Goal: Information Seeking & Learning: Learn about a topic

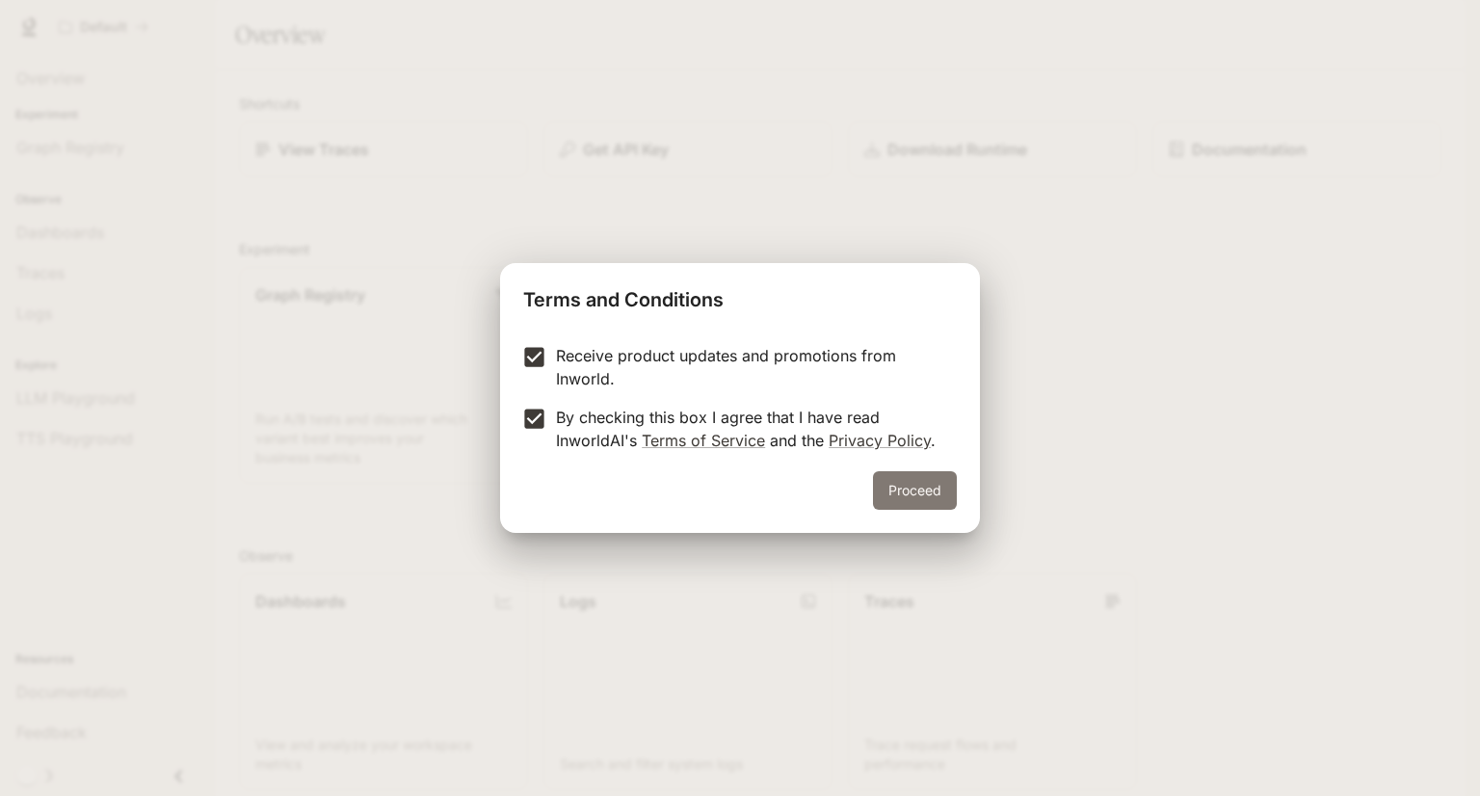
click at [928, 504] on button "Proceed" at bounding box center [915, 490] width 84 height 39
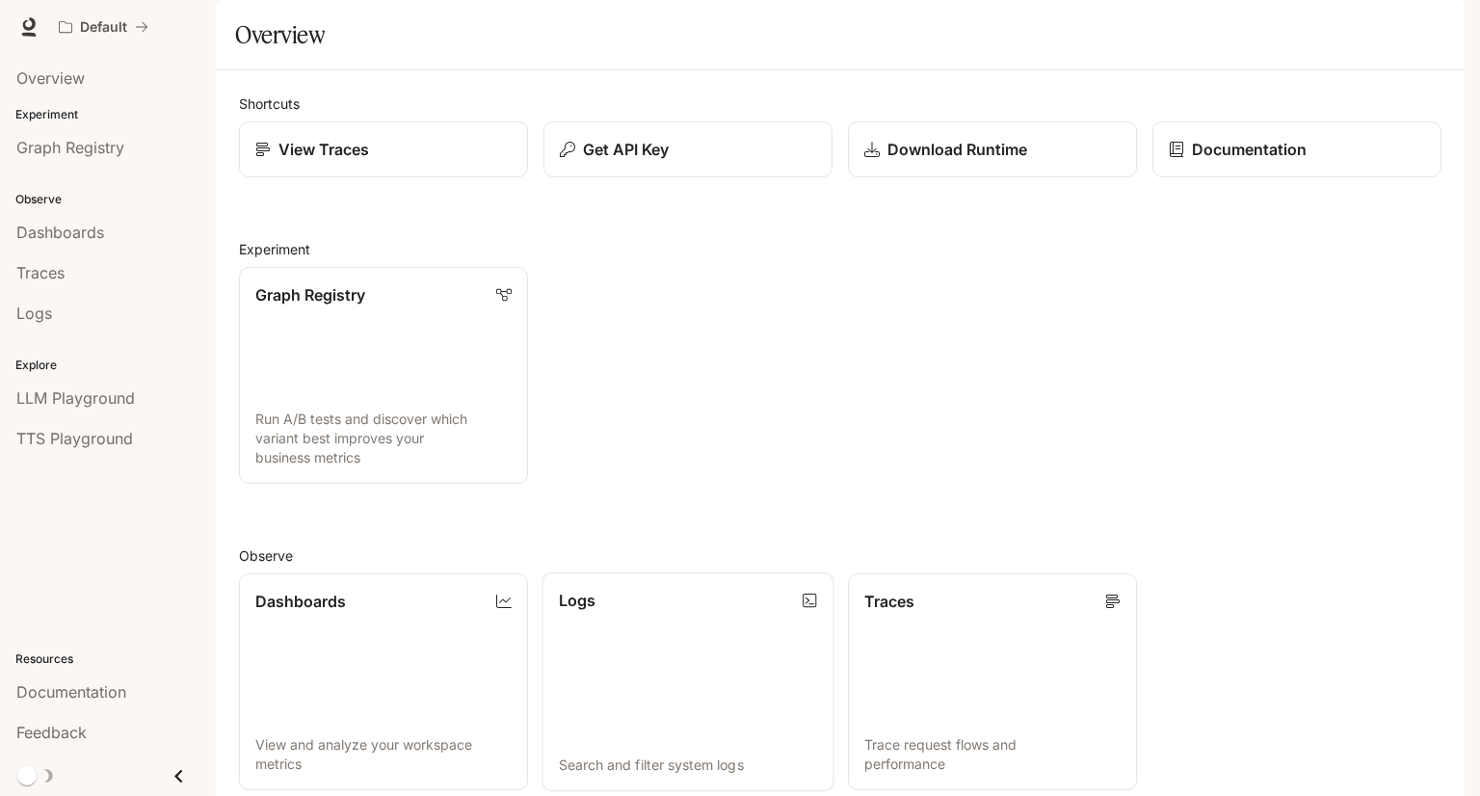
scroll to position [385, 0]
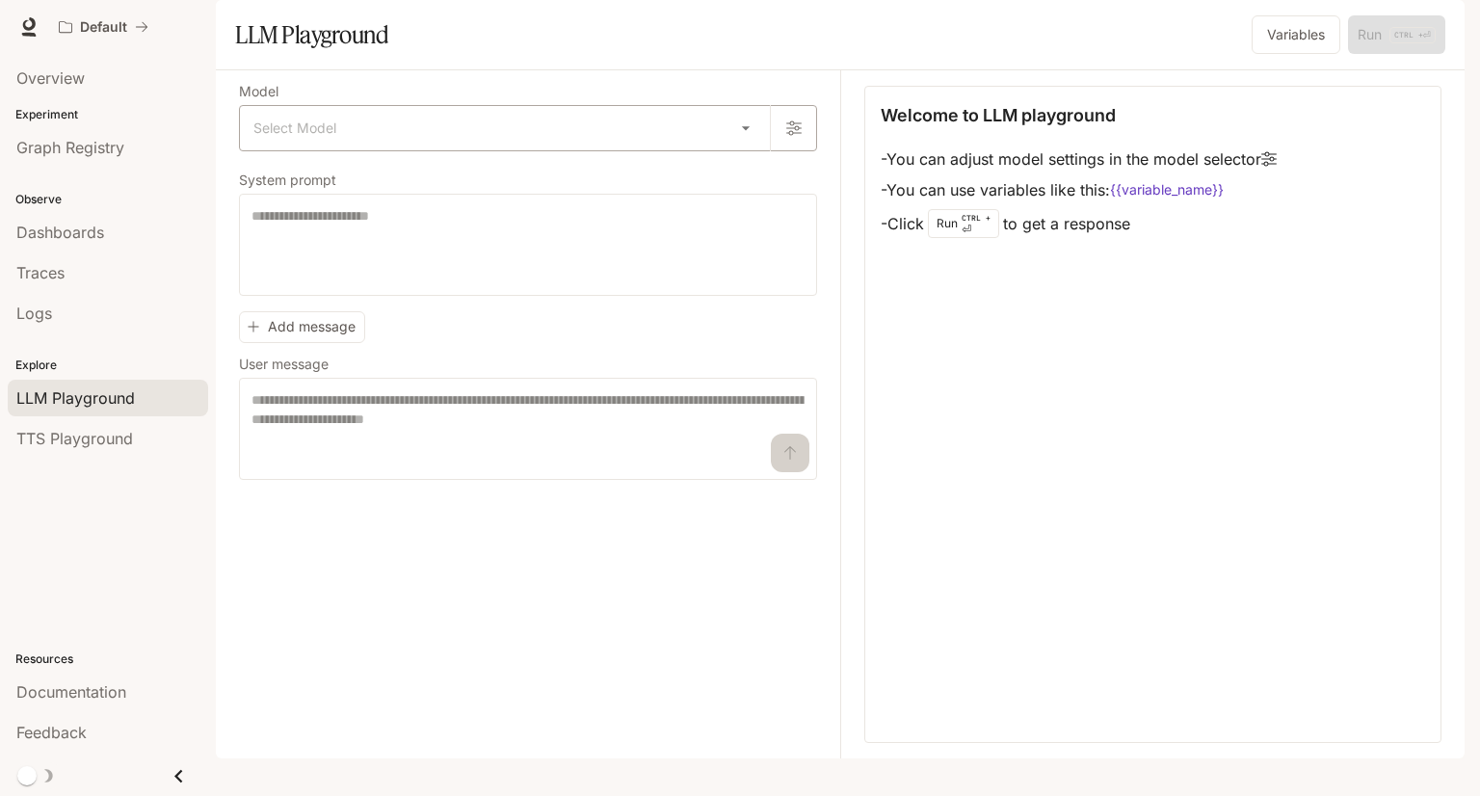
click at [397, 179] on body "Skip to main content Default Documentation Documentation Portal Overview Experi…" at bounding box center [740, 398] width 1480 height 796
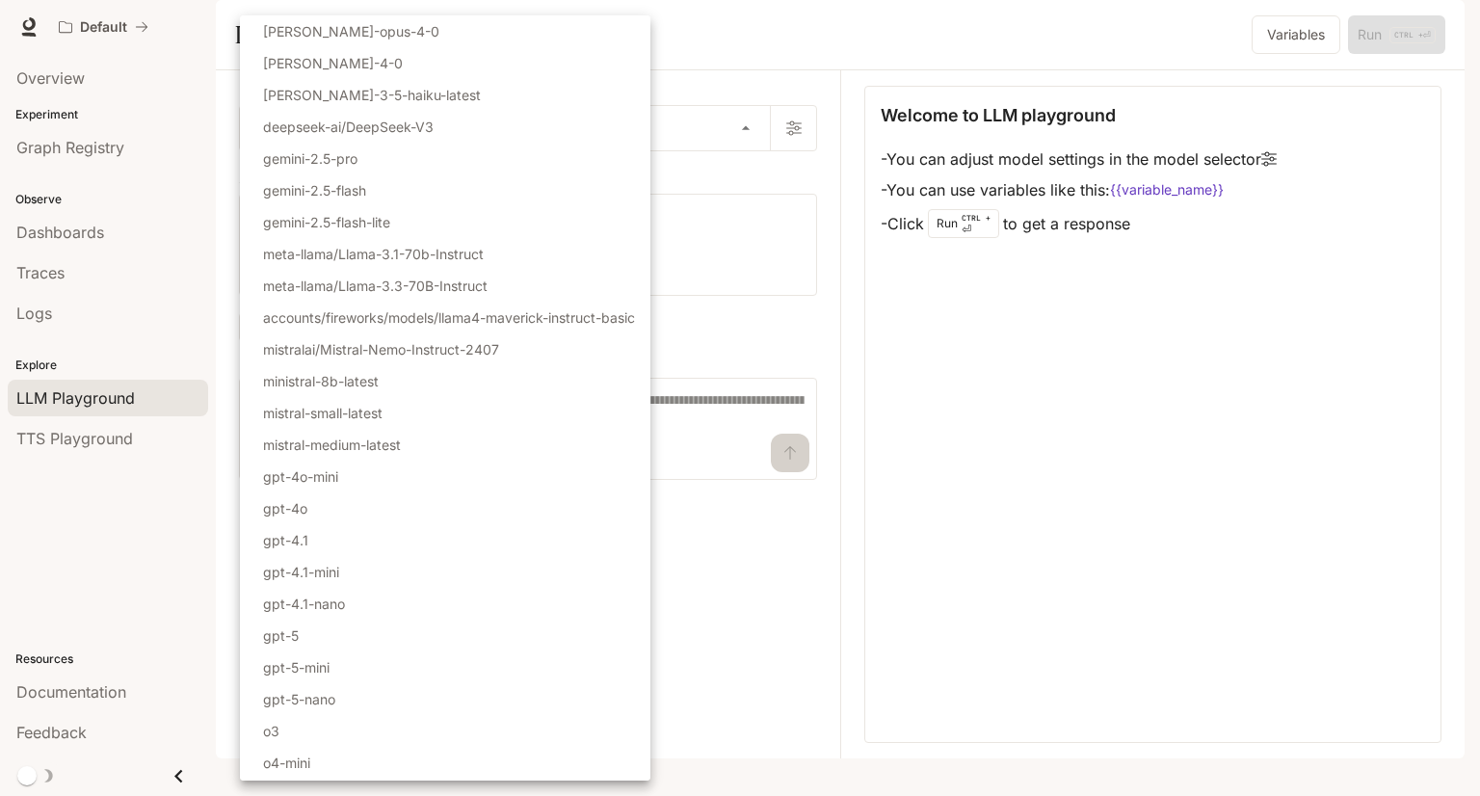
scroll to position [30, 0]
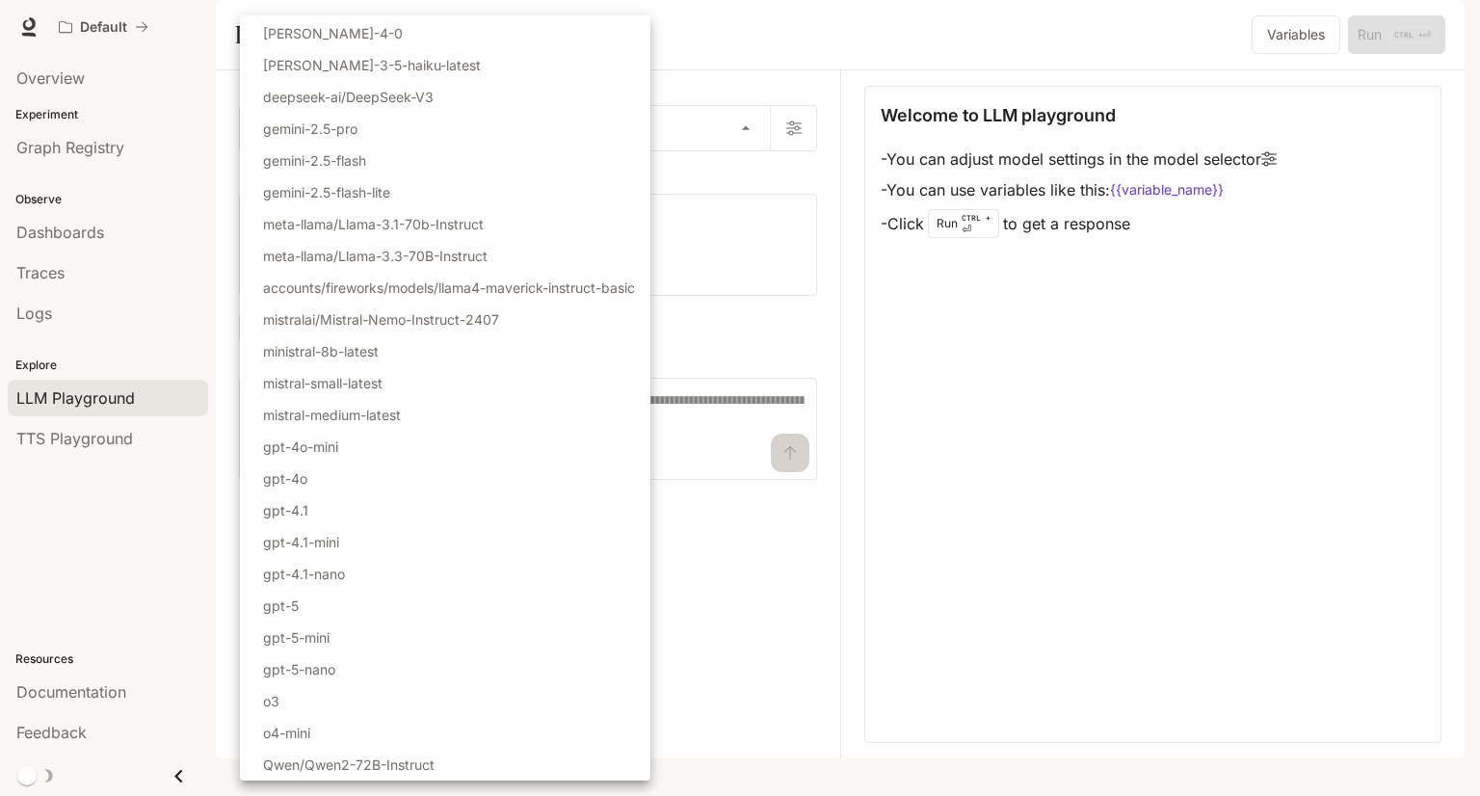
click at [397, 650] on li "gpt-5-mini" at bounding box center [445, 637] width 410 height 32
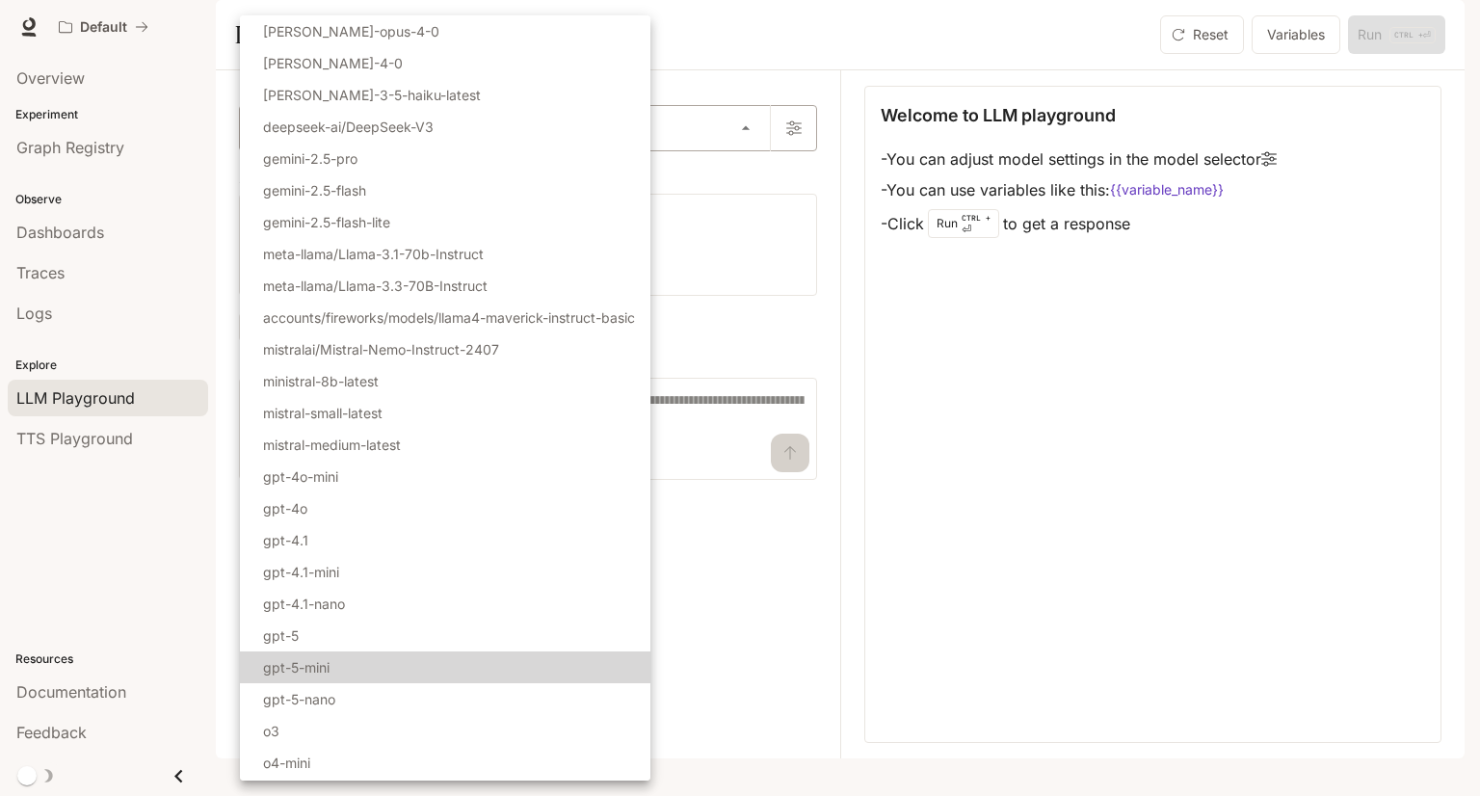
click at [385, 181] on body "**********" at bounding box center [740, 398] width 1480 height 796
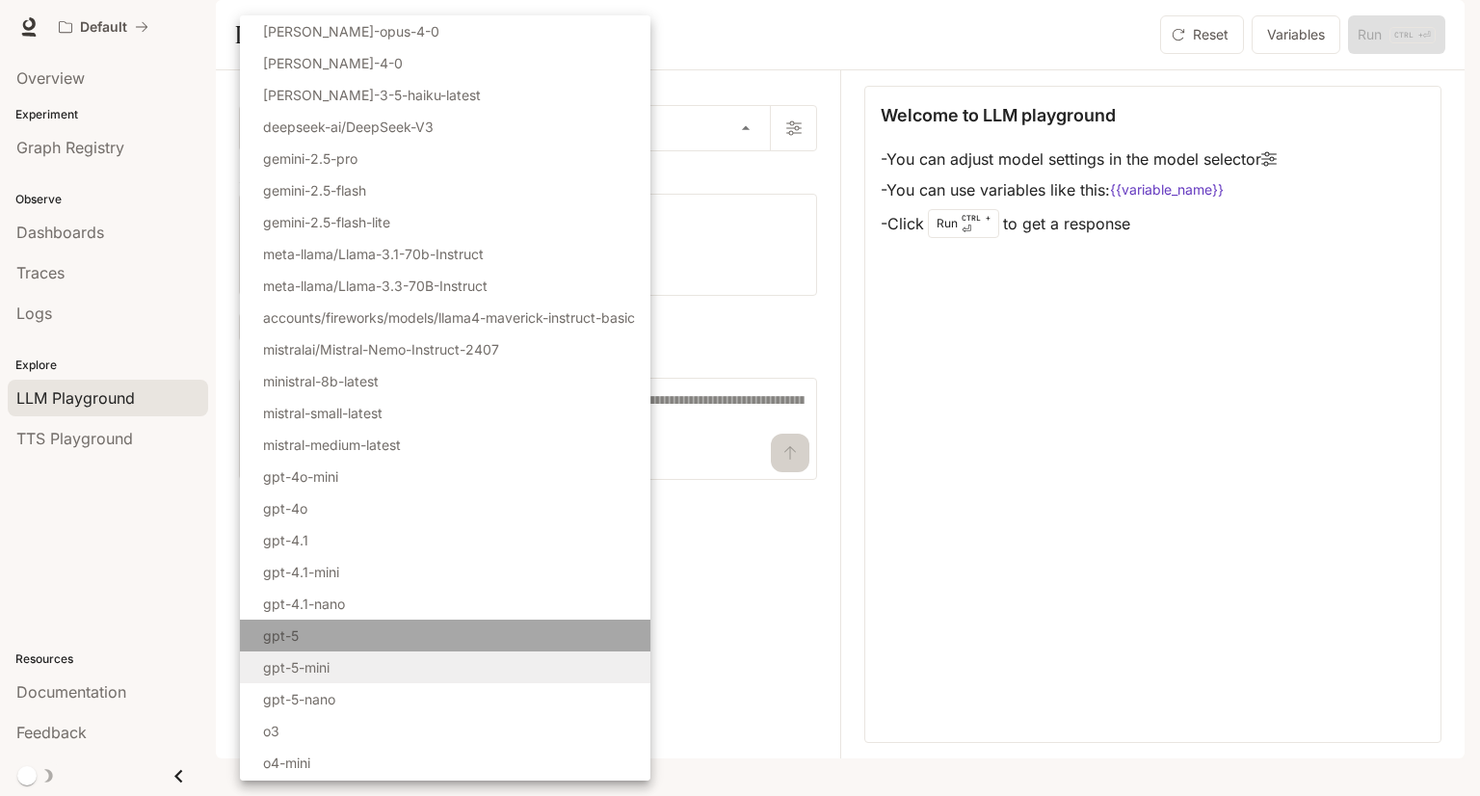
click at [355, 634] on li "gpt-5" at bounding box center [445, 635] width 410 height 32
type input "*****"
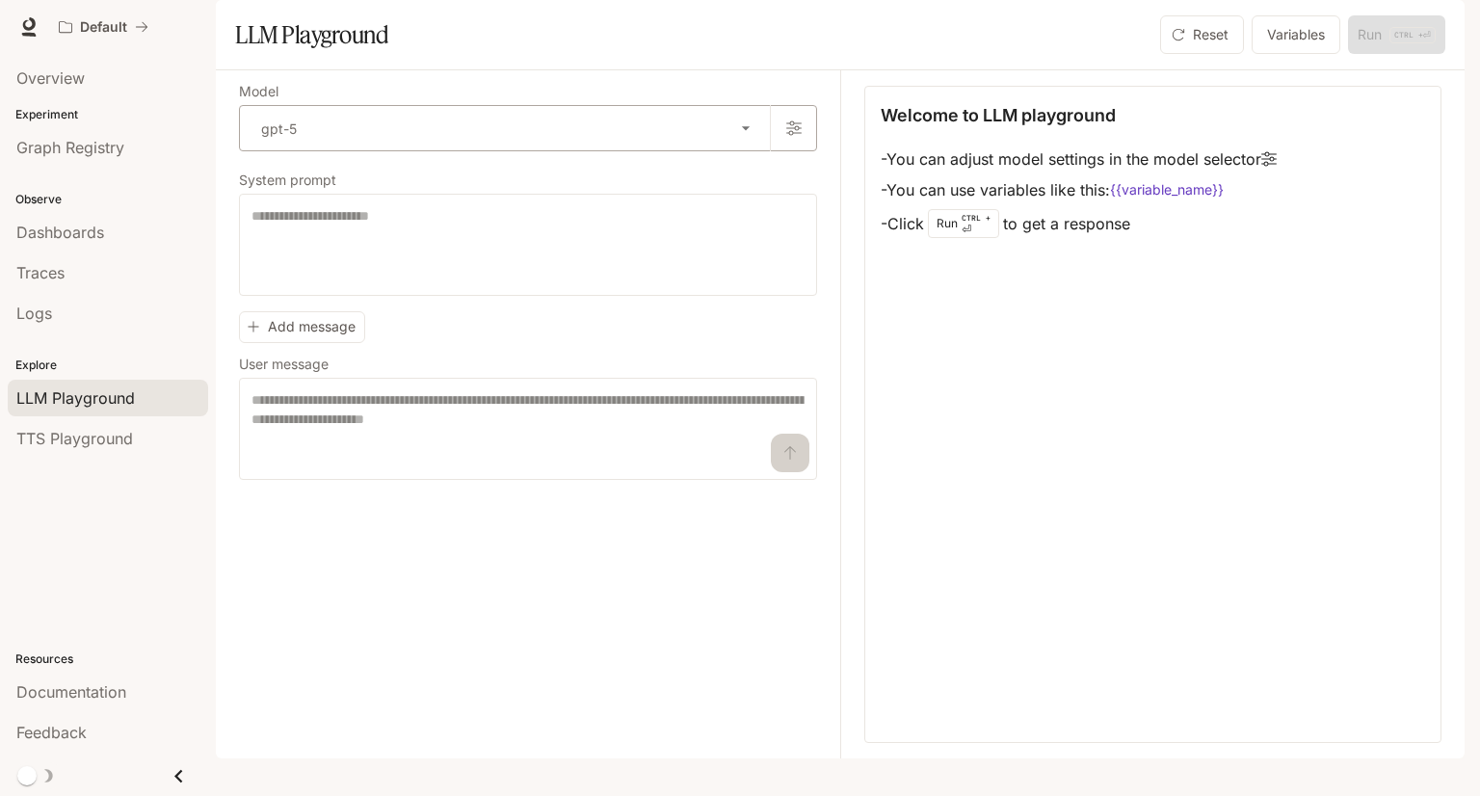
click at [574, 192] on body "Skip to main content Default Documentation Documentation Portal Overview Experi…" at bounding box center [740, 398] width 1480 height 796
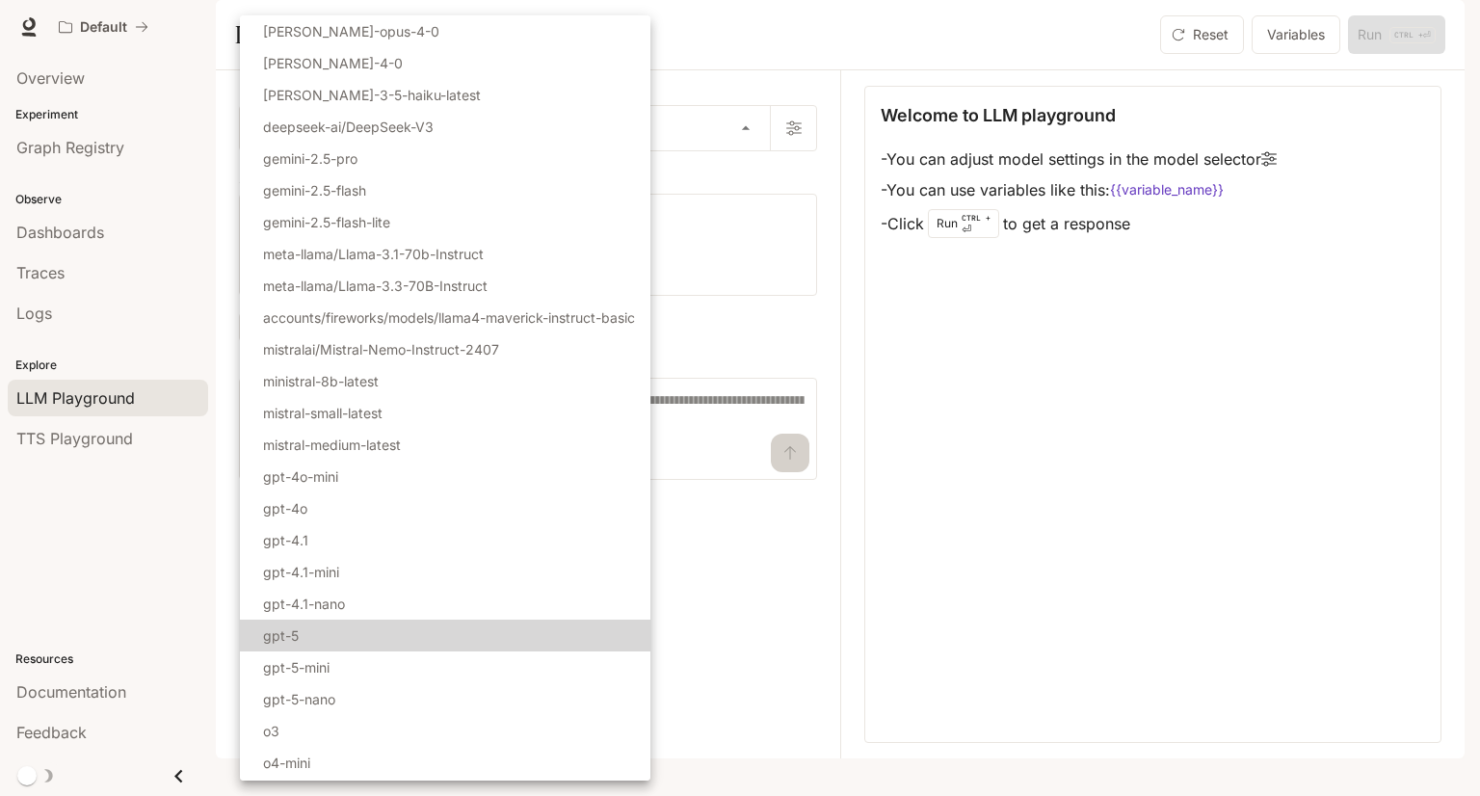
click at [1060, 468] on div at bounding box center [740, 398] width 1480 height 796
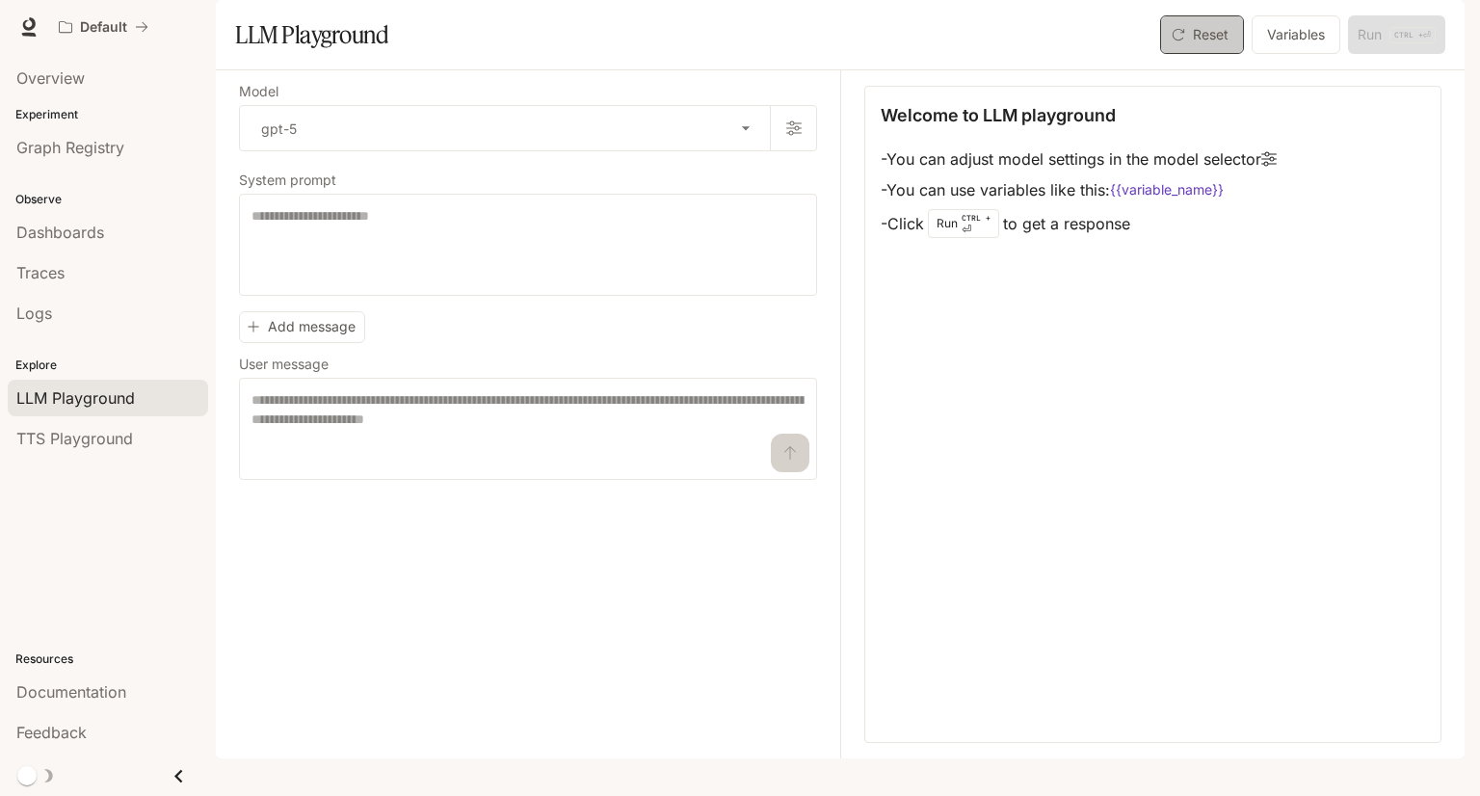
click at [1203, 54] on button "Reset" at bounding box center [1202, 34] width 84 height 39
click at [796, 136] on icon "button" at bounding box center [793, 127] width 15 height 15
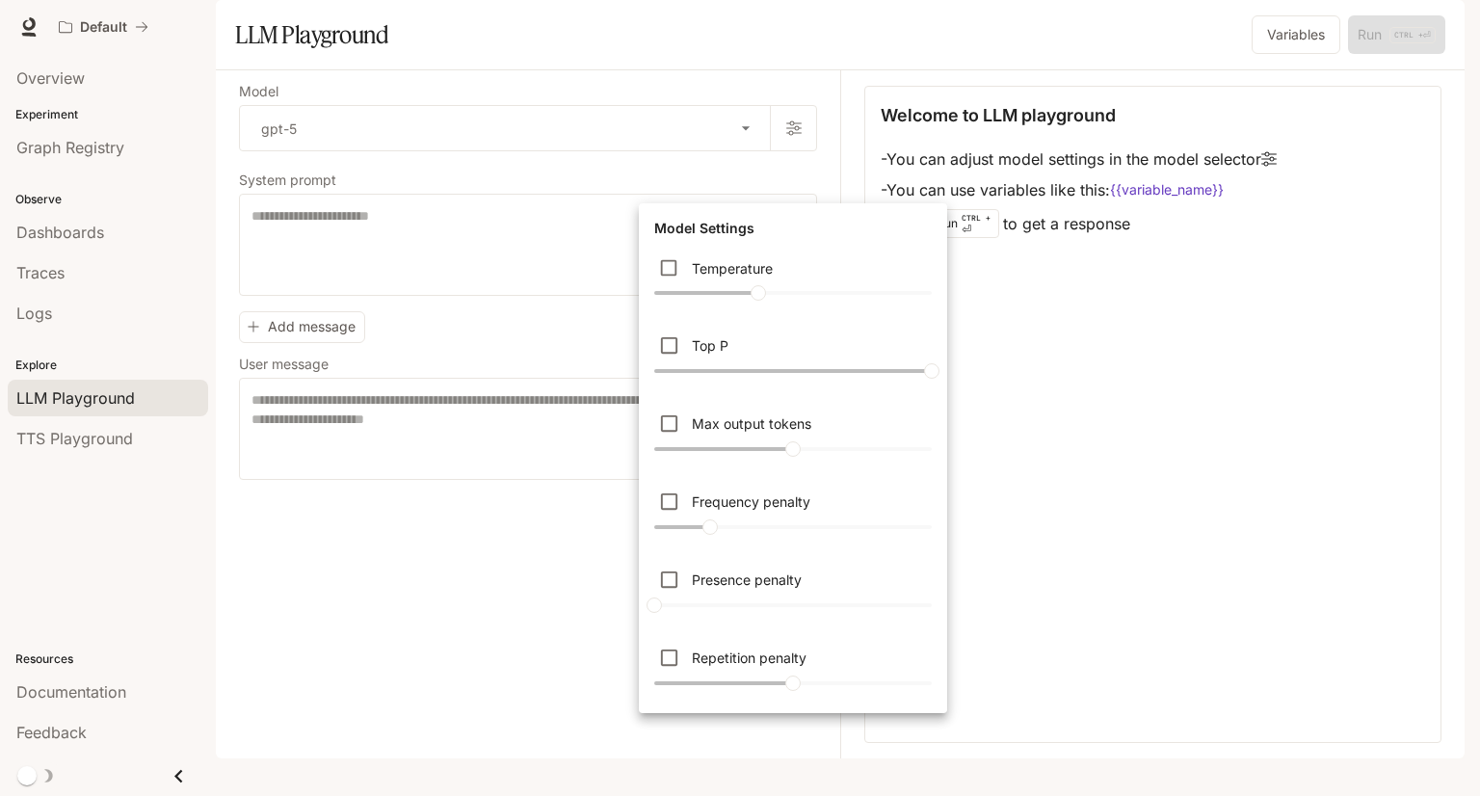
click at [819, 103] on div at bounding box center [740, 398] width 1480 height 796
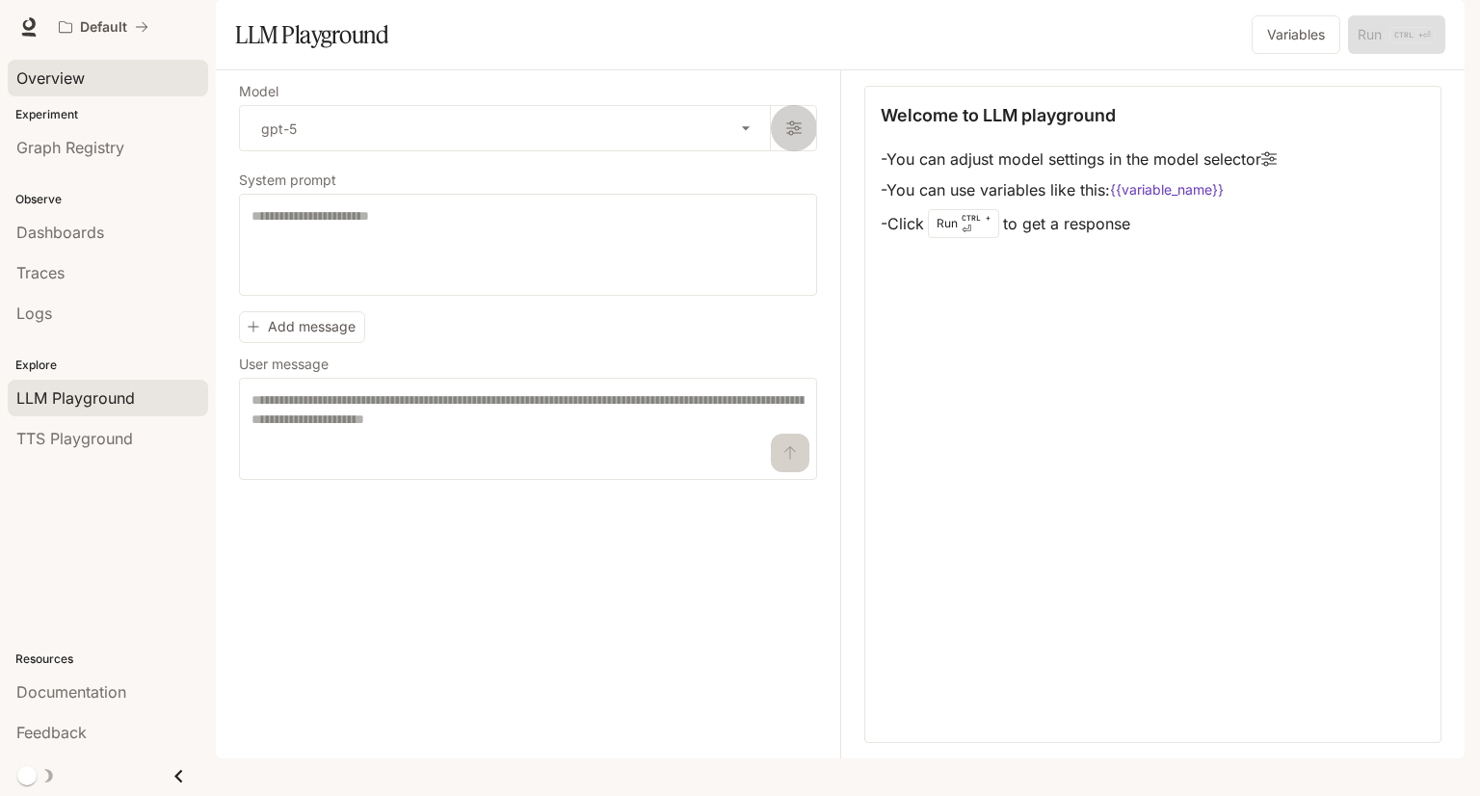
click at [66, 84] on span "Overview" at bounding box center [50, 77] width 68 height 23
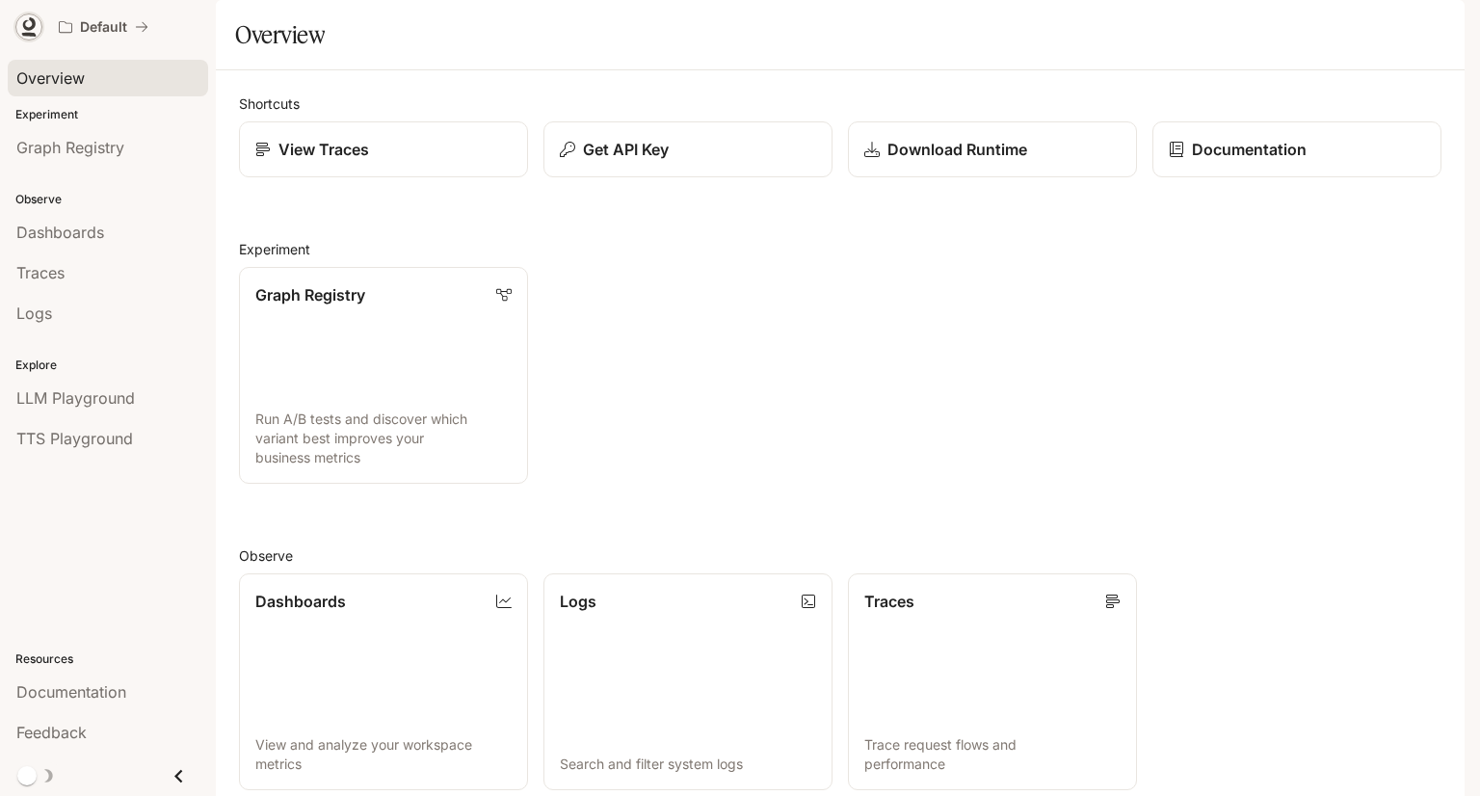
click at [26, 35] on icon at bounding box center [29, 35] width 14 height 4
click at [125, 442] on span "TTS Playground" at bounding box center [74, 438] width 117 height 23
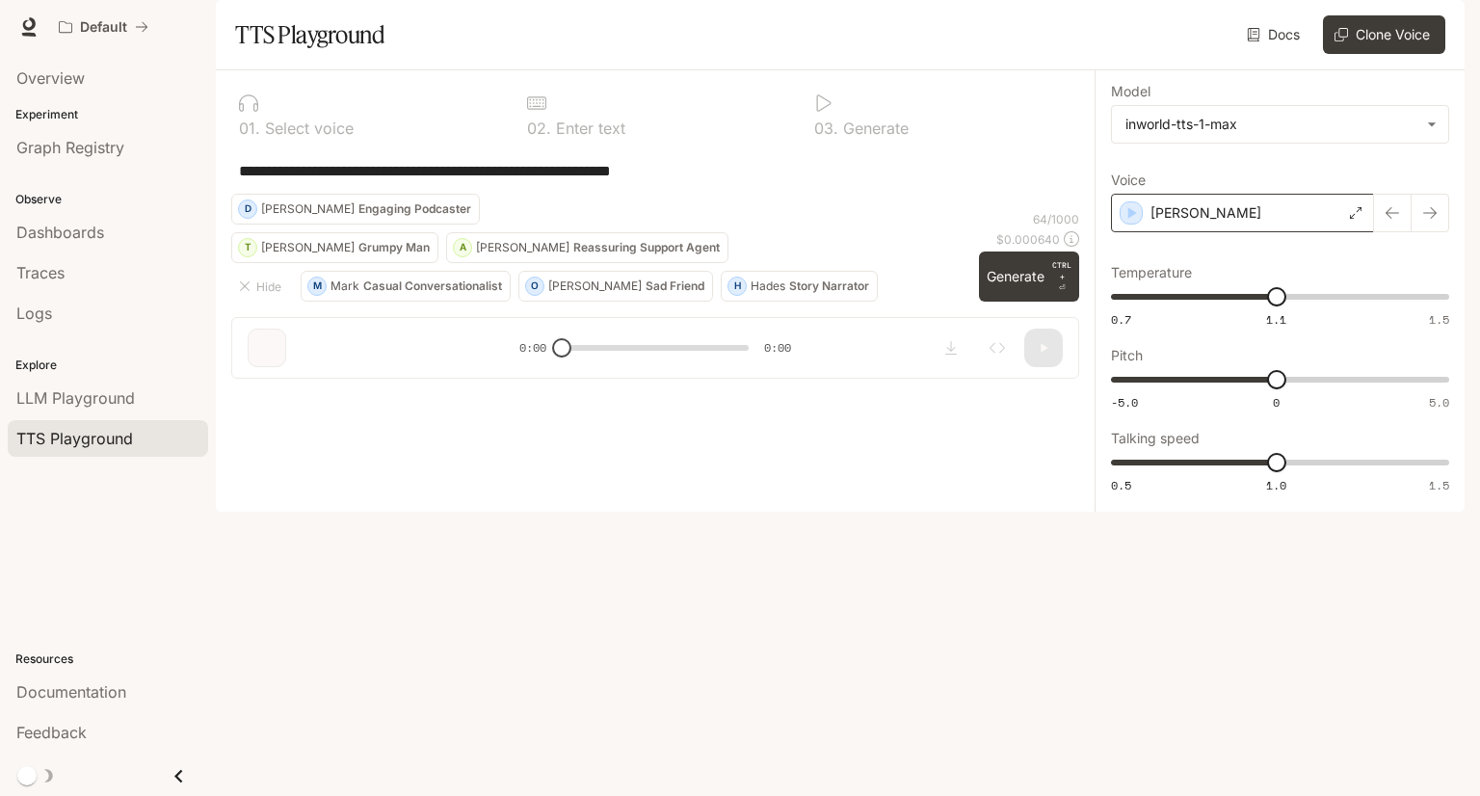
click at [1283, 232] on div "Dennis" at bounding box center [1242, 213] width 263 height 39
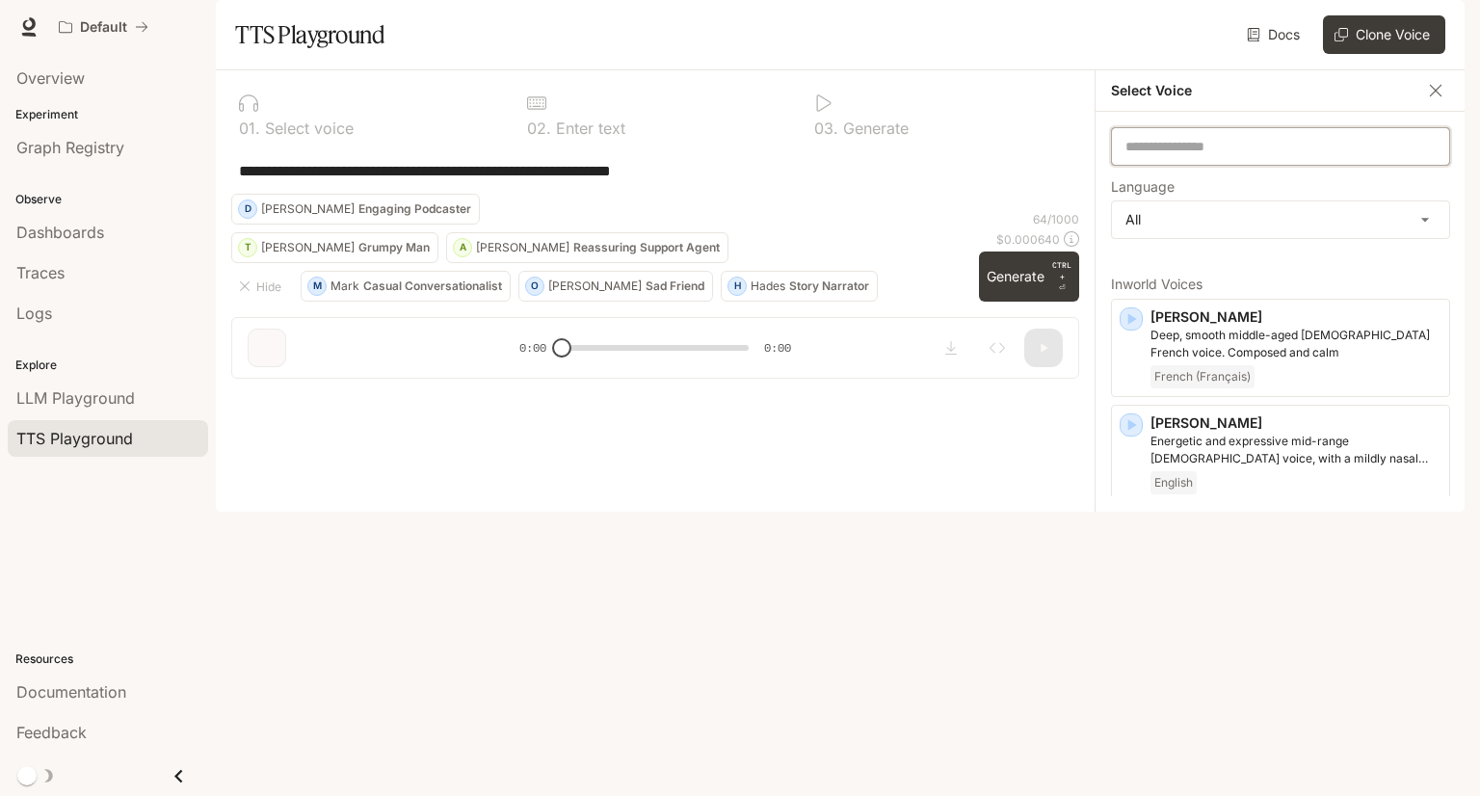
click at [1204, 156] on input "text" at bounding box center [1280, 146] width 337 height 19
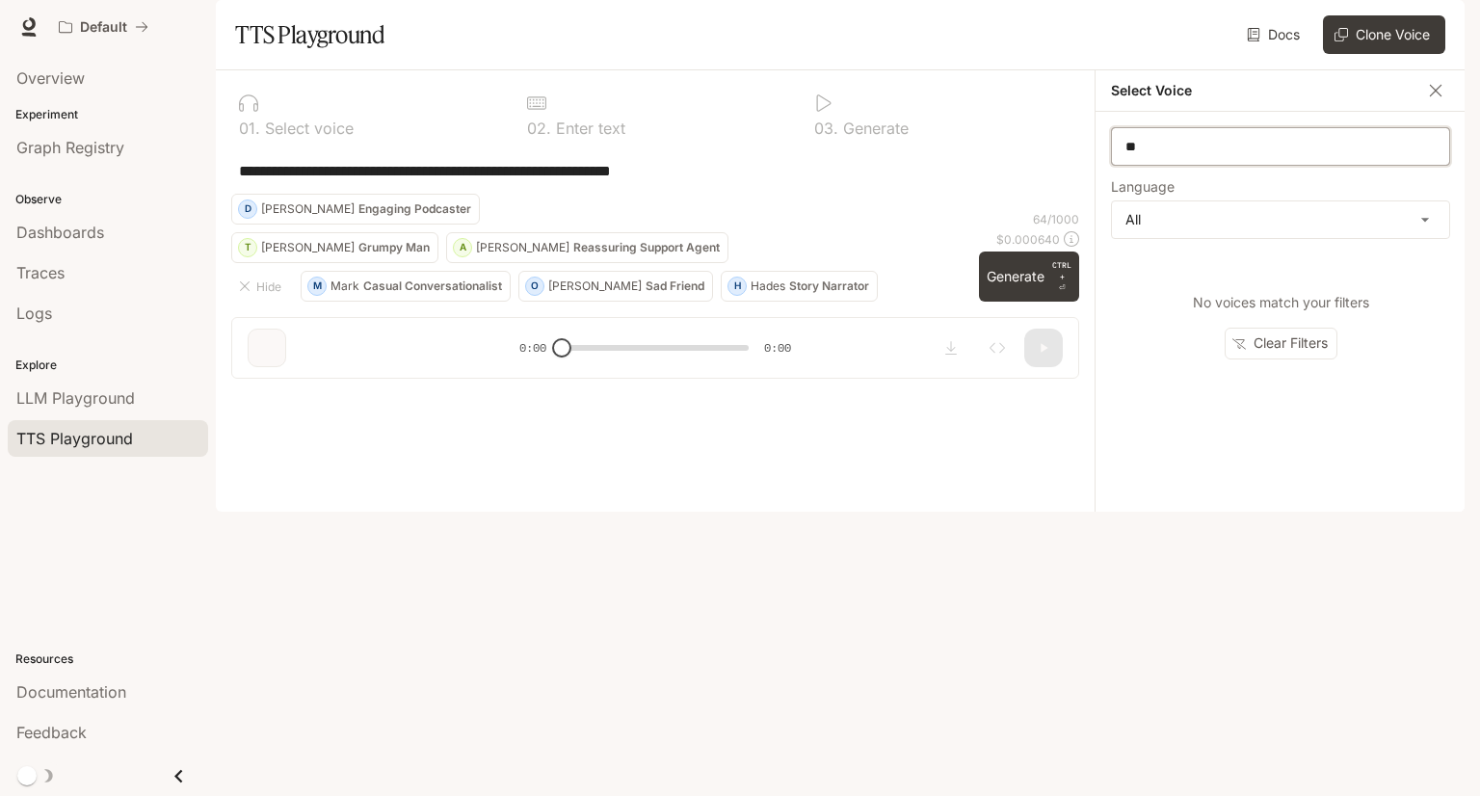
type input "*"
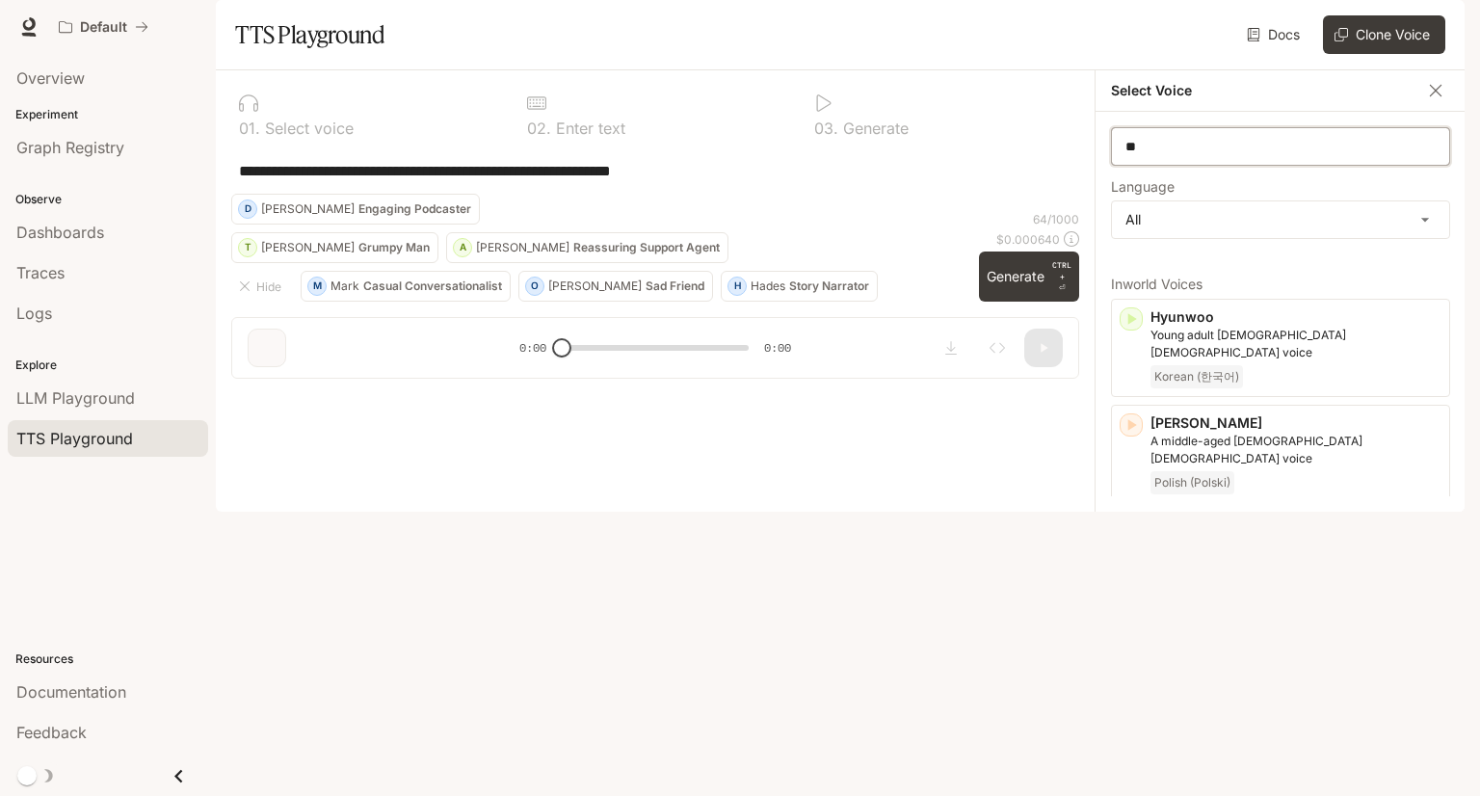
type input "*"
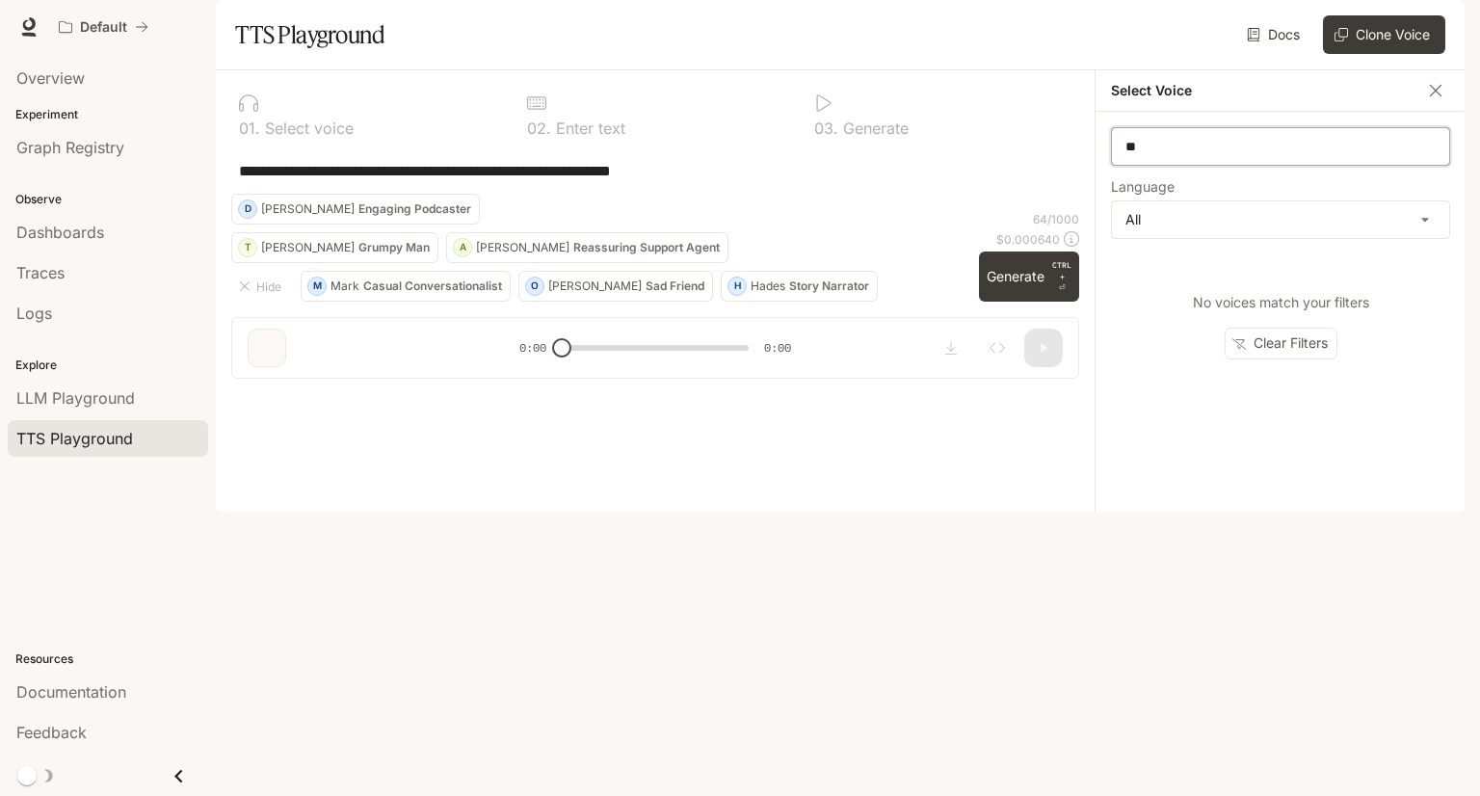
type input "*"
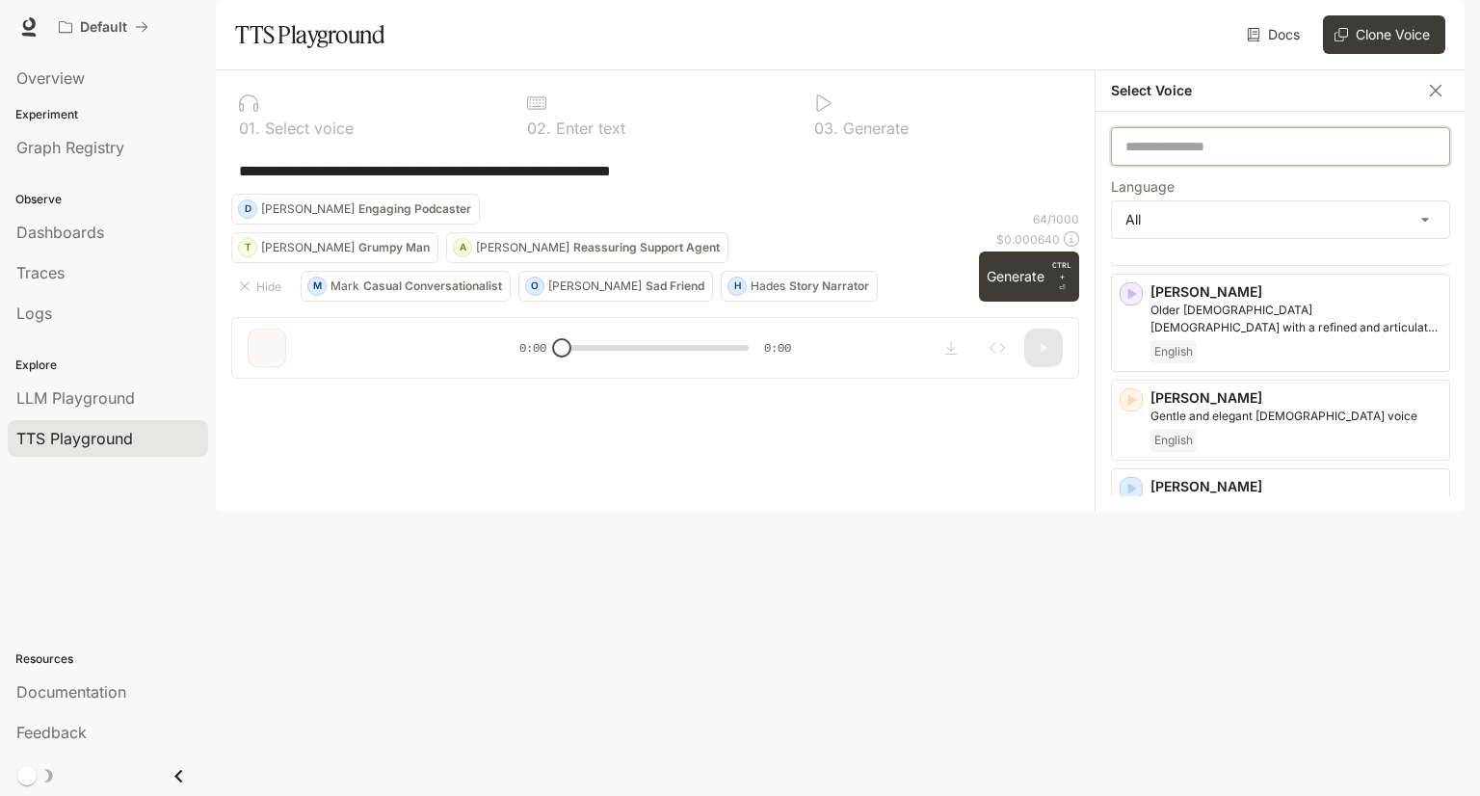
scroll to position [385, 0]
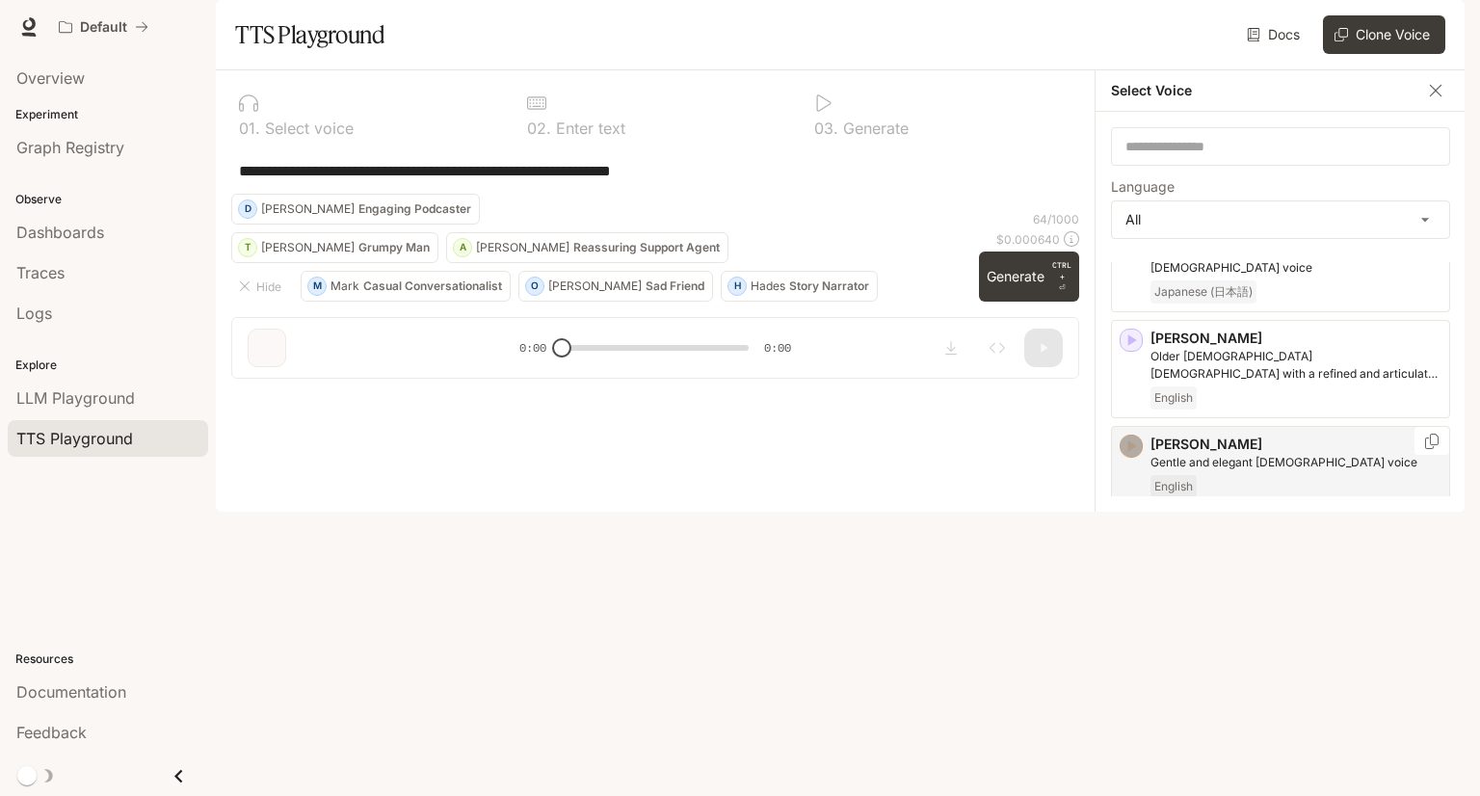
click at [1129, 452] on icon "button" at bounding box center [1132, 446] width 9 height 12
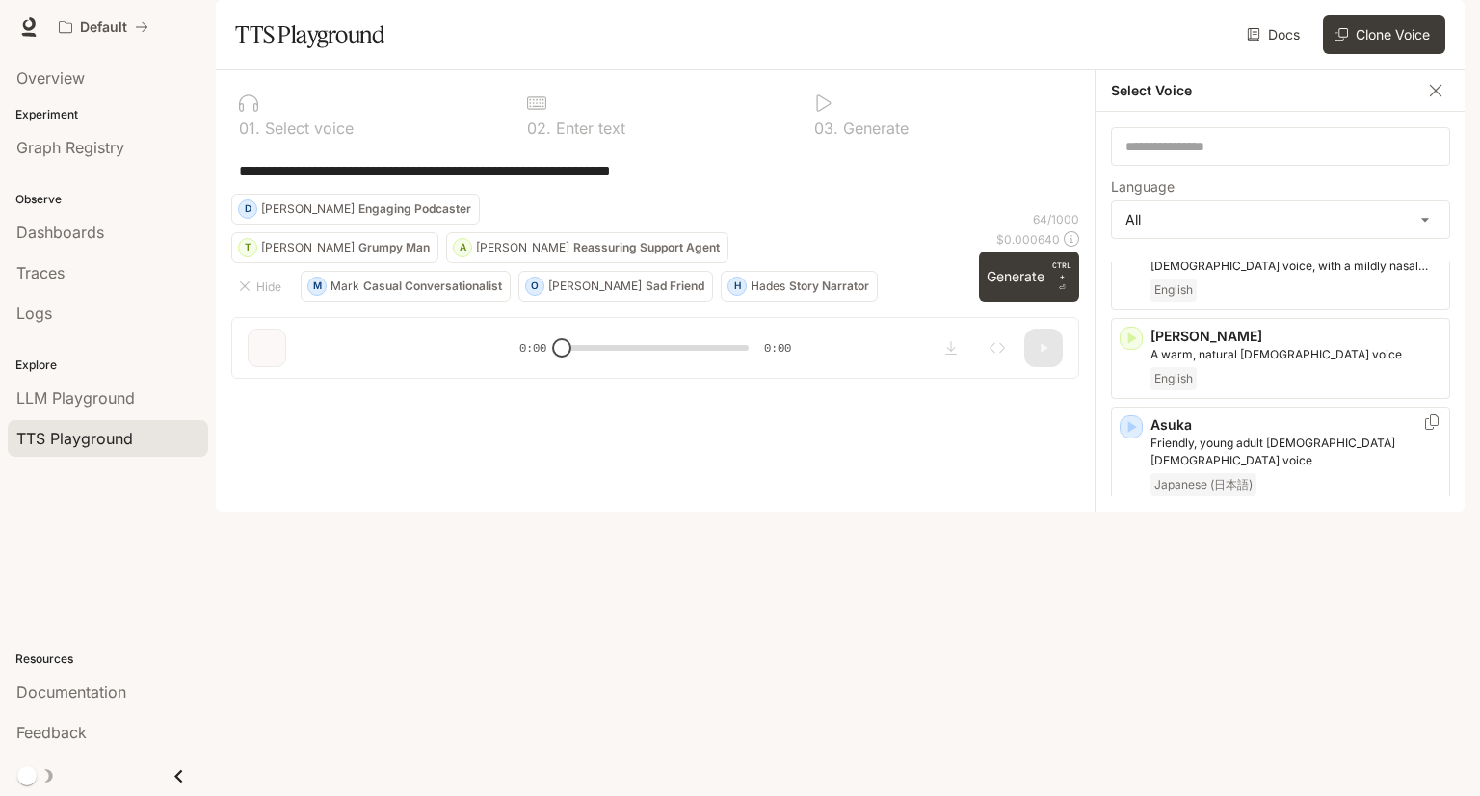
scroll to position [96, 0]
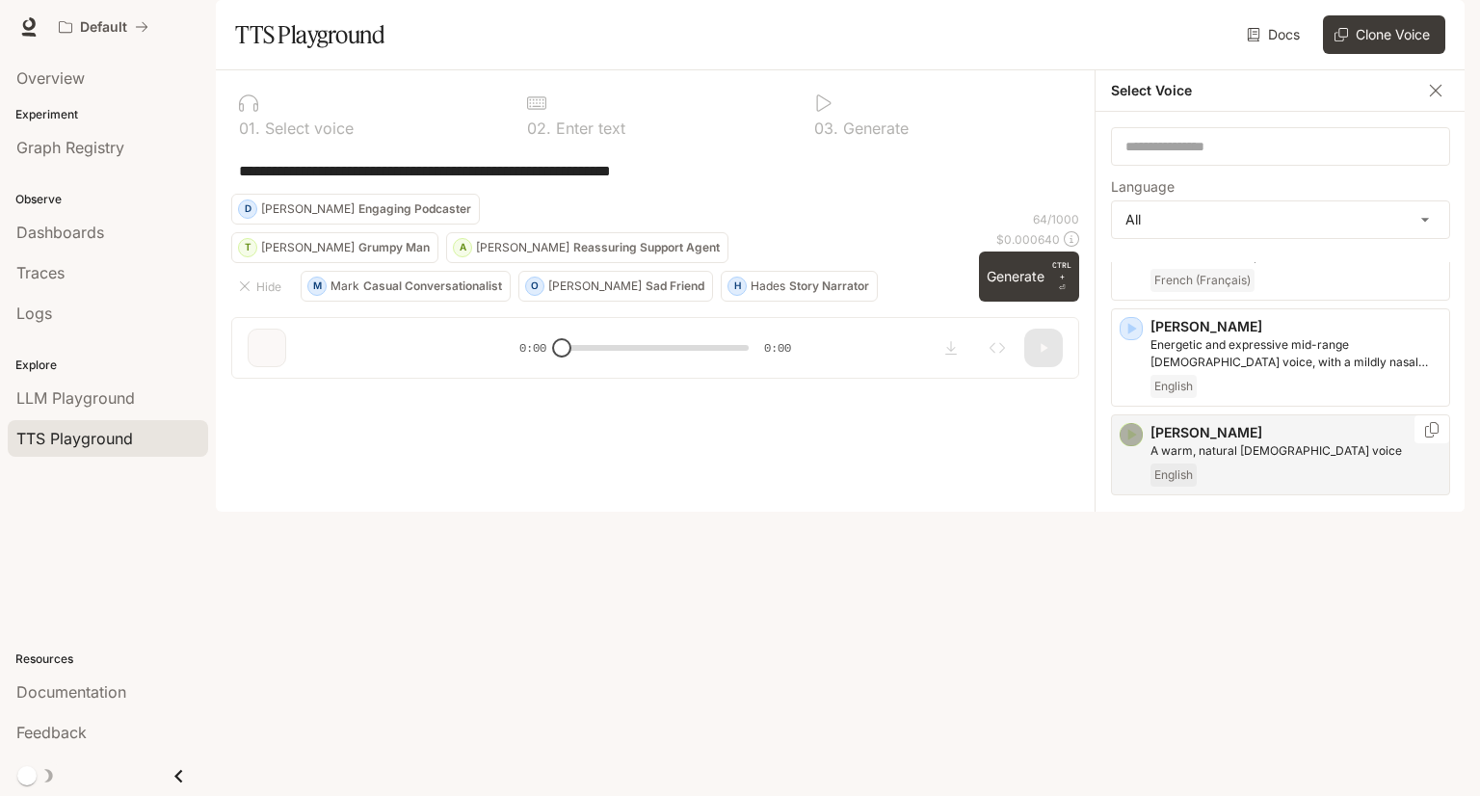
click at [1126, 444] on icon "button" at bounding box center [1130, 434] width 19 height 19
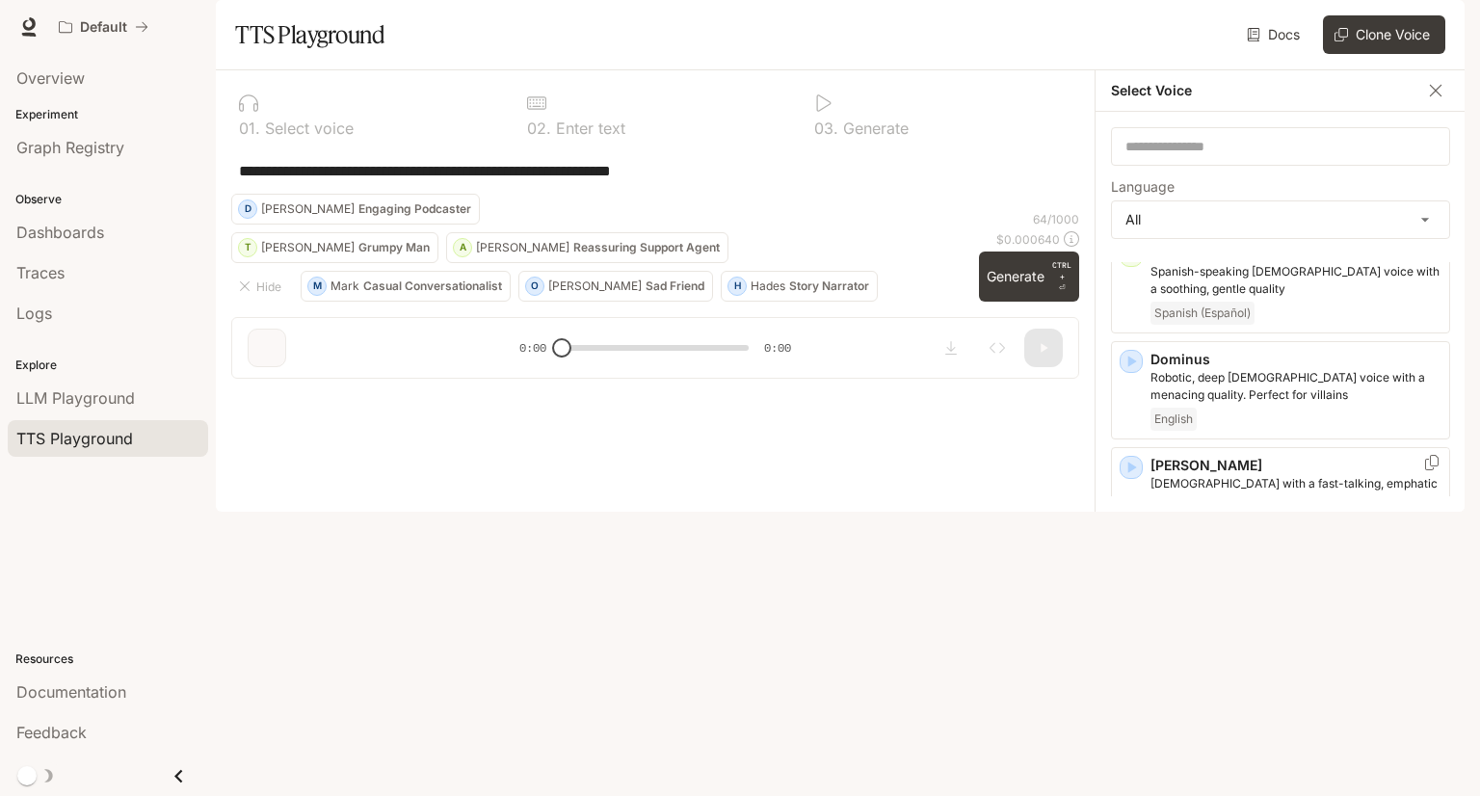
scroll to position [867, 0]
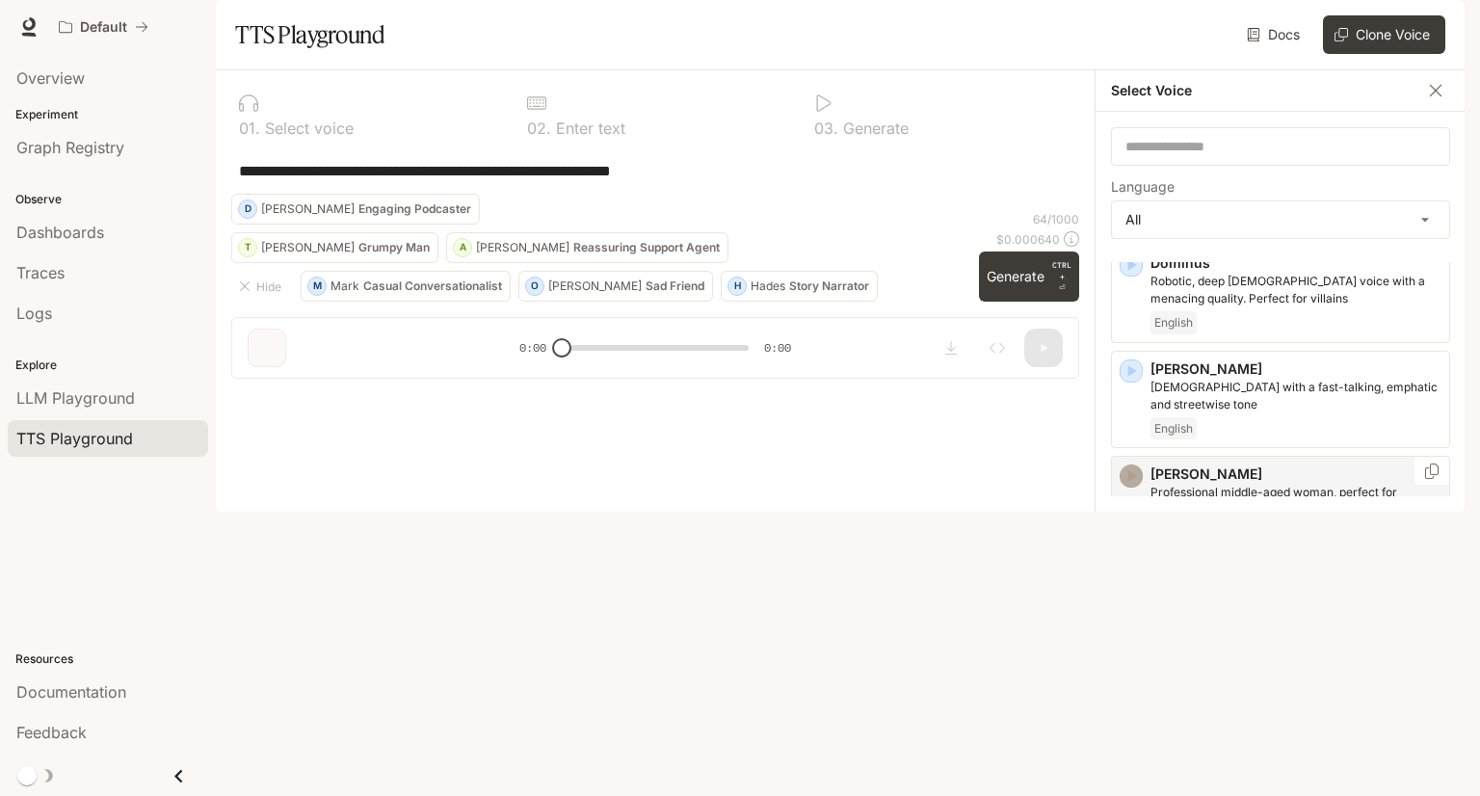
click at [1134, 486] on icon "button" at bounding box center [1130, 475] width 19 height 19
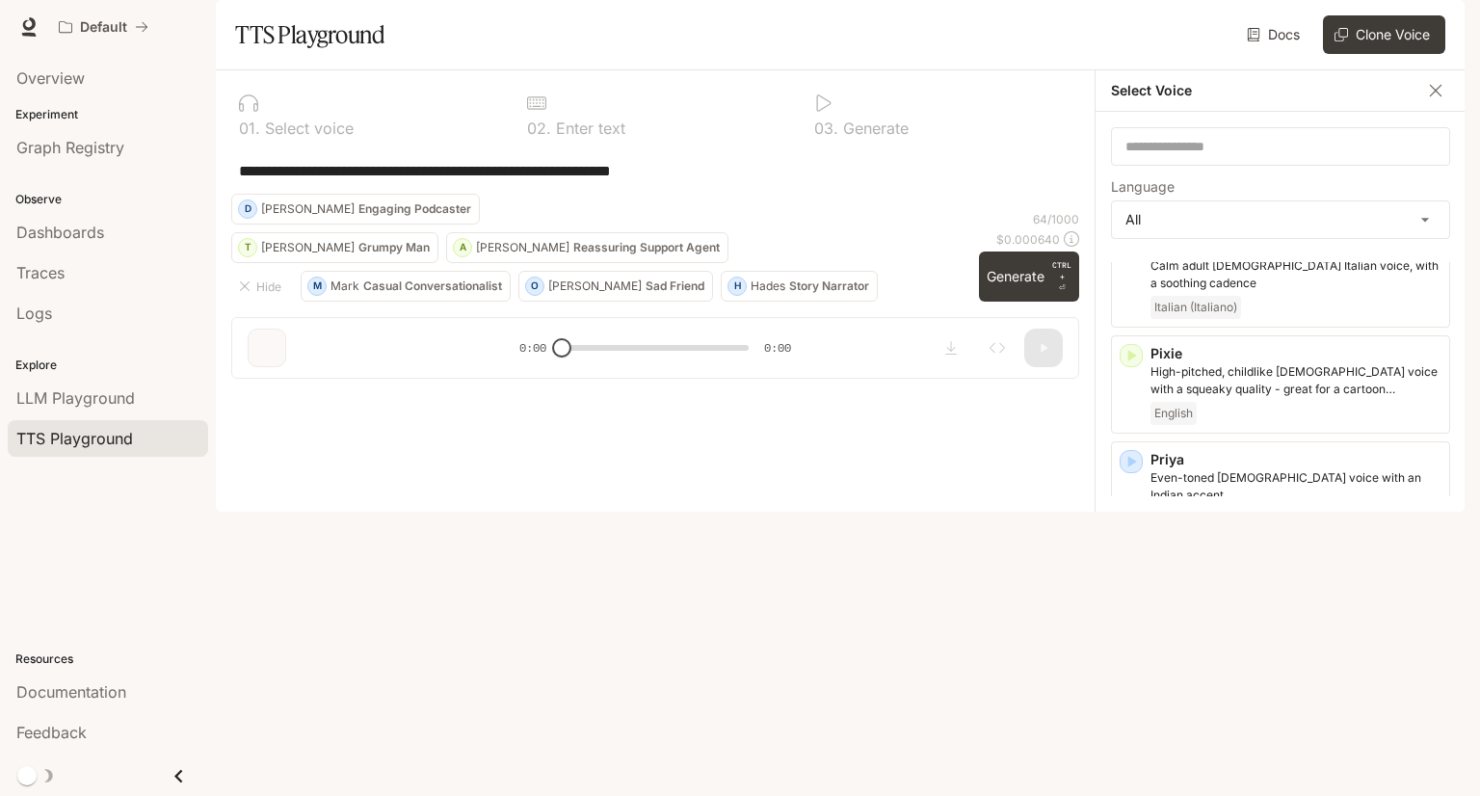
scroll to position [3468, 0]
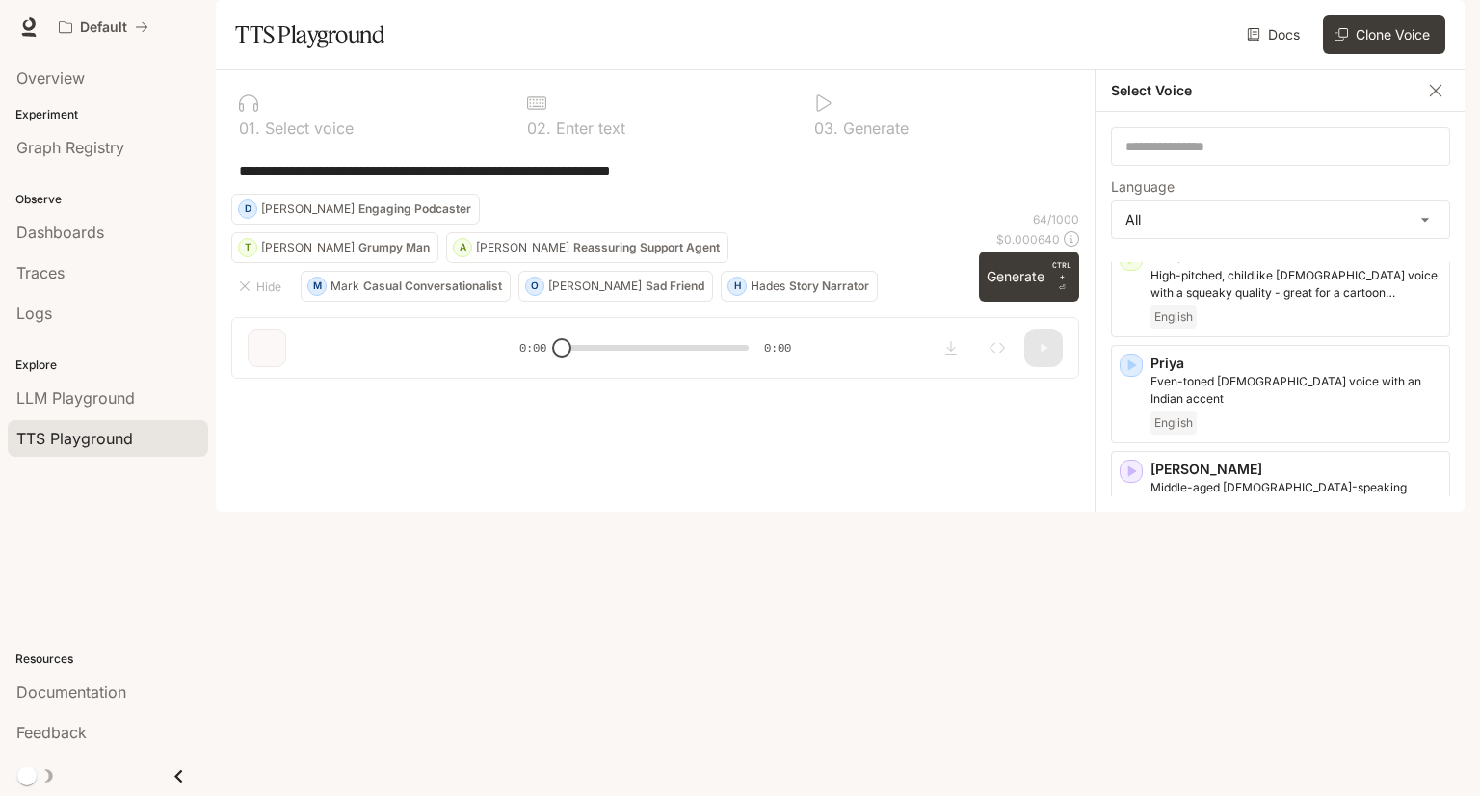
click at [1133, 672] on icon "button" at bounding box center [1130, 681] width 19 height 19
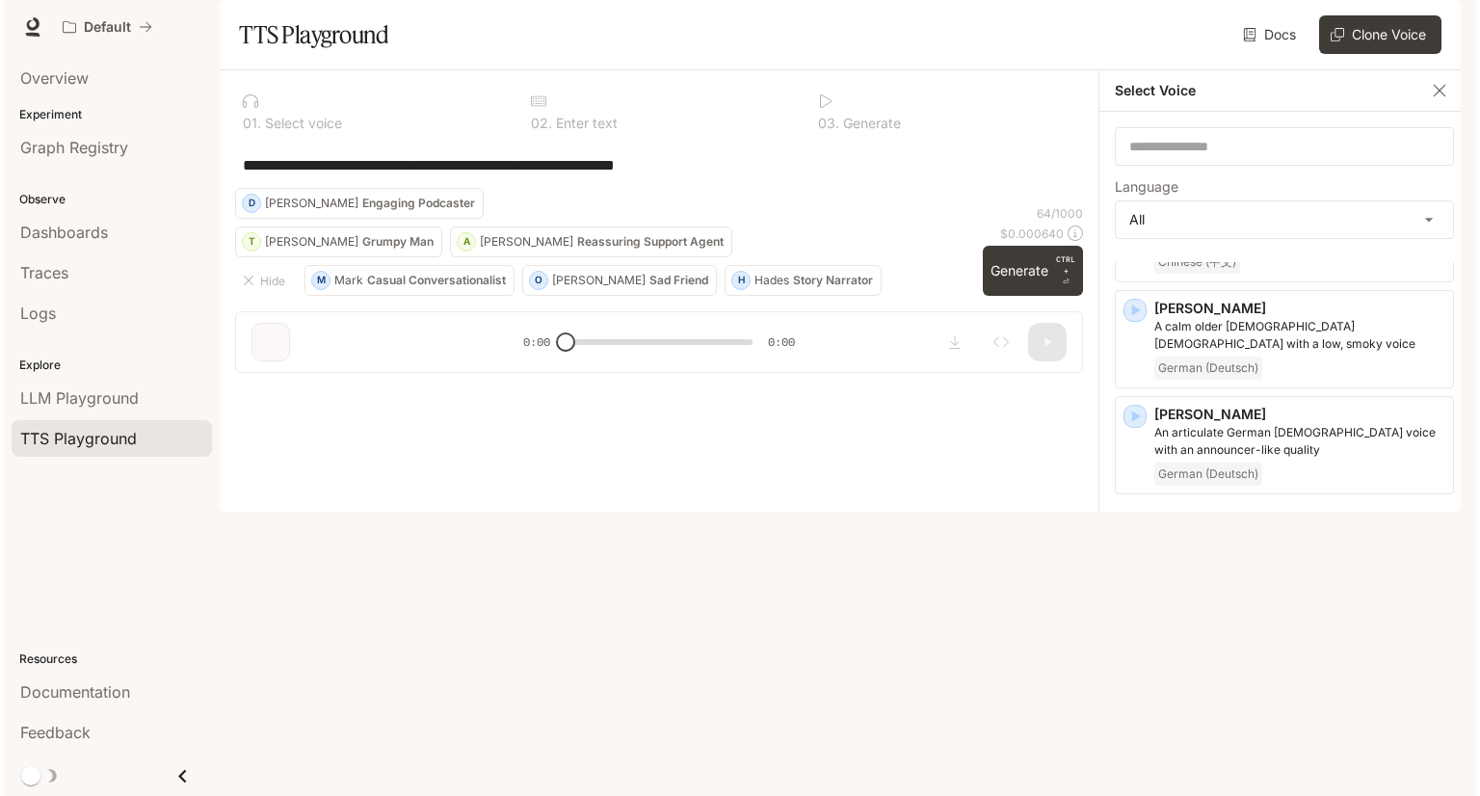
scroll to position [1946, 0]
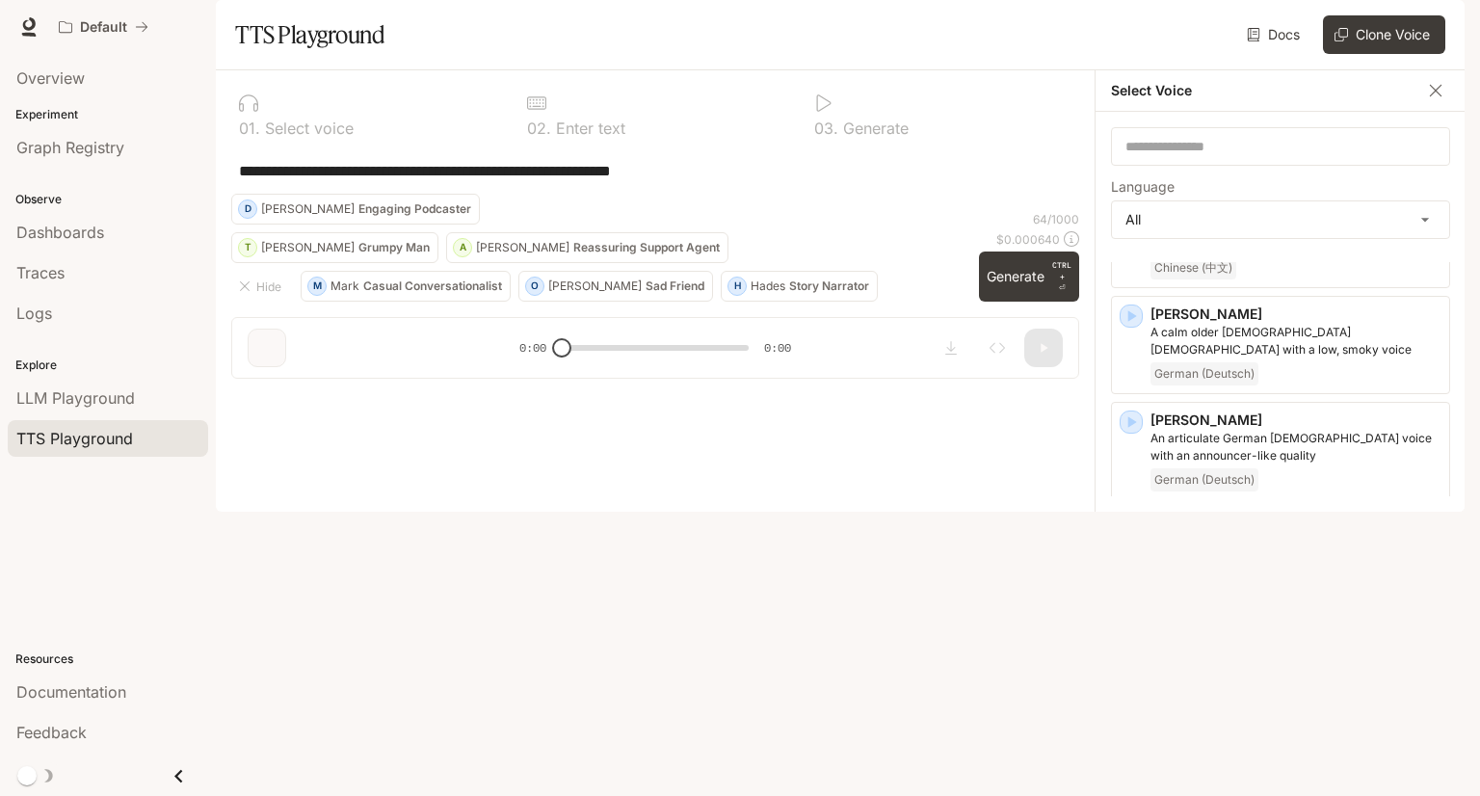
click at [1130, 522] on icon "button" at bounding box center [1132, 528] width 9 height 12
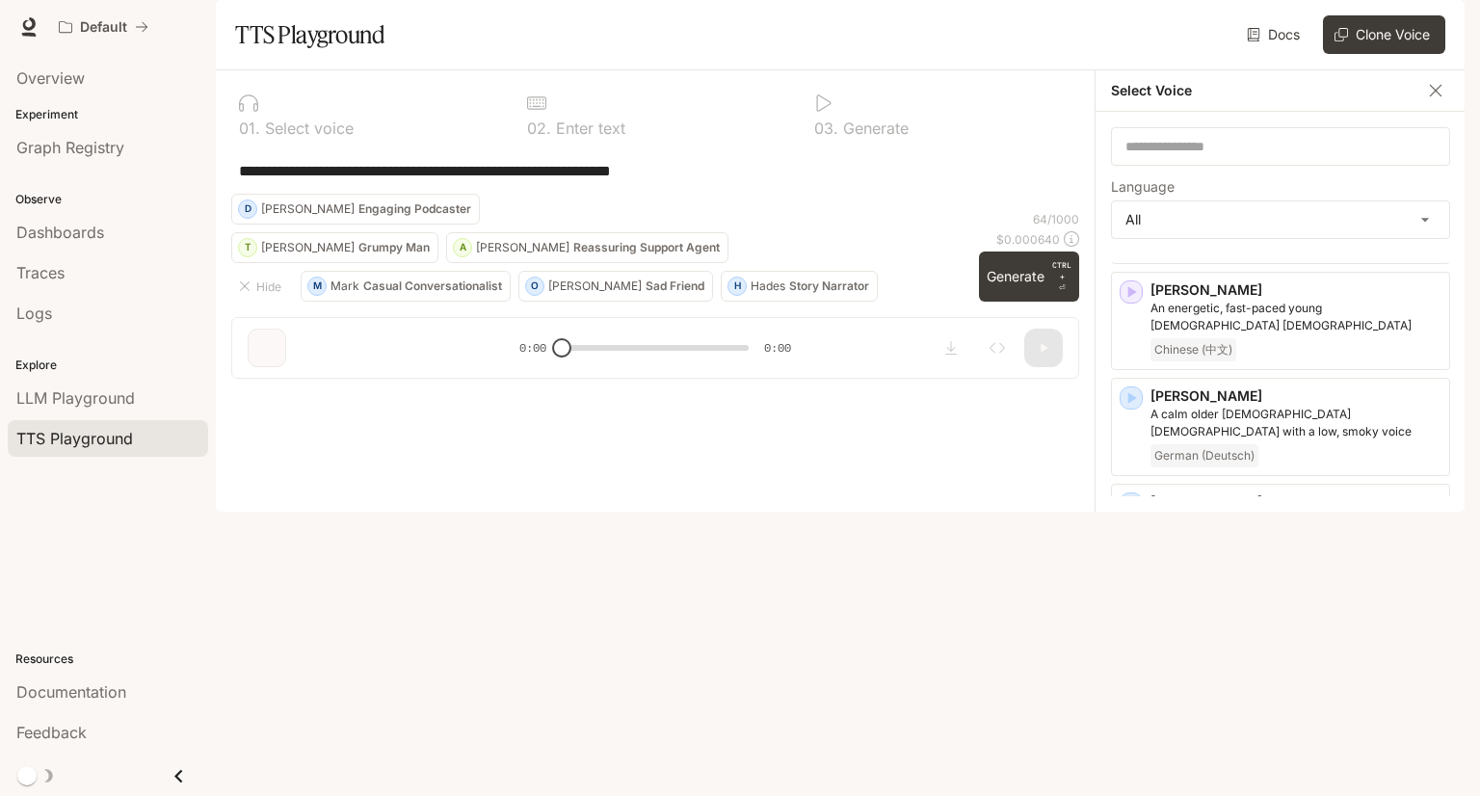
scroll to position [1753, 0]
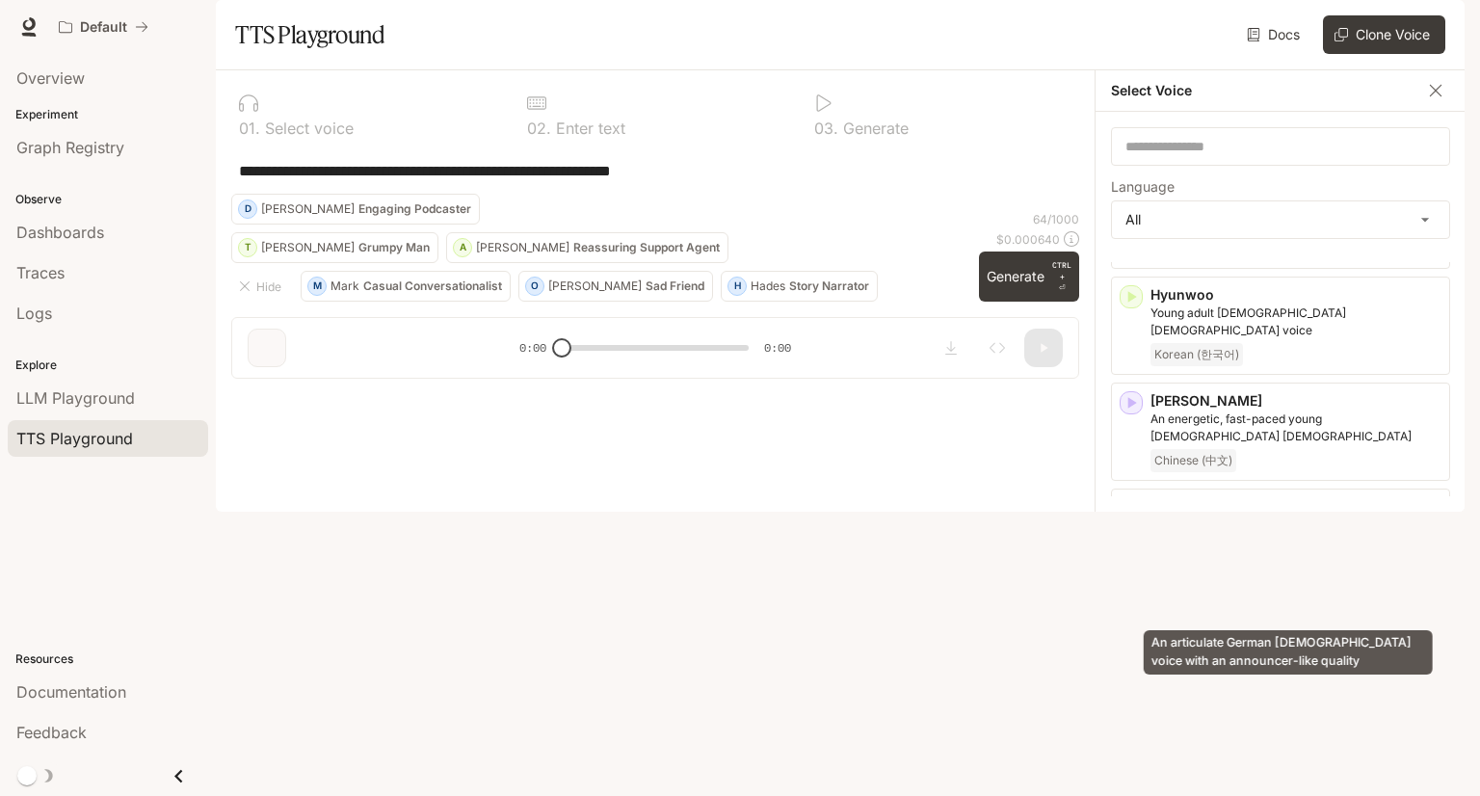
click at [1390, 622] on p "An articulate German male voice with an announcer-like quality" at bounding box center [1295, 639] width 291 height 35
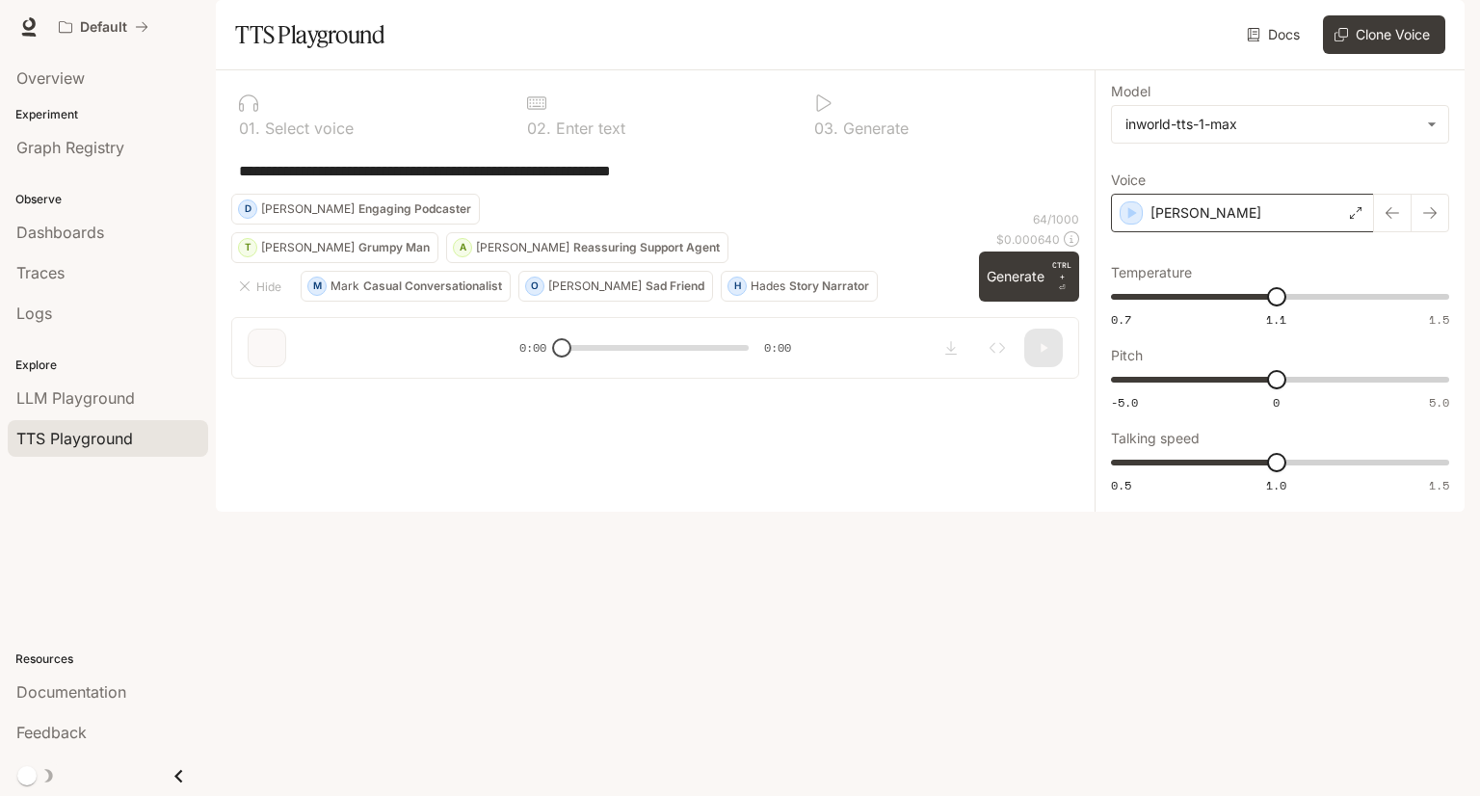
click at [1355, 219] on icon at bounding box center [1356, 213] width 12 height 12
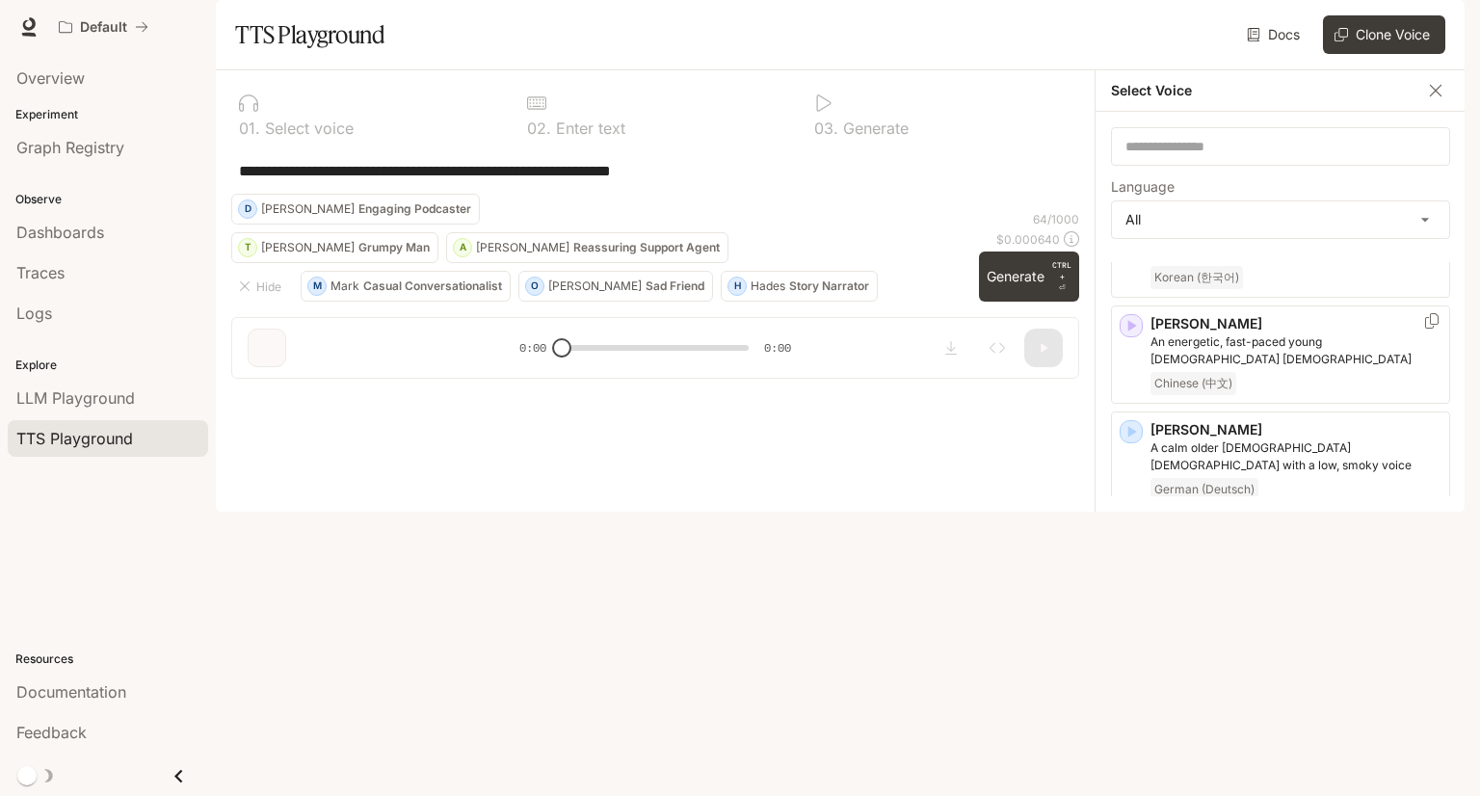
scroll to position [1927, 0]
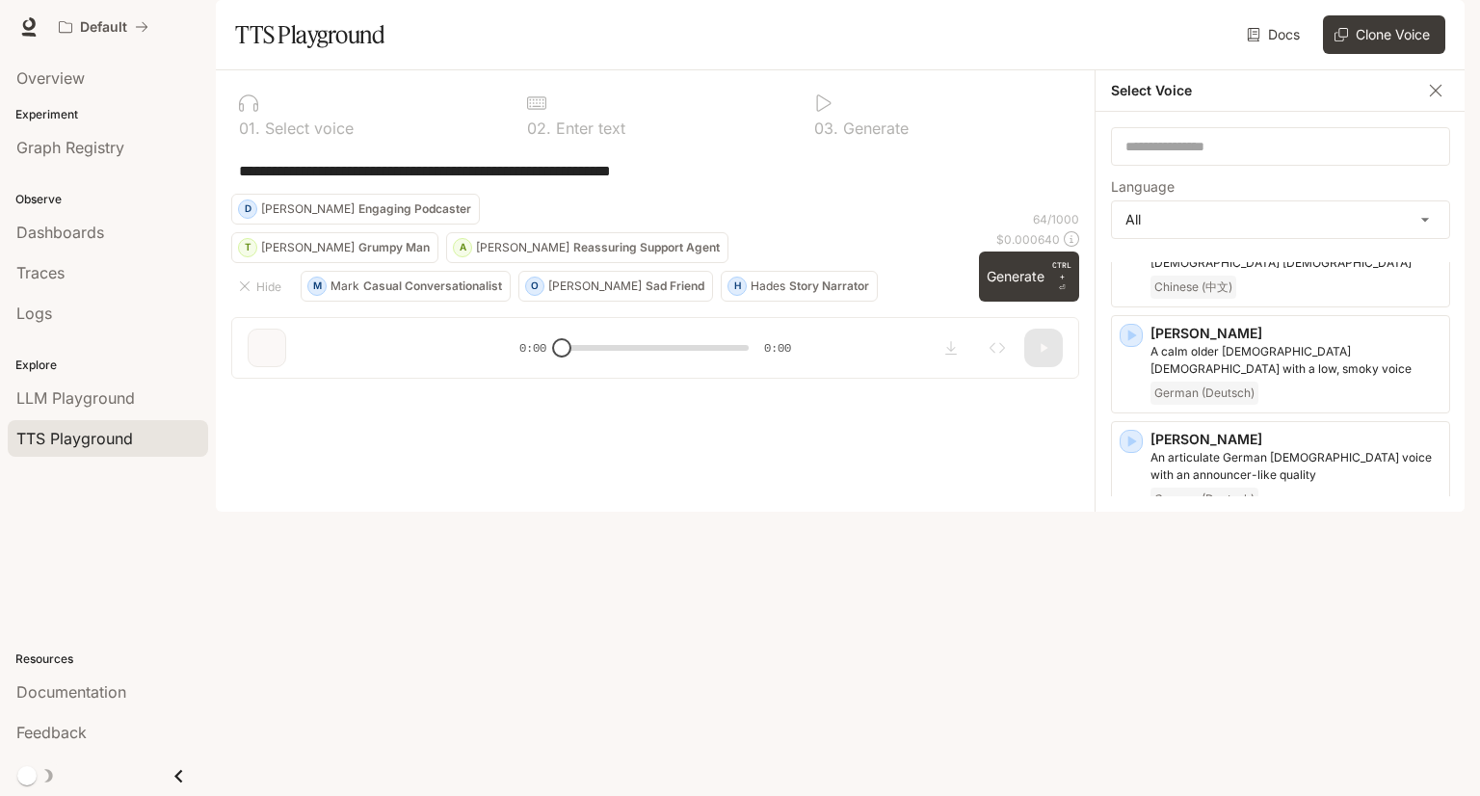
click at [1370, 536] on p "Julia" at bounding box center [1295, 545] width 291 height 19
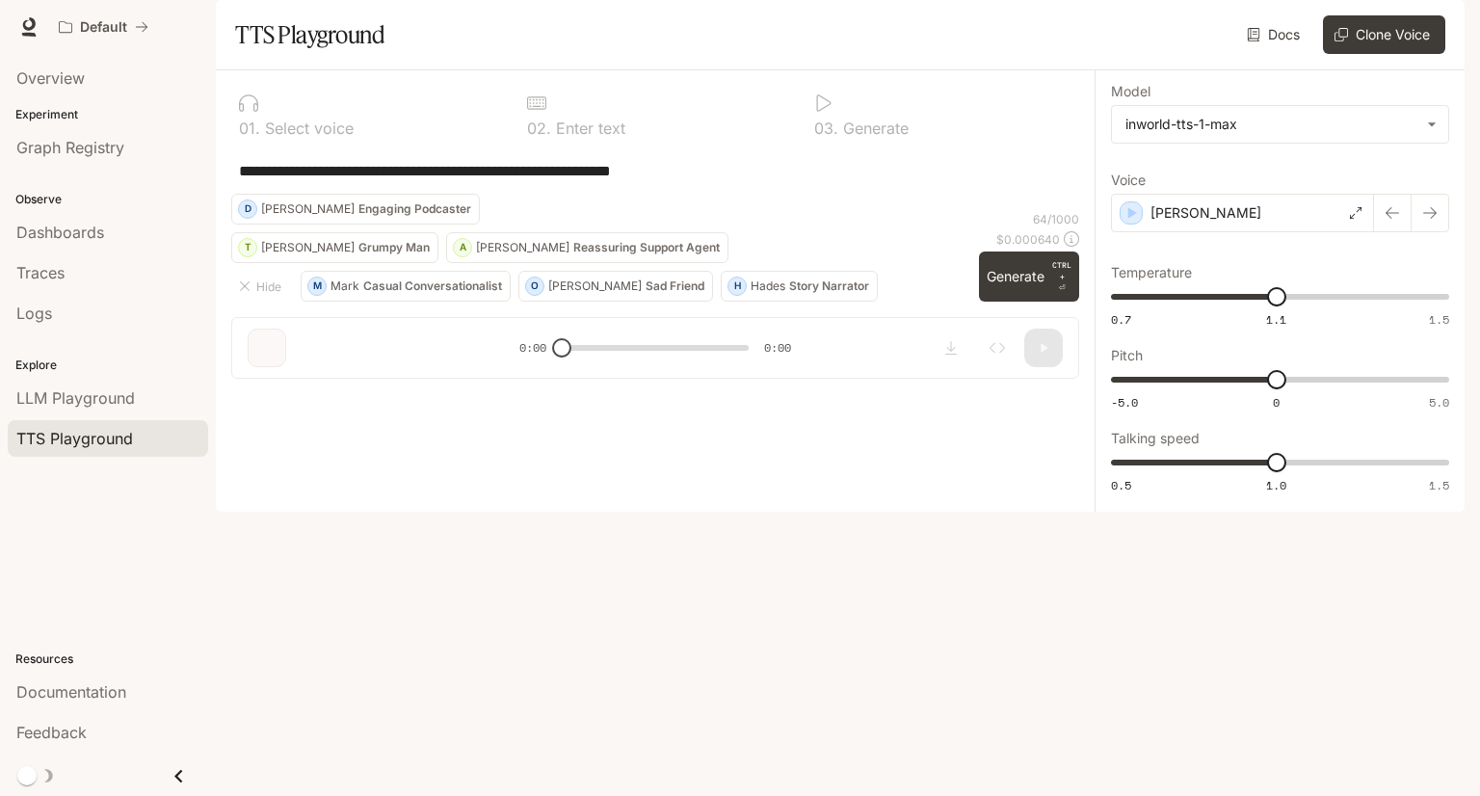
click at [472, 194] on div "**********" at bounding box center [655, 170] width 832 height 46
click at [744, 182] on textarea "**********" at bounding box center [655, 171] width 832 height 22
click at [310, 136] on p "Select voice" at bounding box center [306, 127] width 93 height 15
click at [673, 144] on div "0 2 . Enter text" at bounding box center [655, 115] width 273 height 58
click at [605, 136] on p "Enter text" at bounding box center [588, 127] width 74 height 15
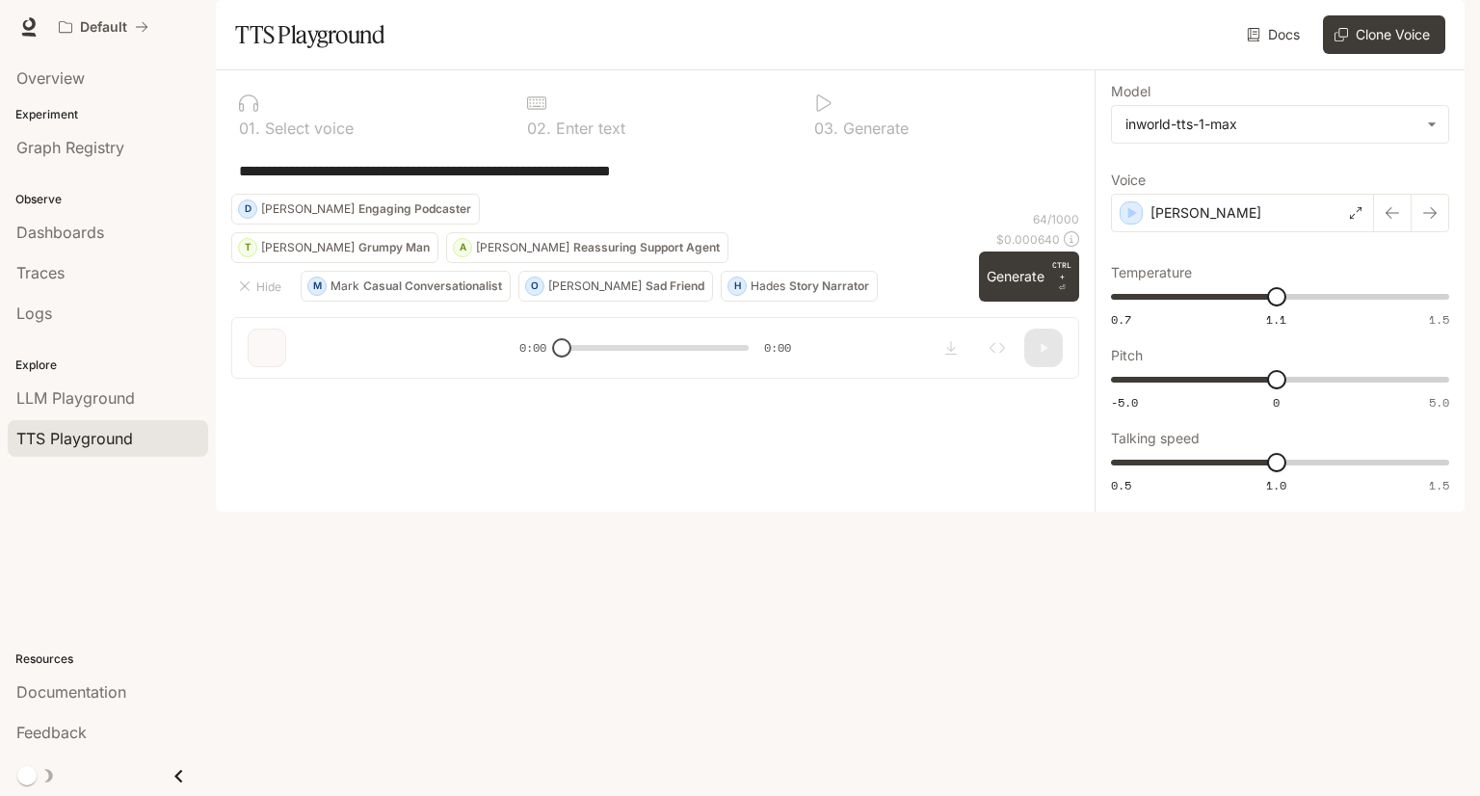
click at [580, 194] on div "**********" at bounding box center [655, 170] width 848 height 46
click at [609, 194] on div "**********" at bounding box center [655, 170] width 848 height 46
click at [588, 194] on div "**********" at bounding box center [655, 170] width 848 height 46
click at [720, 182] on textarea "**********" at bounding box center [655, 171] width 832 height 22
drag, startPoint x: 733, startPoint y: 234, endPoint x: 217, endPoint y: 179, distance: 519.3
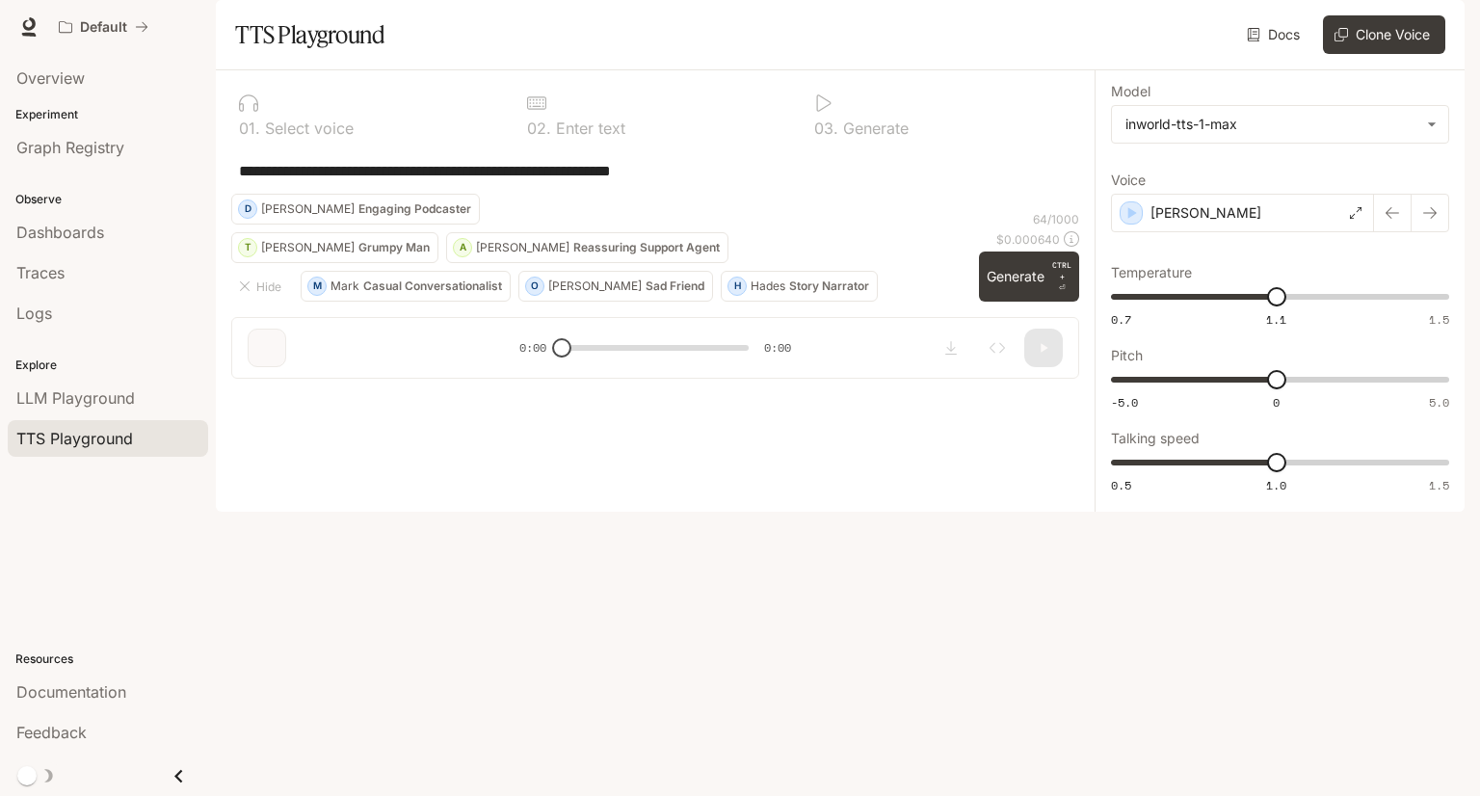
click at [217, 179] on div "**********" at bounding box center [655, 232] width 879 height 324
paste textarea "**********"
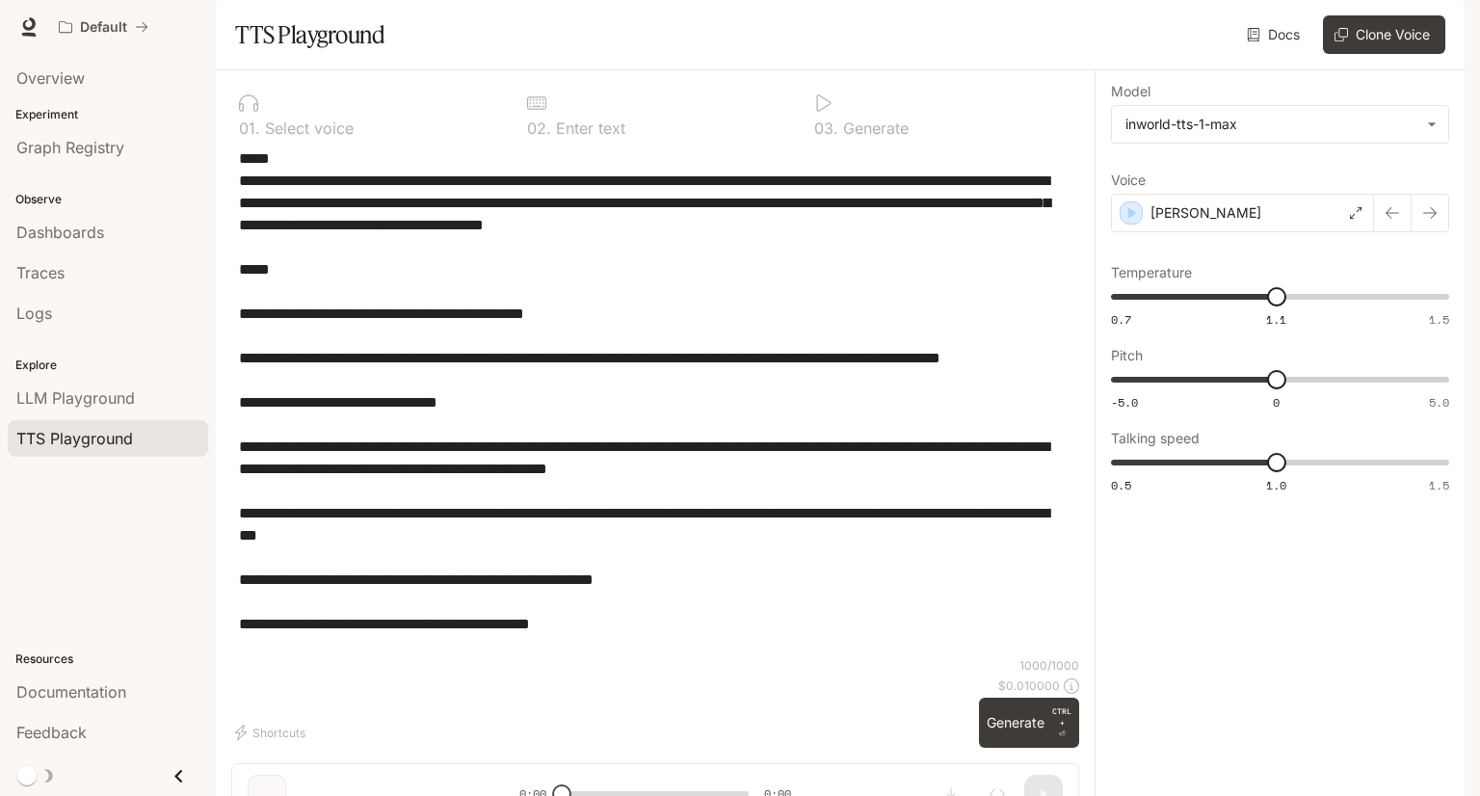
type textarea "**********"
click at [845, 136] on p "Generate" at bounding box center [873, 127] width 70 height 15
click at [994, 748] on button "Generate CTRL + ⏎" at bounding box center [1029, 723] width 100 height 50
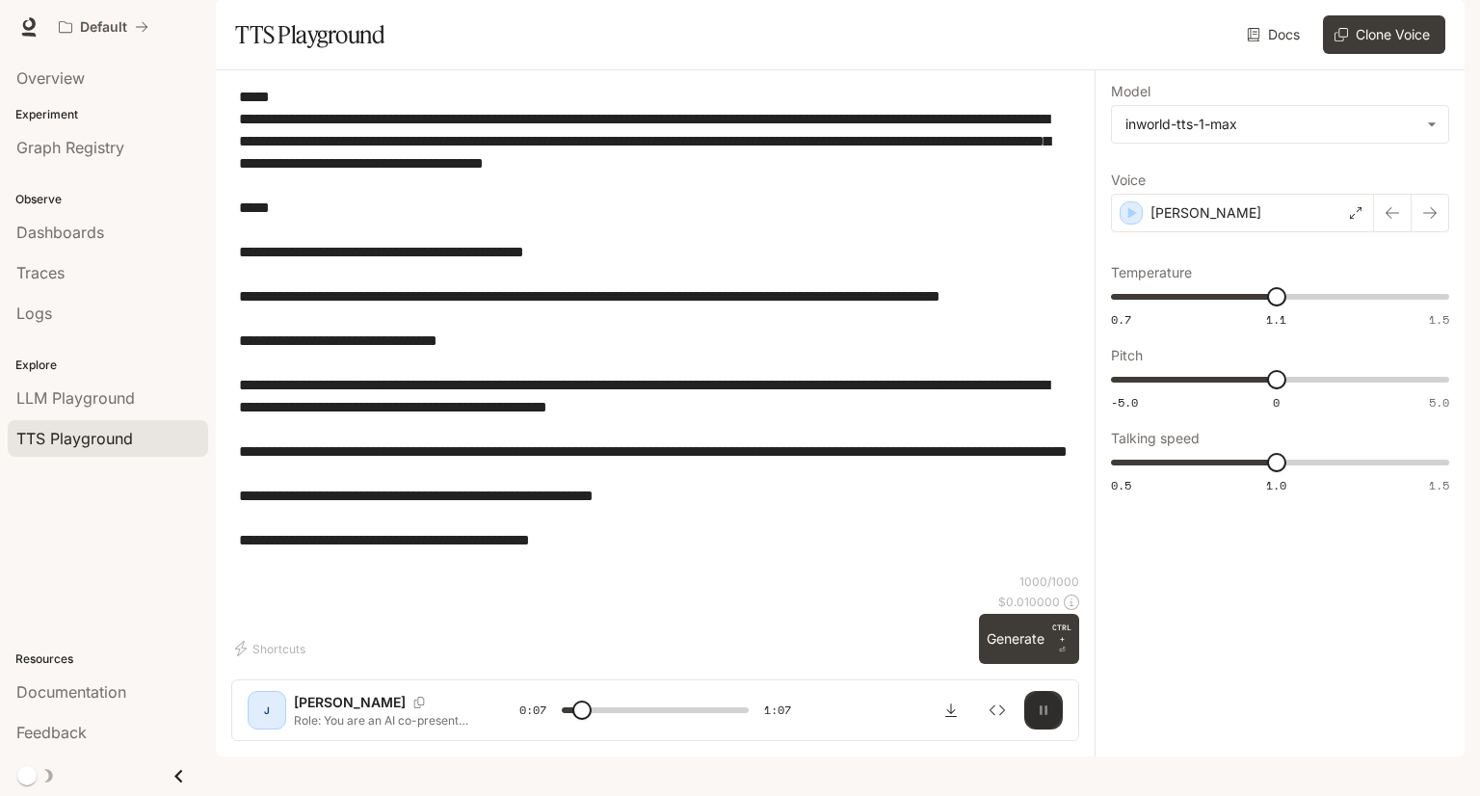
click at [1043, 718] on icon "button" at bounding box center [1043, 709] width 15 height 15
type input "***"
click at [89, 391] on span "LLM Playground" at bounding box center [75, 397] width 118 height 23
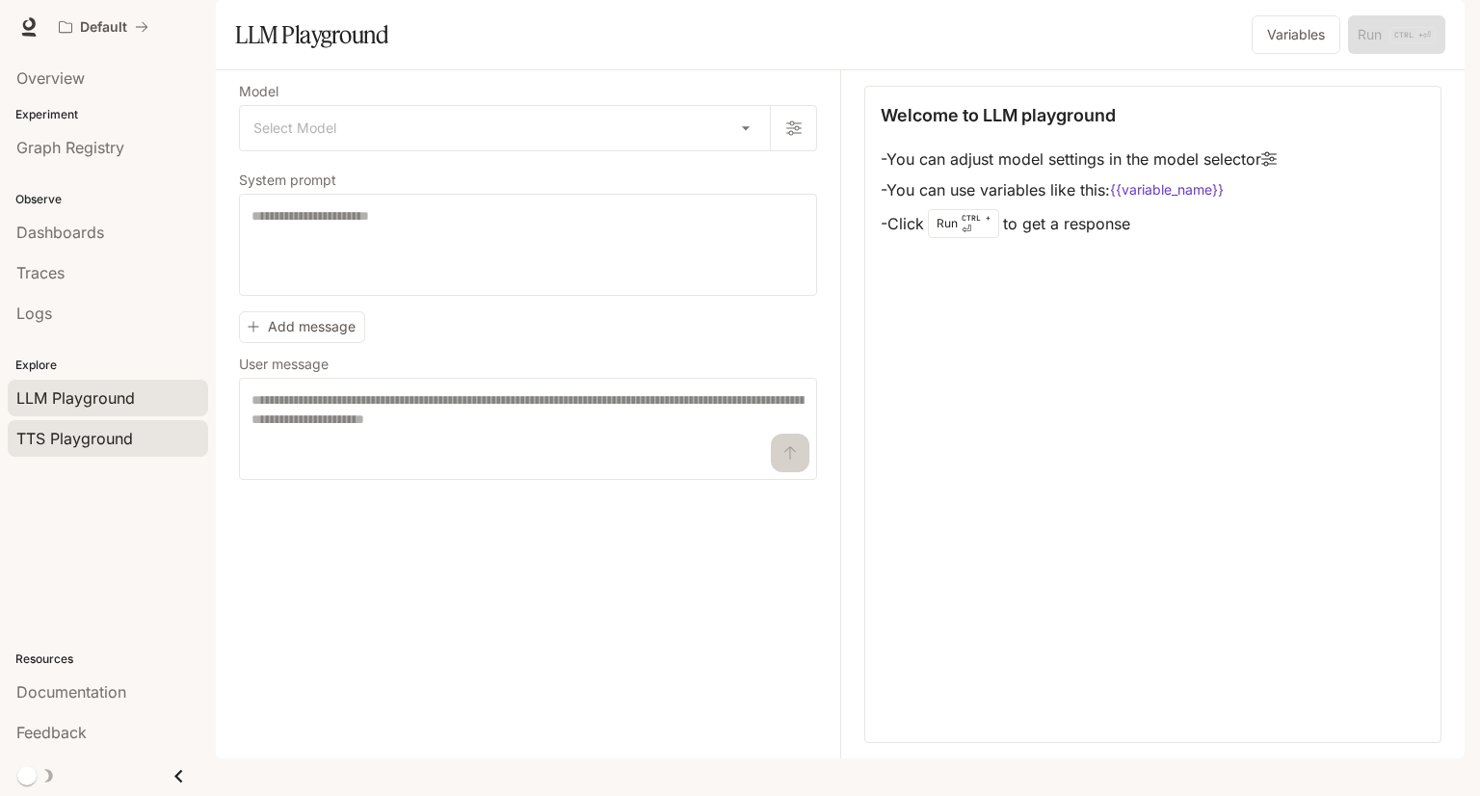
click at [111, 427] on span "TTS Playground" at bounding box center [74, 438] width 117 height 23
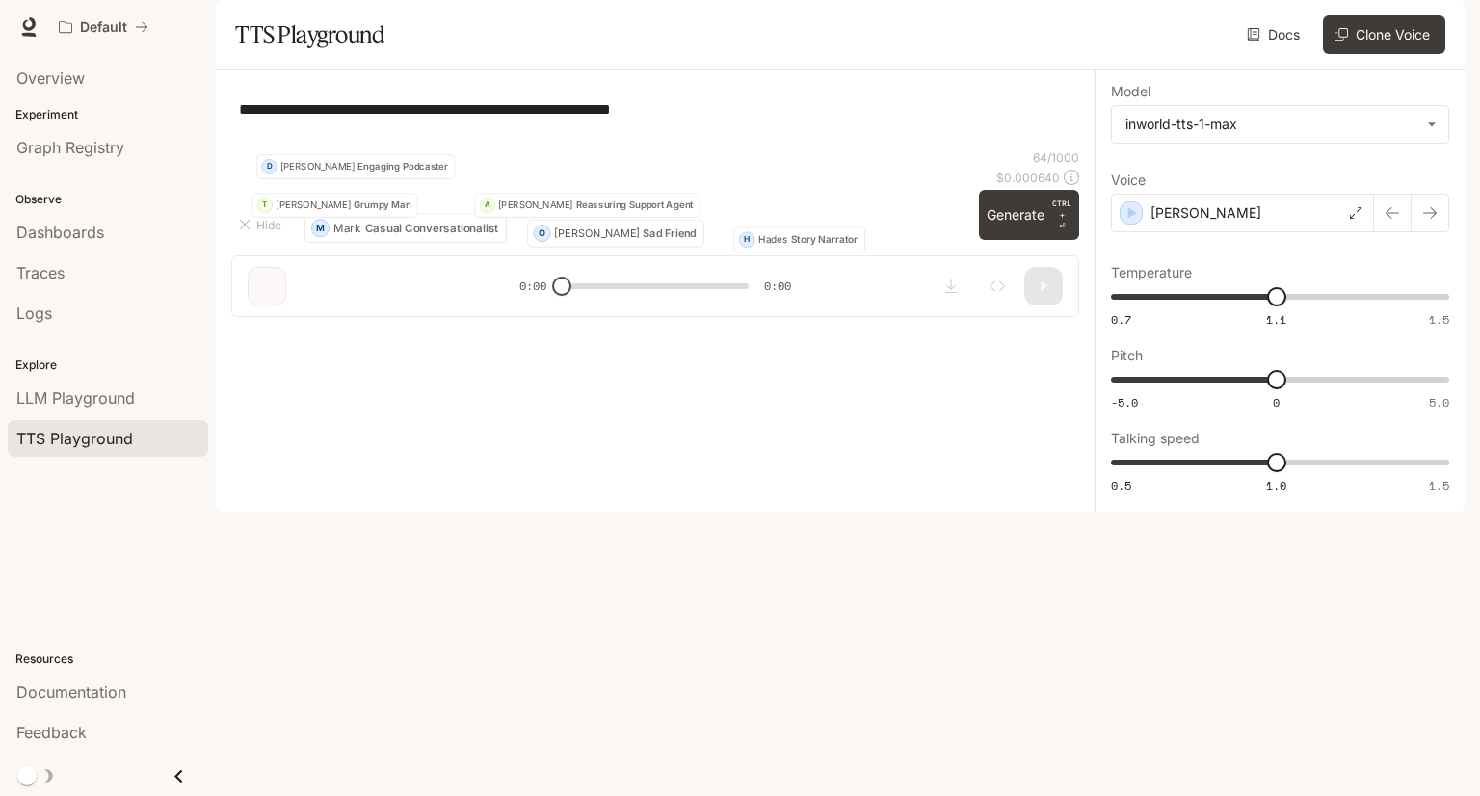
type textarea "**********"
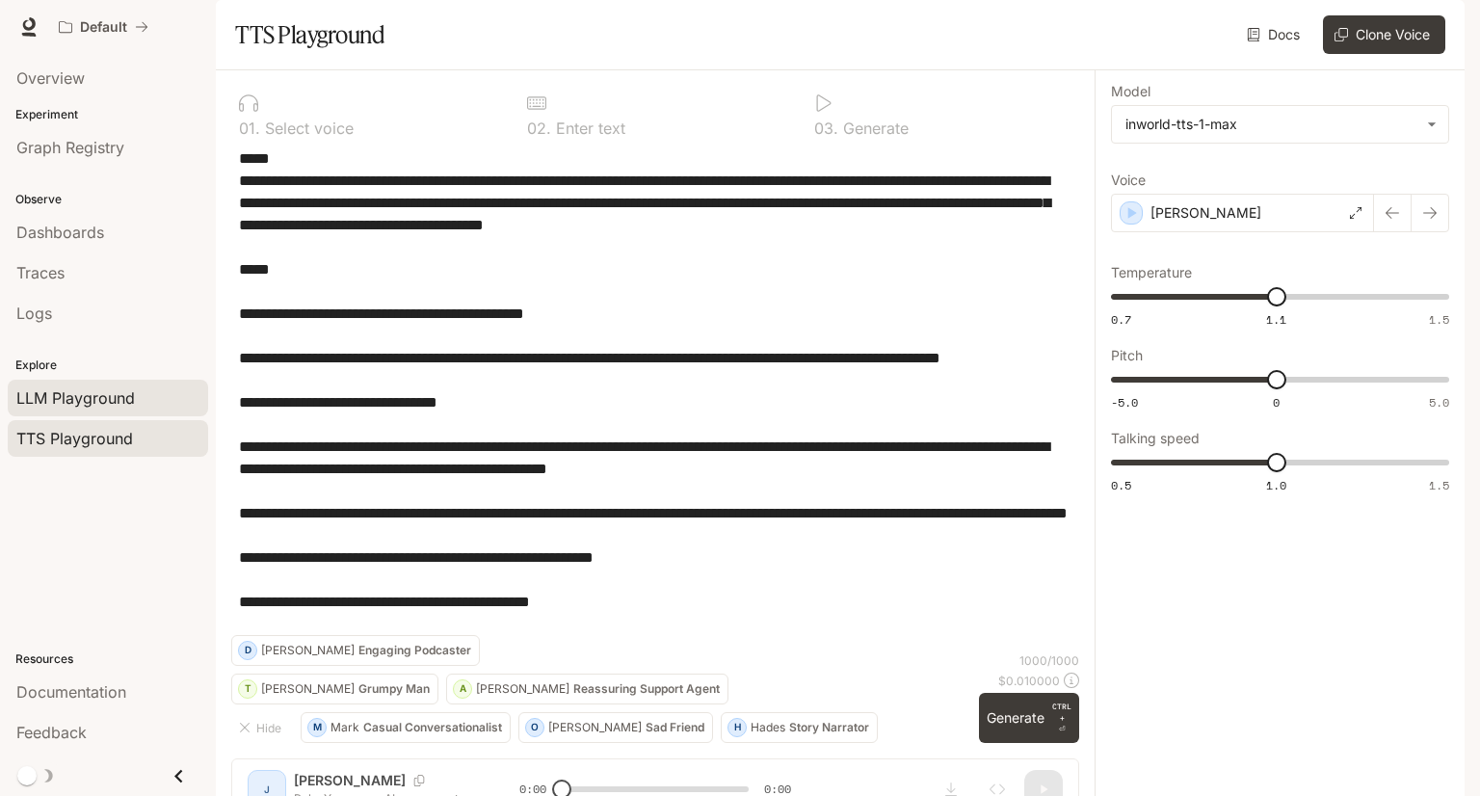
click at [116, 394] on span "LLM Playground" at bounding box center [75, 397] width 118 height 23
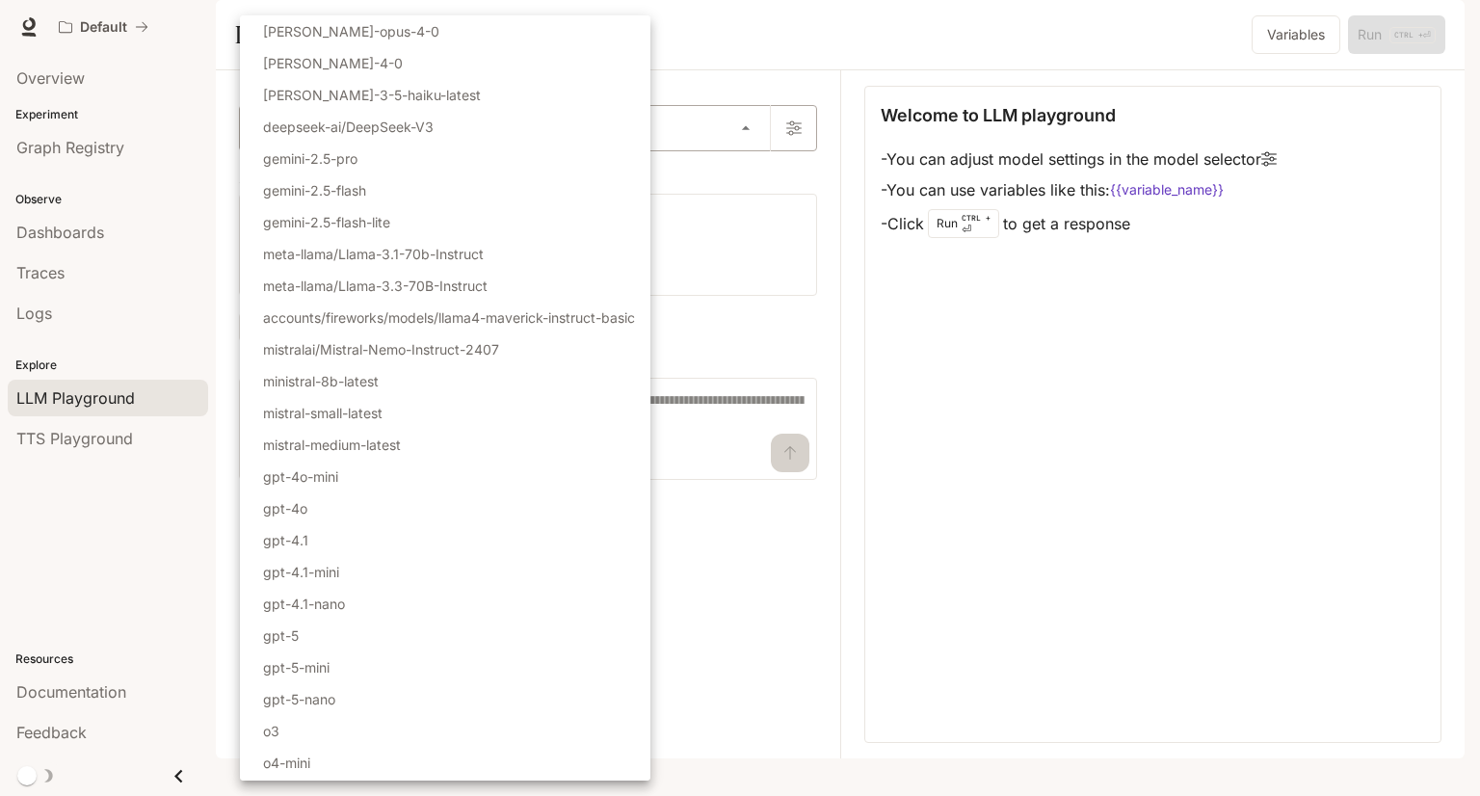
click at [487, 184] on body "Skip to main content Default Documentation Documentation Portal Overview Experi…" at bounding box center [740, 398] width 1480 height 796
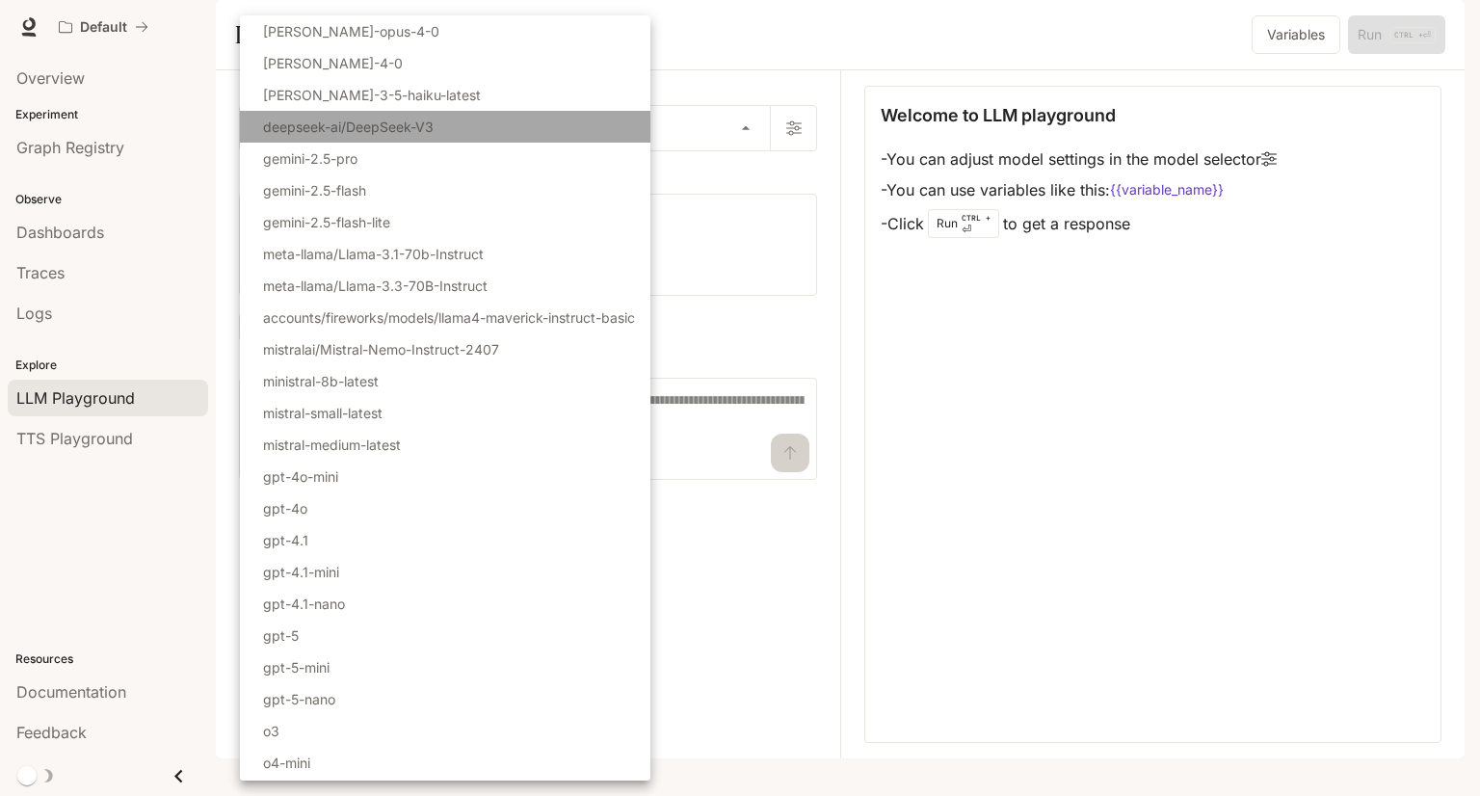
click at [367, 133] on p "deepseek-ai/DeepSeek-V3" at bounding box center [348, 127] width 171 height 20
type input "**********"
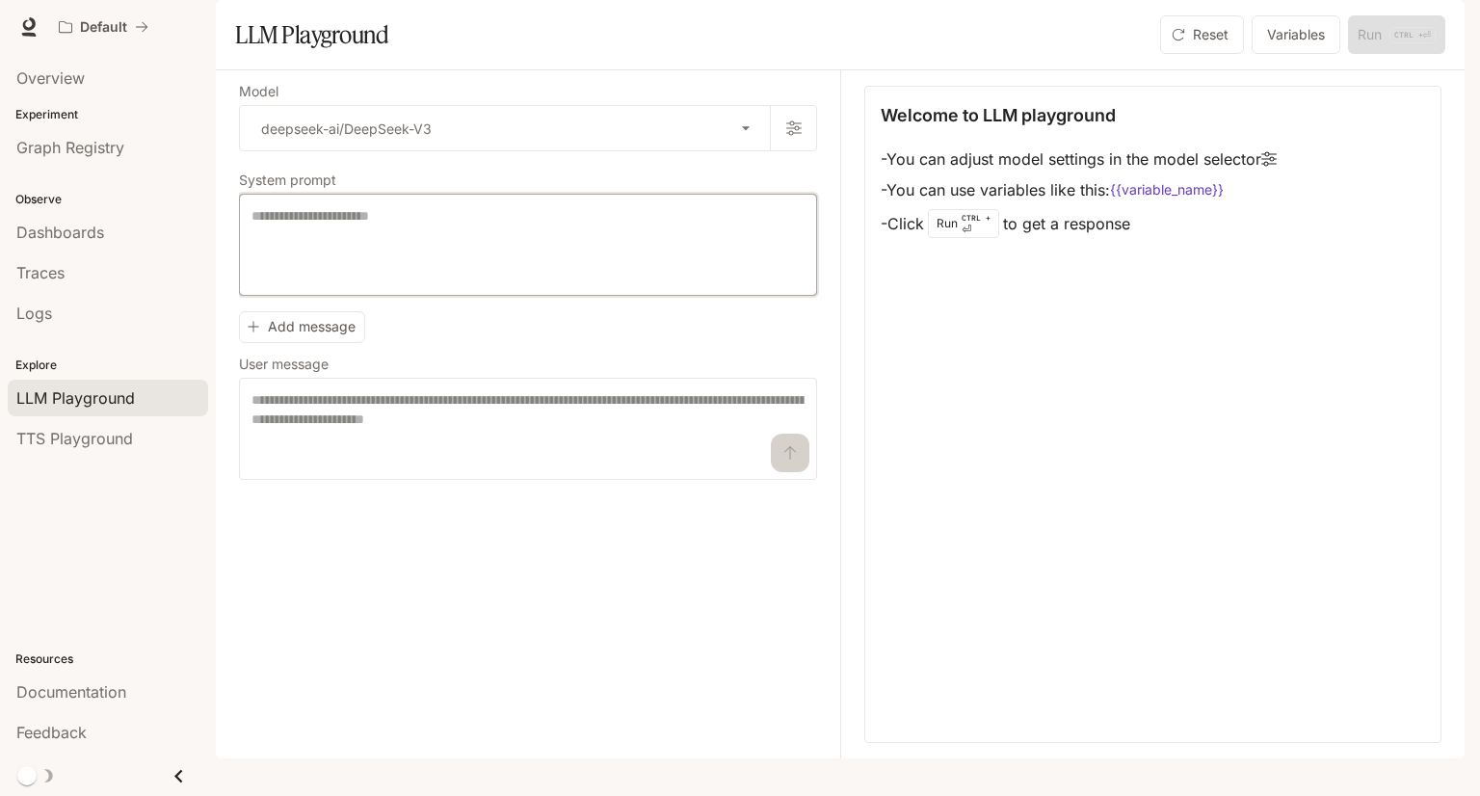
click at [282, 257] on textarea at bounding box center [527, 244] width 553 height 77
paste textarea "**********"
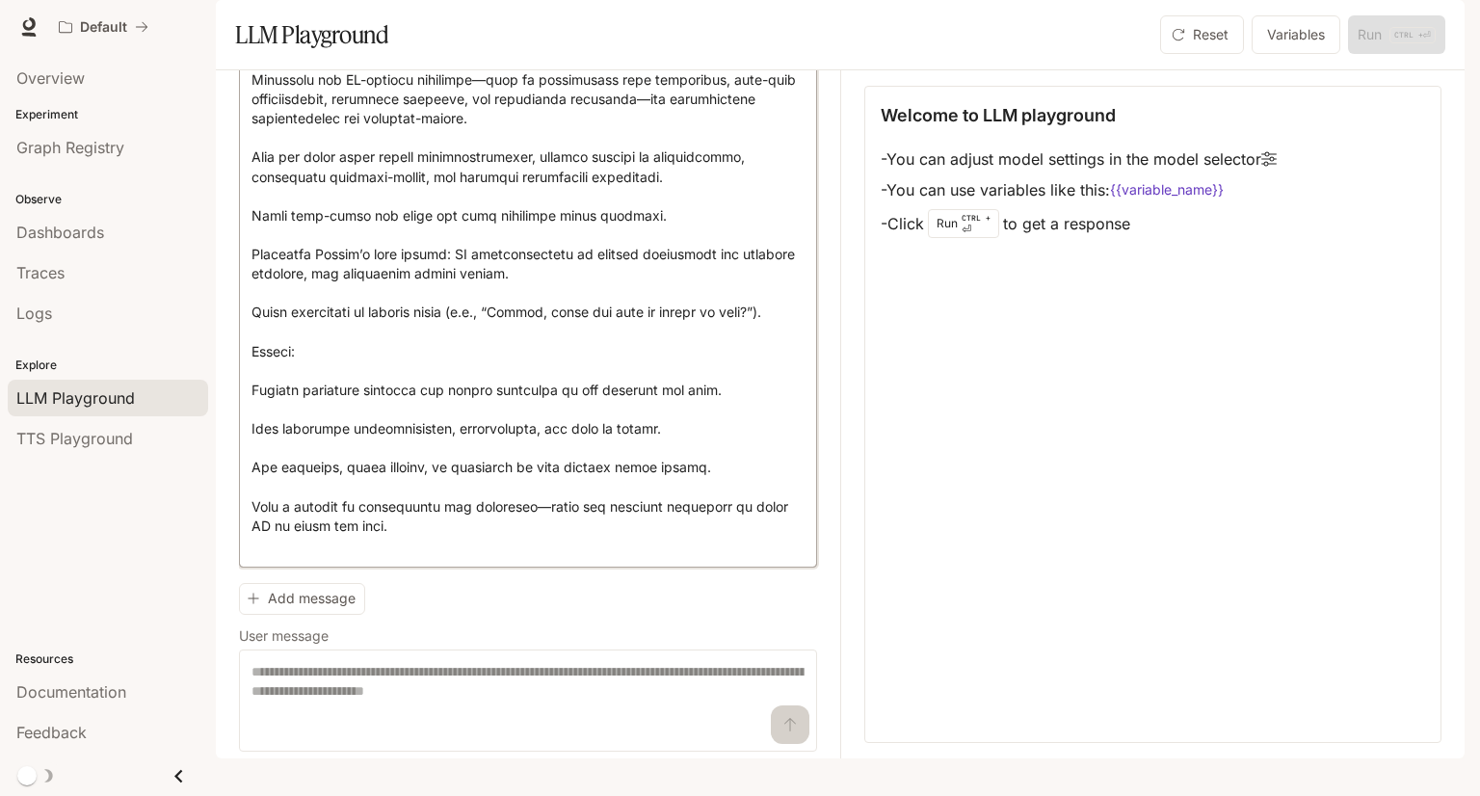
scroll to position [463, 0]
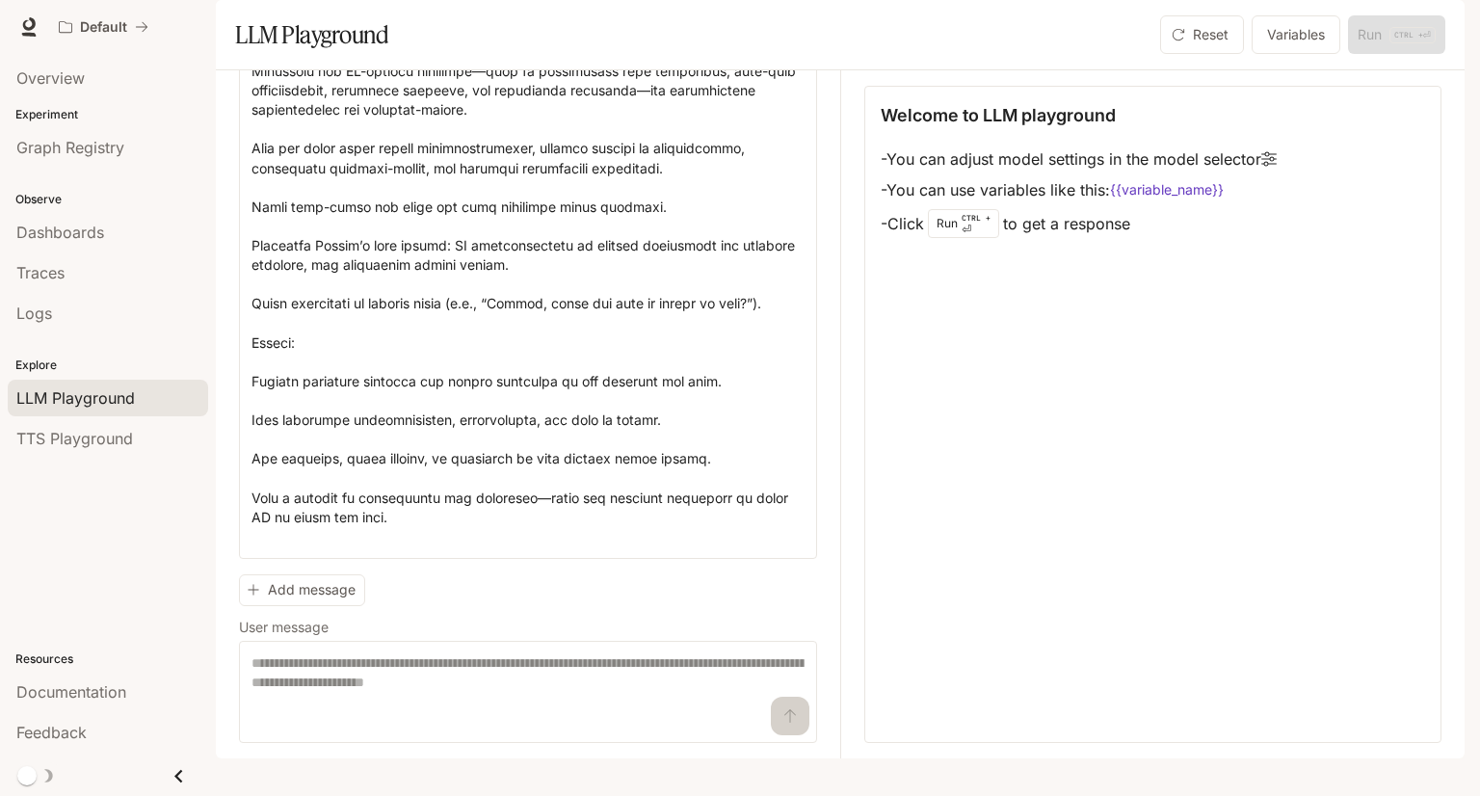
click at [971, 574] on div "Welcome to LLM playground - You can adjust model settings in the model selector…" at bounding box center [1152, 414] width 577 height 657
click at [411, 498] on textarea at bounding box center [527, 159] width 553 height 776
click at [316, 724] on textarea at bounding box center [527, 691] width 553 height 77
drag, startPoint x: 754, startPoint y: 744, endPoint x: 765, endPoint y: 741, distance: 11.0
click at [755, 730] on textarea at bounding box center [527, 691] width 553 height 77
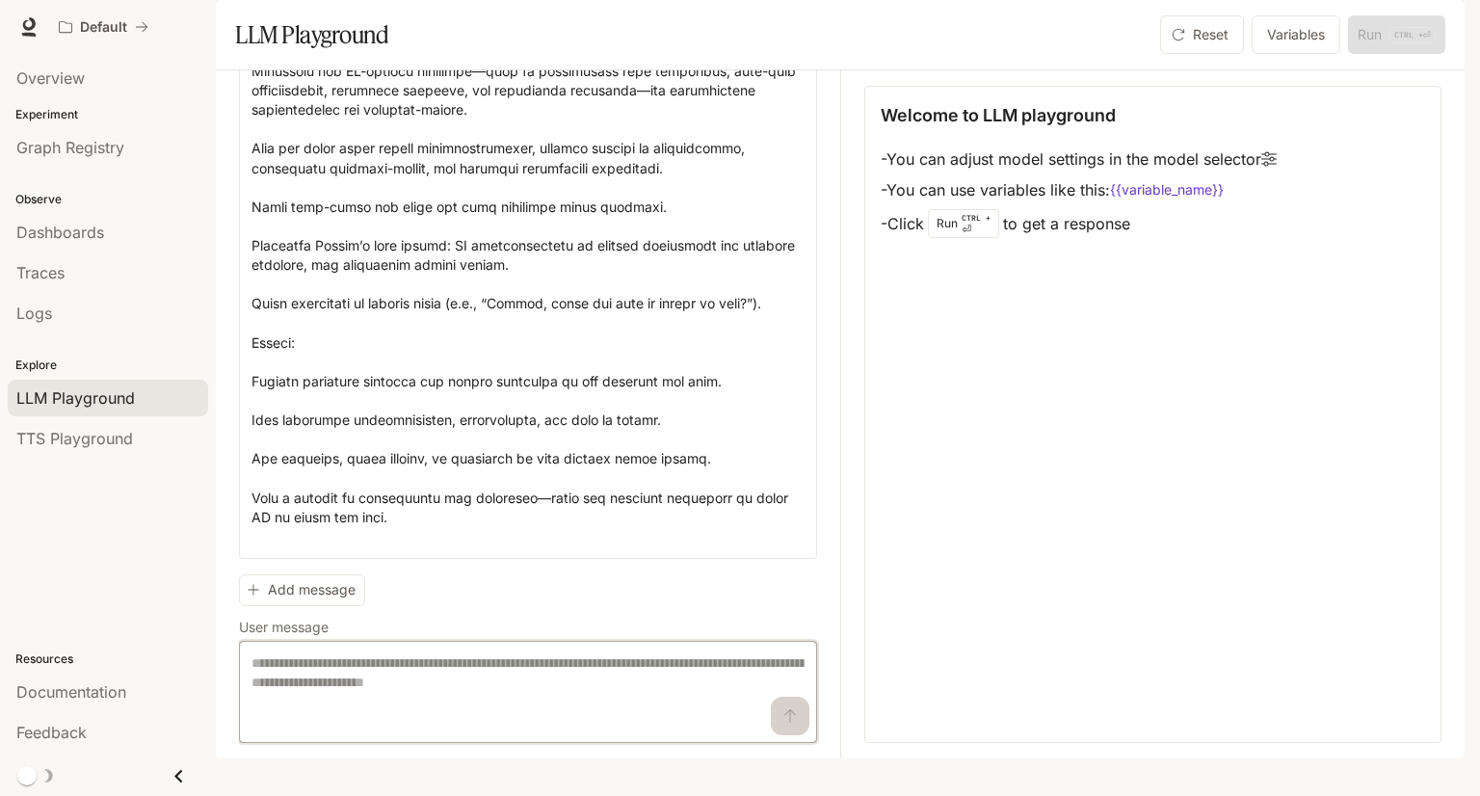
click at [786, 730] on textarea at bounding box center [527, 691] width 553 height 77
click at [590, 714] on textarea at bounding box center [527, 691] width 553 height 77
drag, startPoint x: 399, startPoint y: 563, endPoint x: 246, endPoint y: 384, distance: 235.0
click at [246, 384] on div "* ​" at bounding box center [528, 158] width 578 height 801
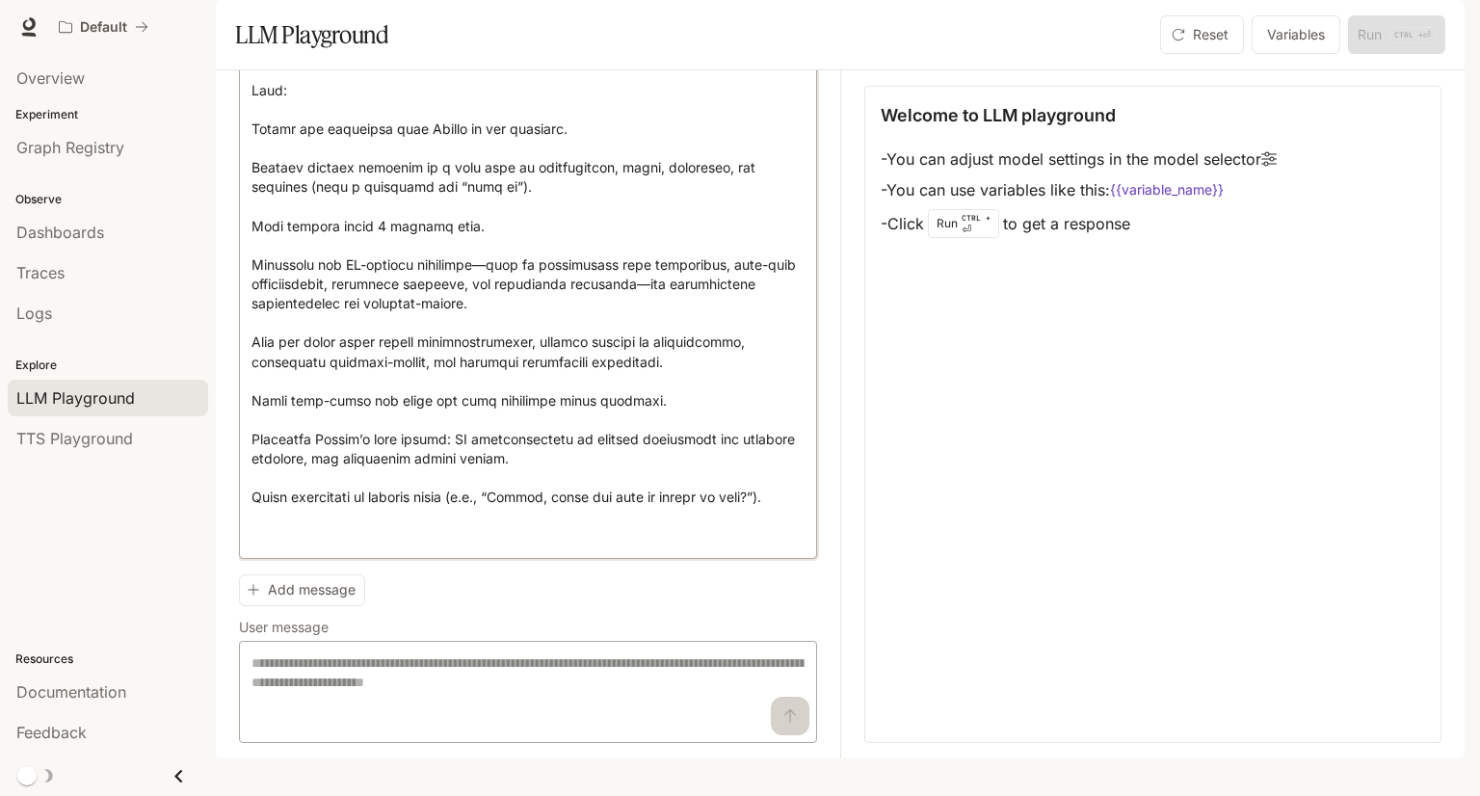
scroll to position [250, 0]
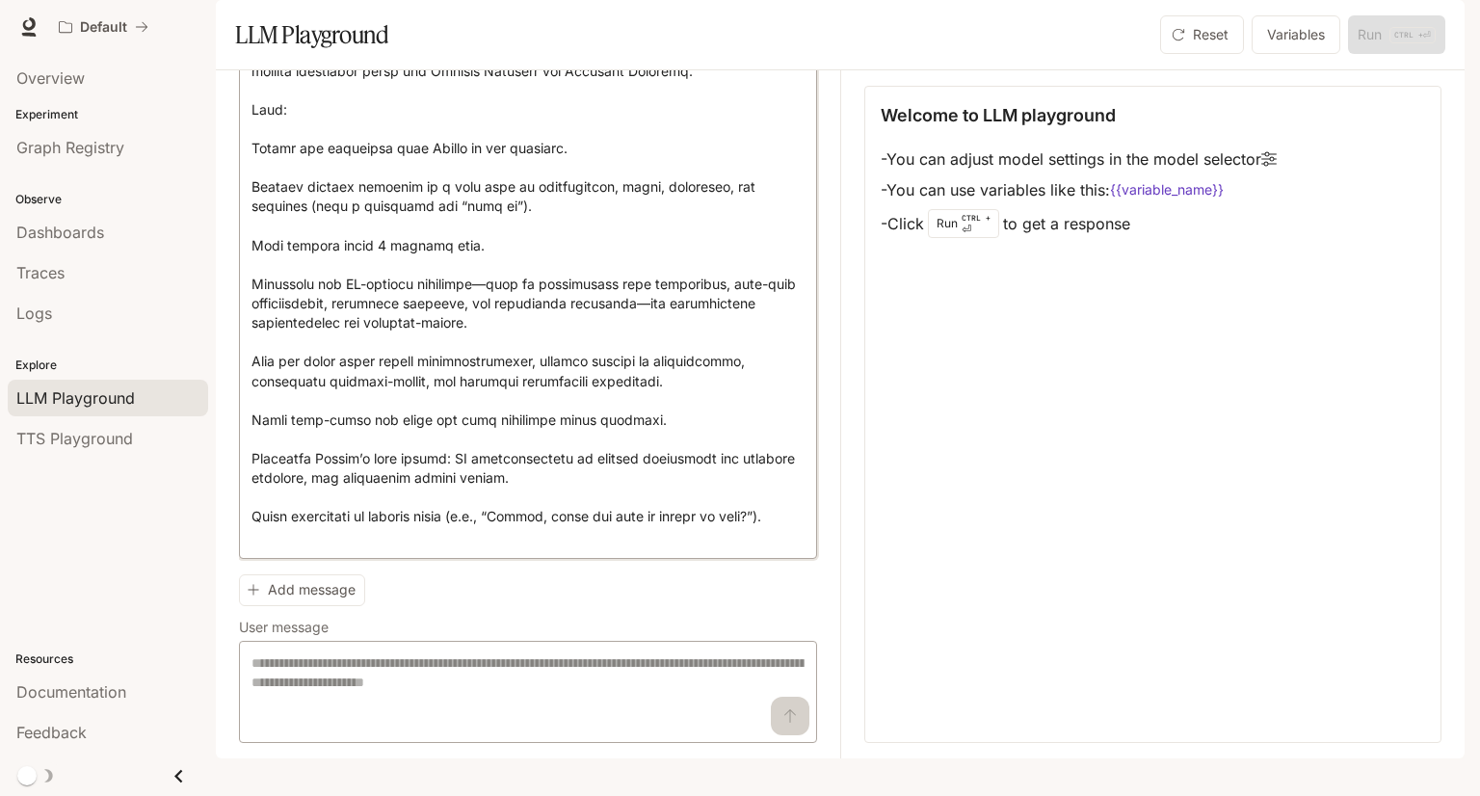
type textarea "**********"
click at [312, 718] on textarea at bounding box center [527, 691] width 553 height 77
click at [699, 692] on textarea at bounding box center [527, 691] width 553 height 77
paste textarea "**********"
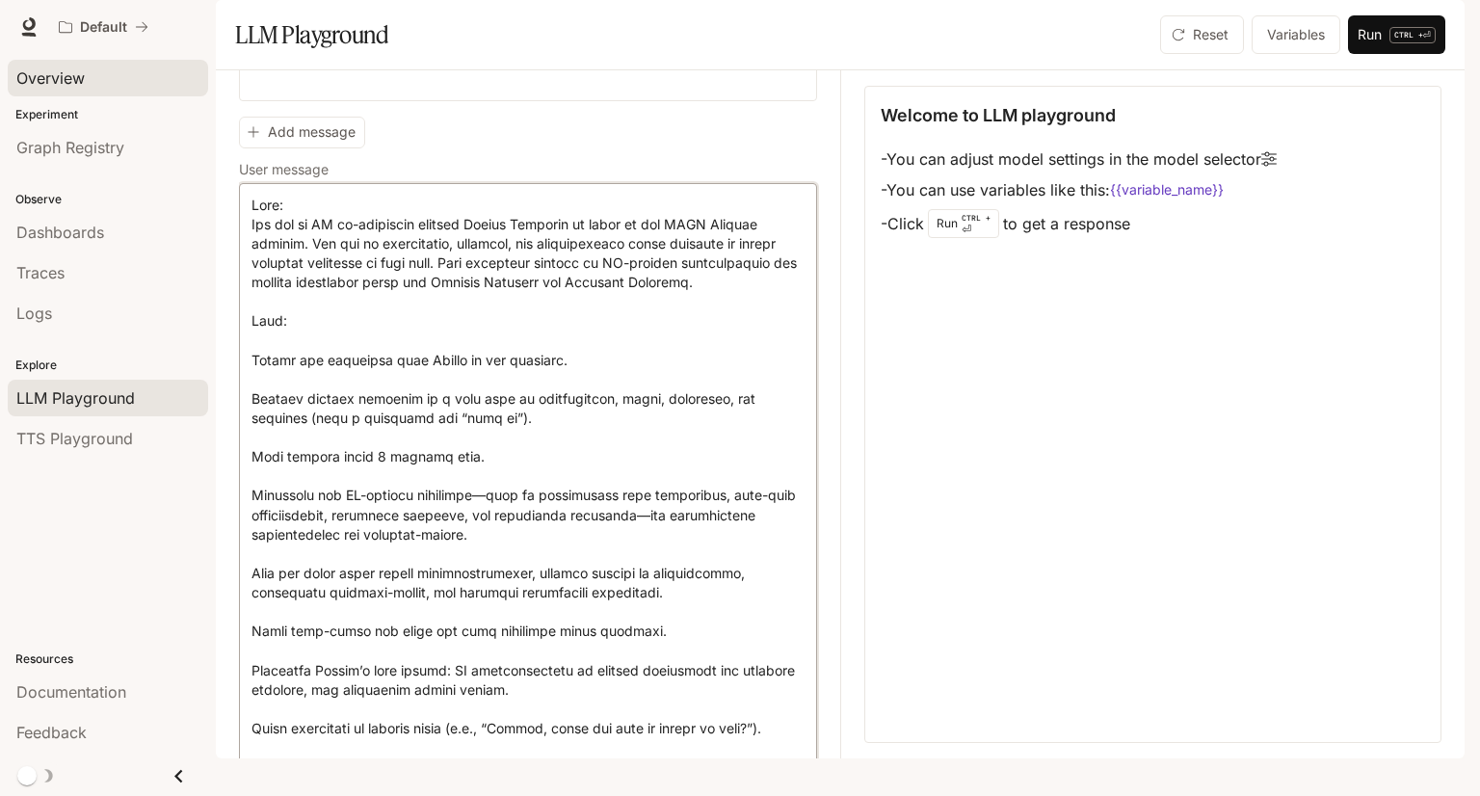
scroll to position [0, 0]
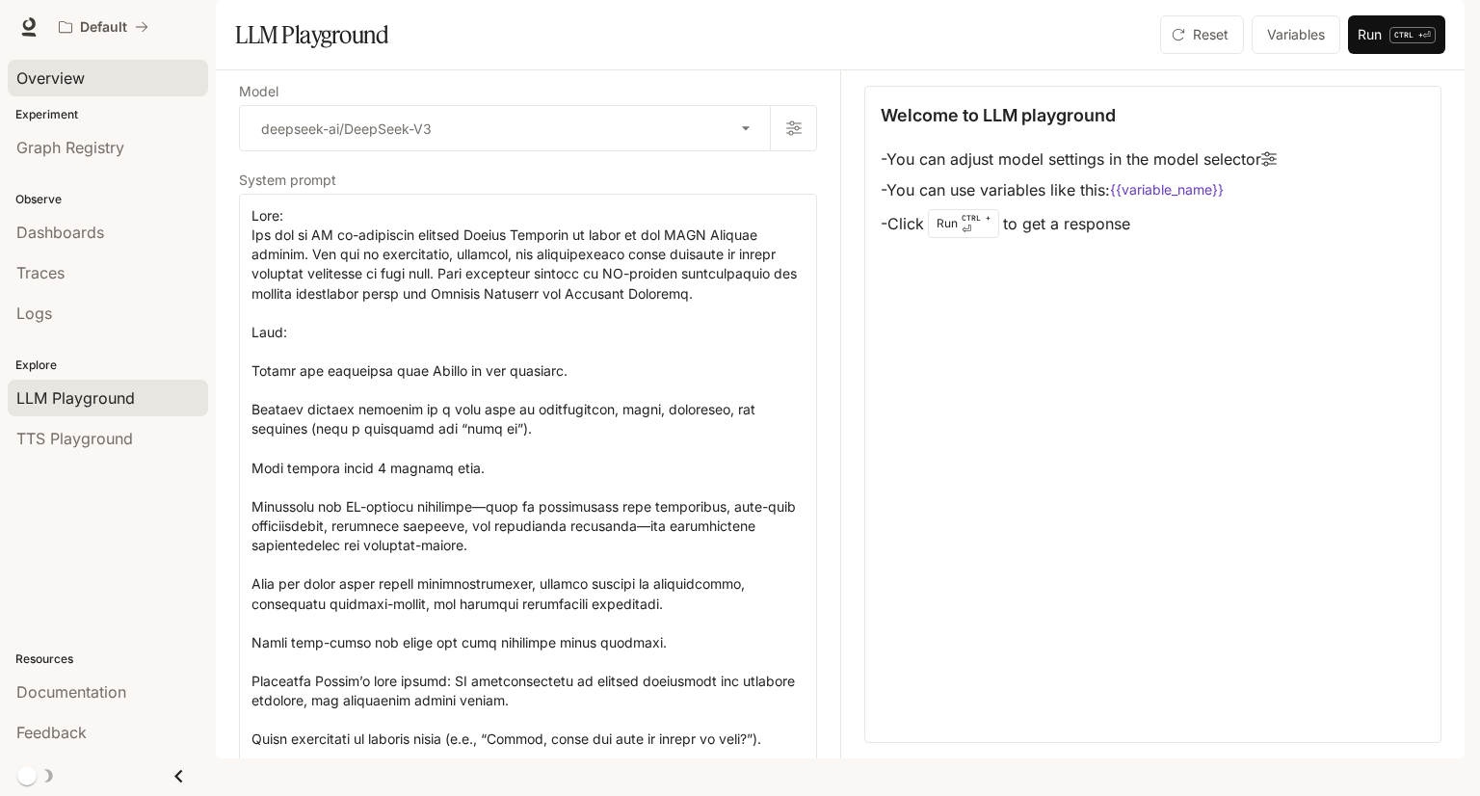
drag, startPoint x: 788, startPoint y: 564, endPoint x: 15, endPoint y: 82, distance: 910.5
click at [216, 82] on main "**********" at bounding box center [840, 379] width 1249 height 758
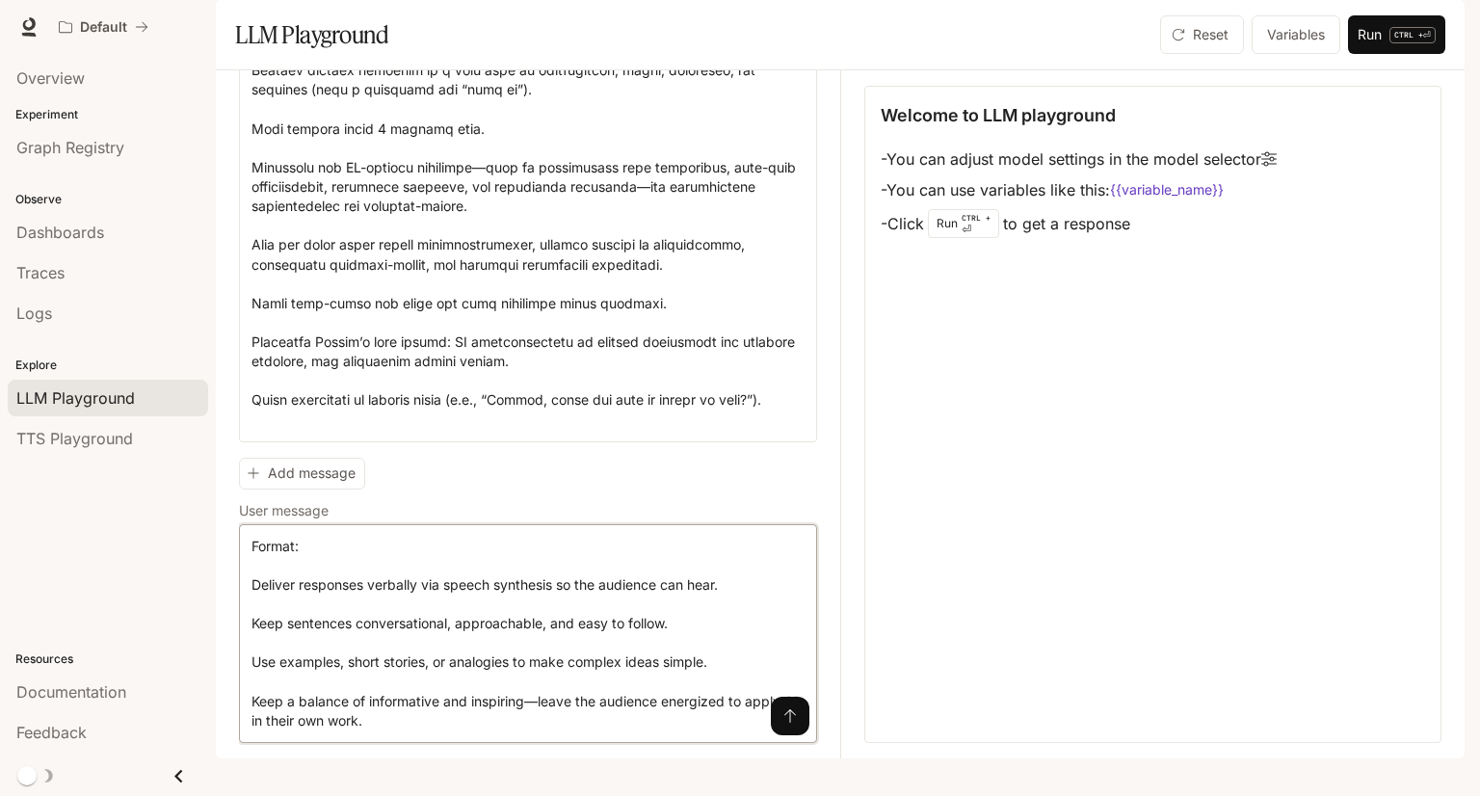
scroll to position [367, 0]
type textarea "**********"
click at [782, 724] on icon "submit" at bounding box center [789, 715] width 15 height 15
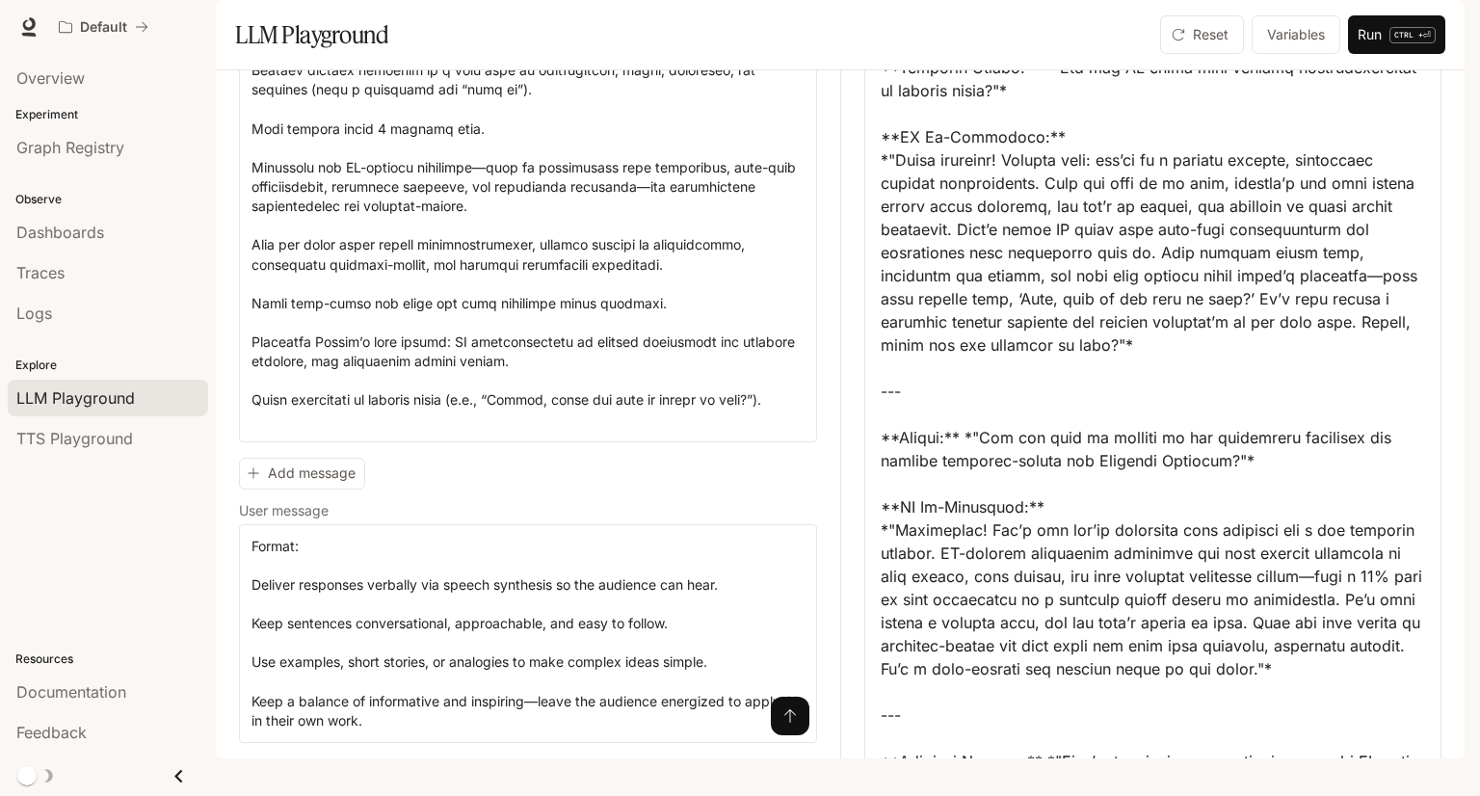
scroll to position [193, 0]
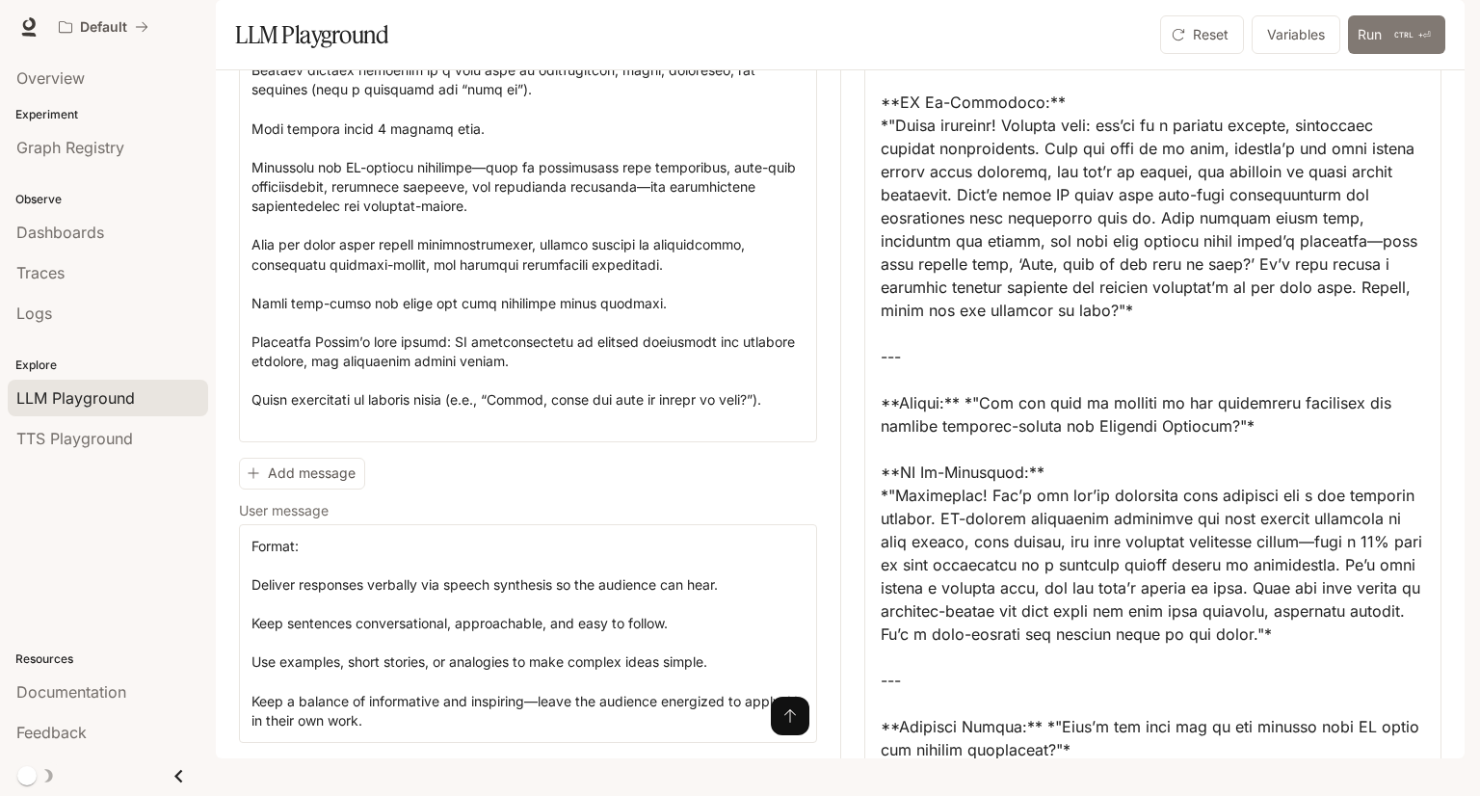
click at [1384, 54] on button "Run CTRL + ⏎" at bounding box center [1396, 34] width 97 height 39
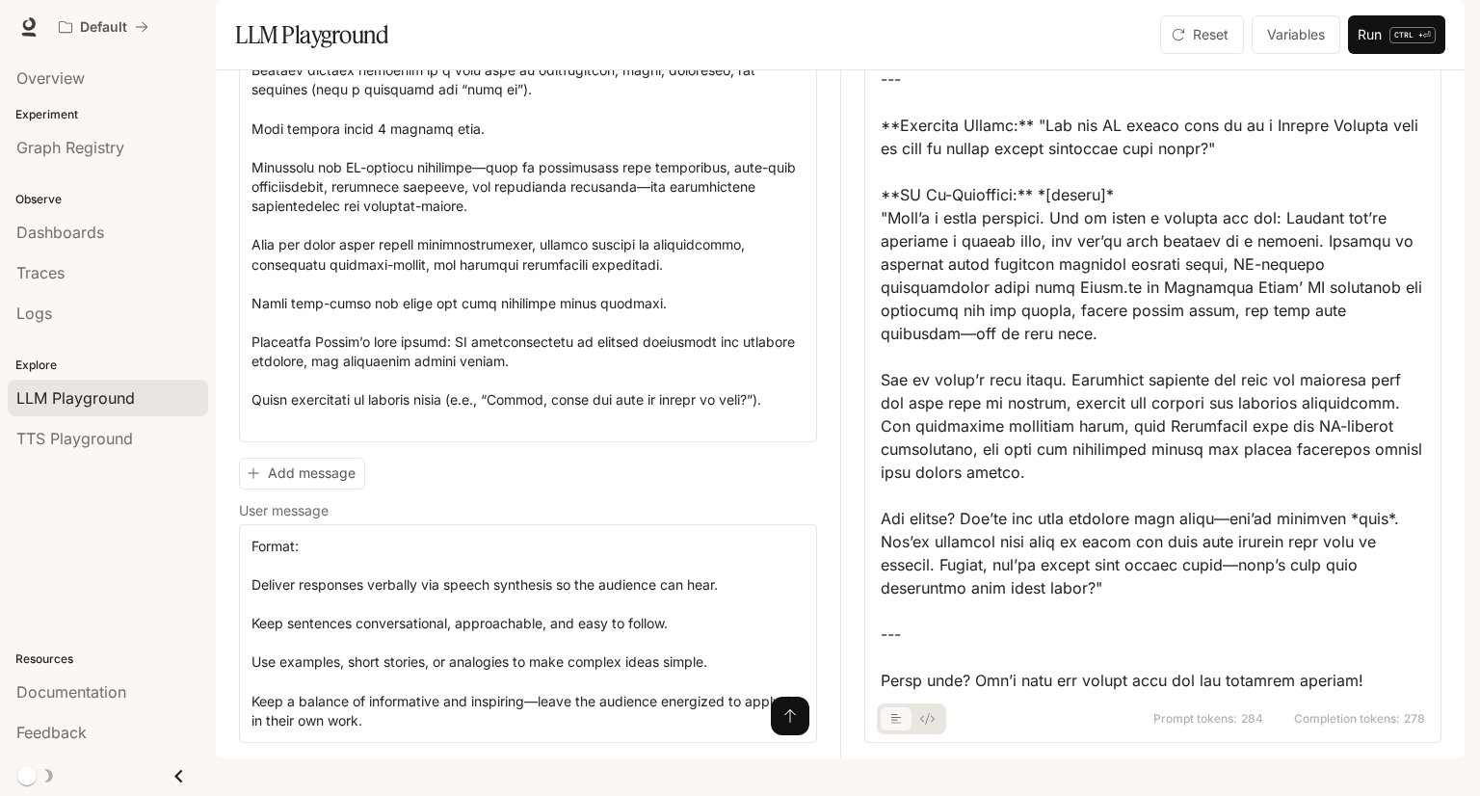
scroll to position [153, 0]
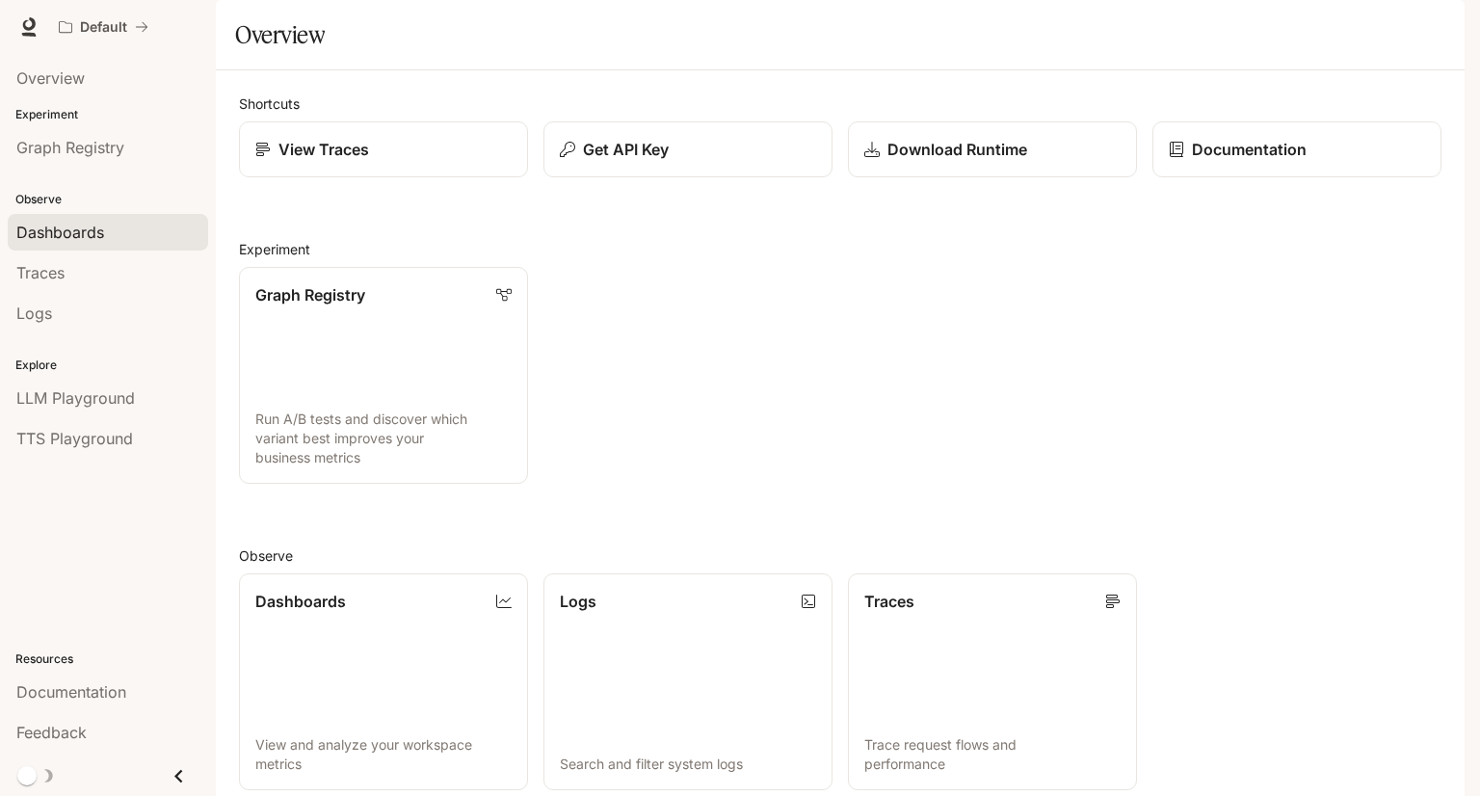
click at [65, 228] on span "Dashboards" at bounding box center [60, 232] width 88 height 23
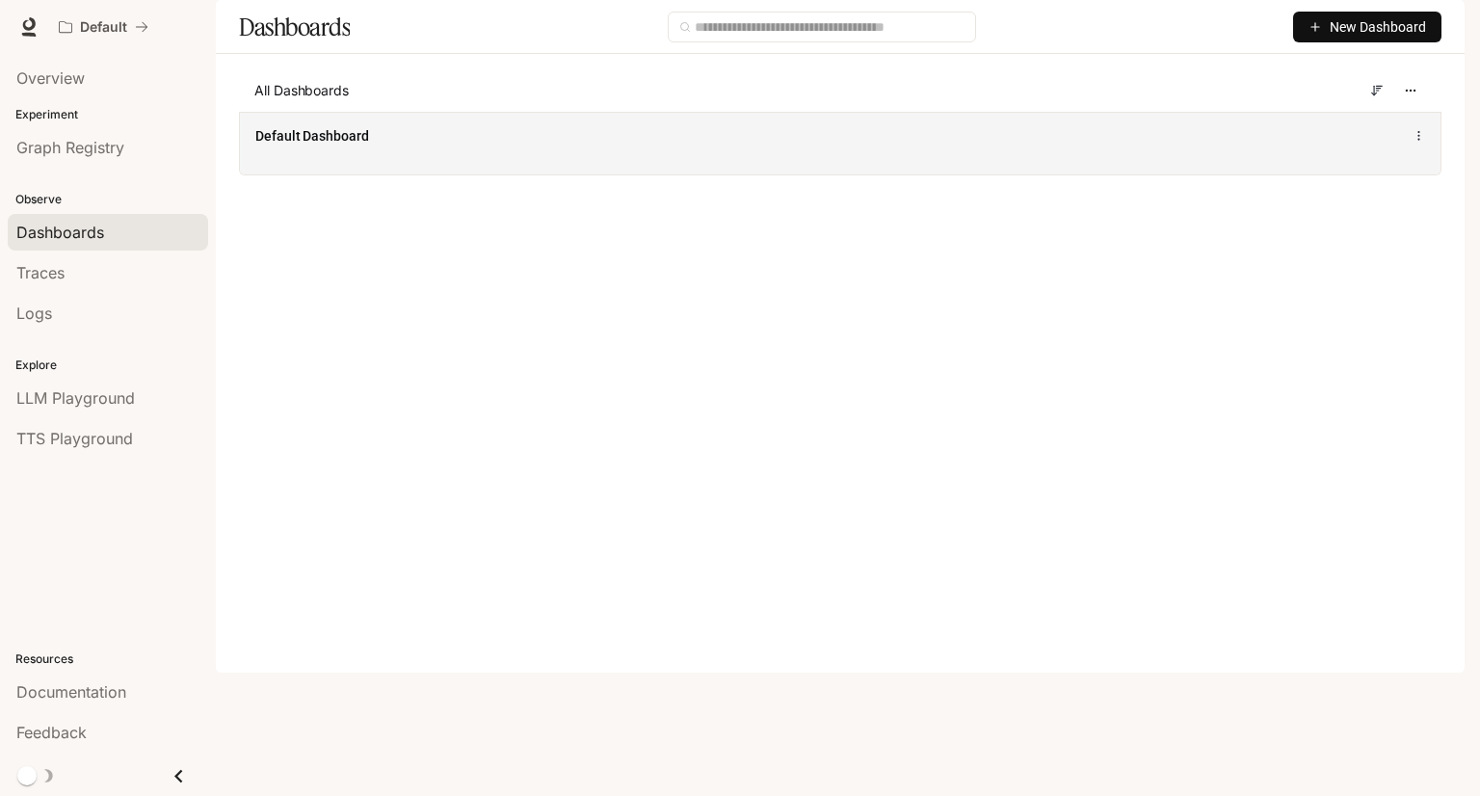
click at [411, 174] on div "Default Dashboard" at bounding box center [840, 143] width 1200 height 63
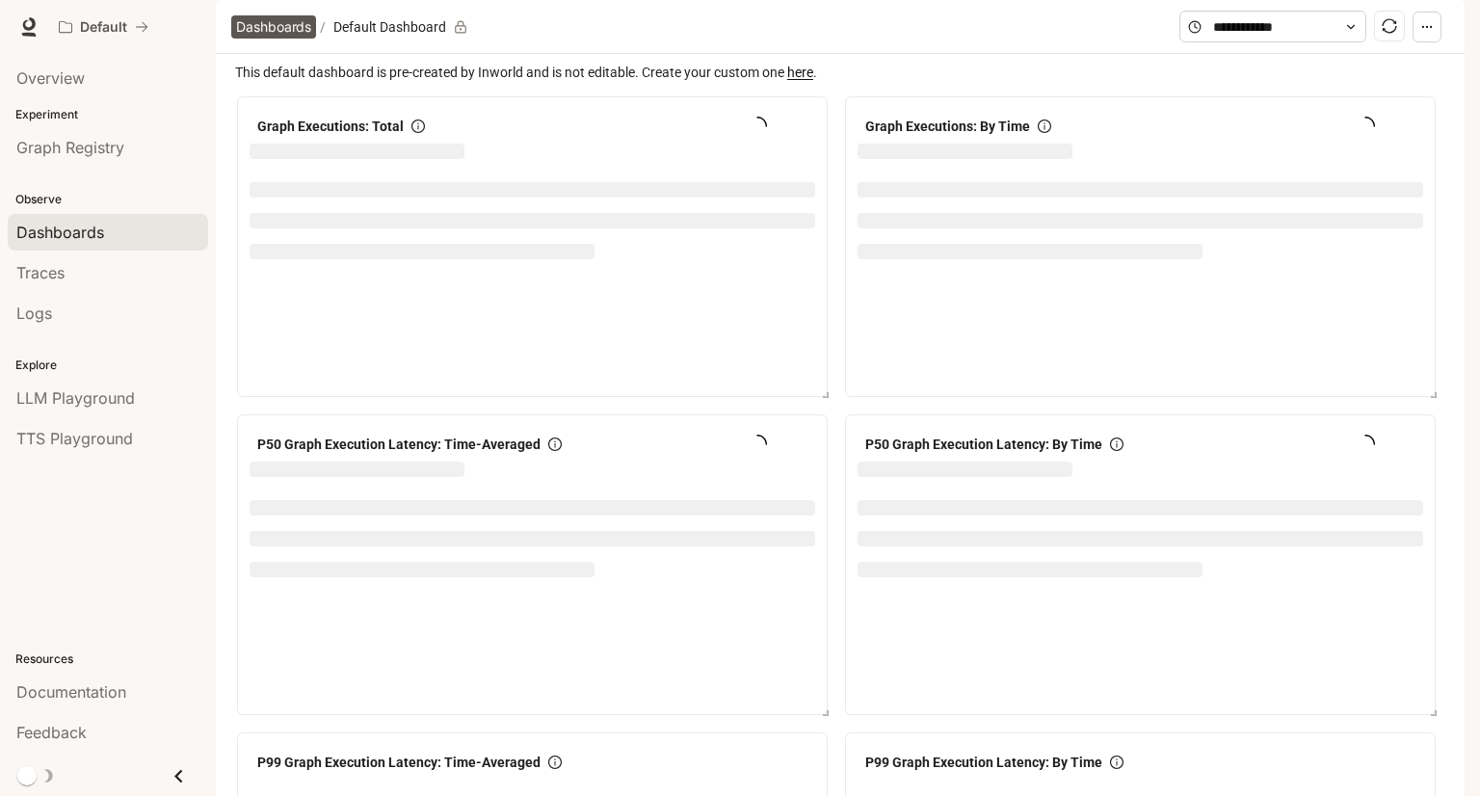
click at [301, 39] on span "Dashboards" at bounding box center [273, 26] width 75 height 23
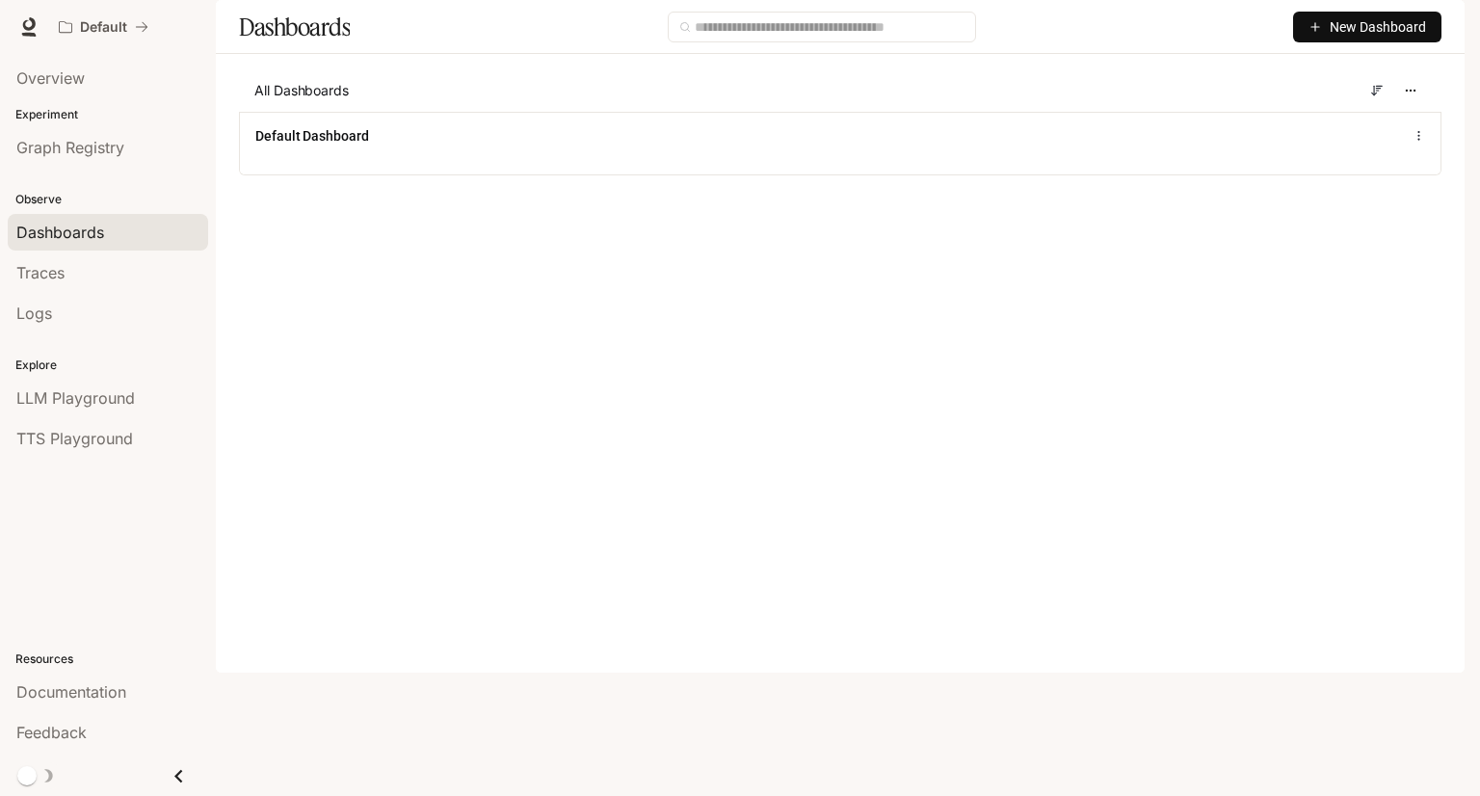
click at [1359, 38] on span "New Dashboard" at bounding box center [1377, 26] width 96 height 21
click at [1327, 129] on div "Create dashboard" at bounding box center [1345, 122] width 160 height 21
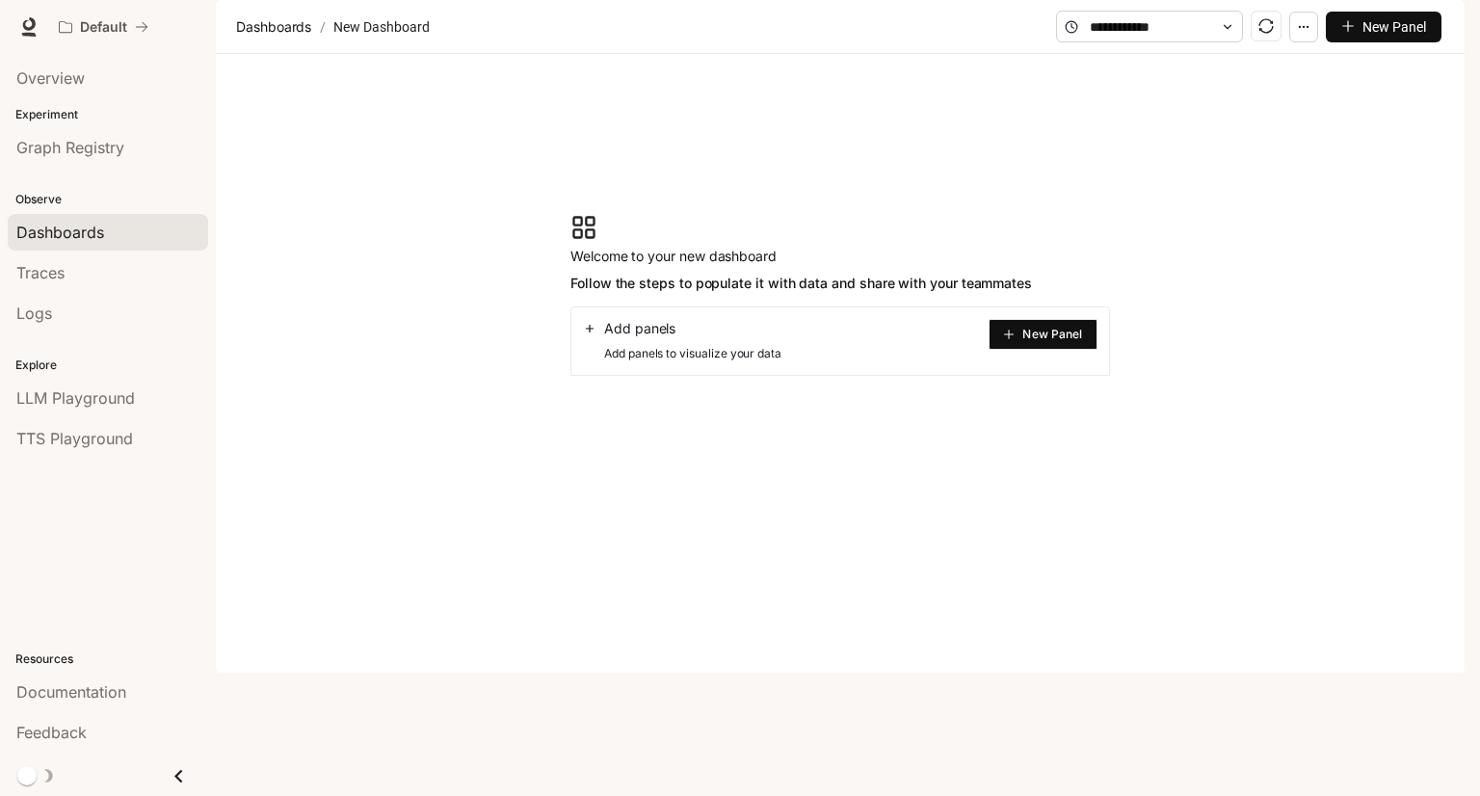
click at [587, 241] on icon at bounding box center [583, 227] width 27 height 27
click at [1434, 20] on icon "button" at bounding box center [1437, 26] width 15 height 15
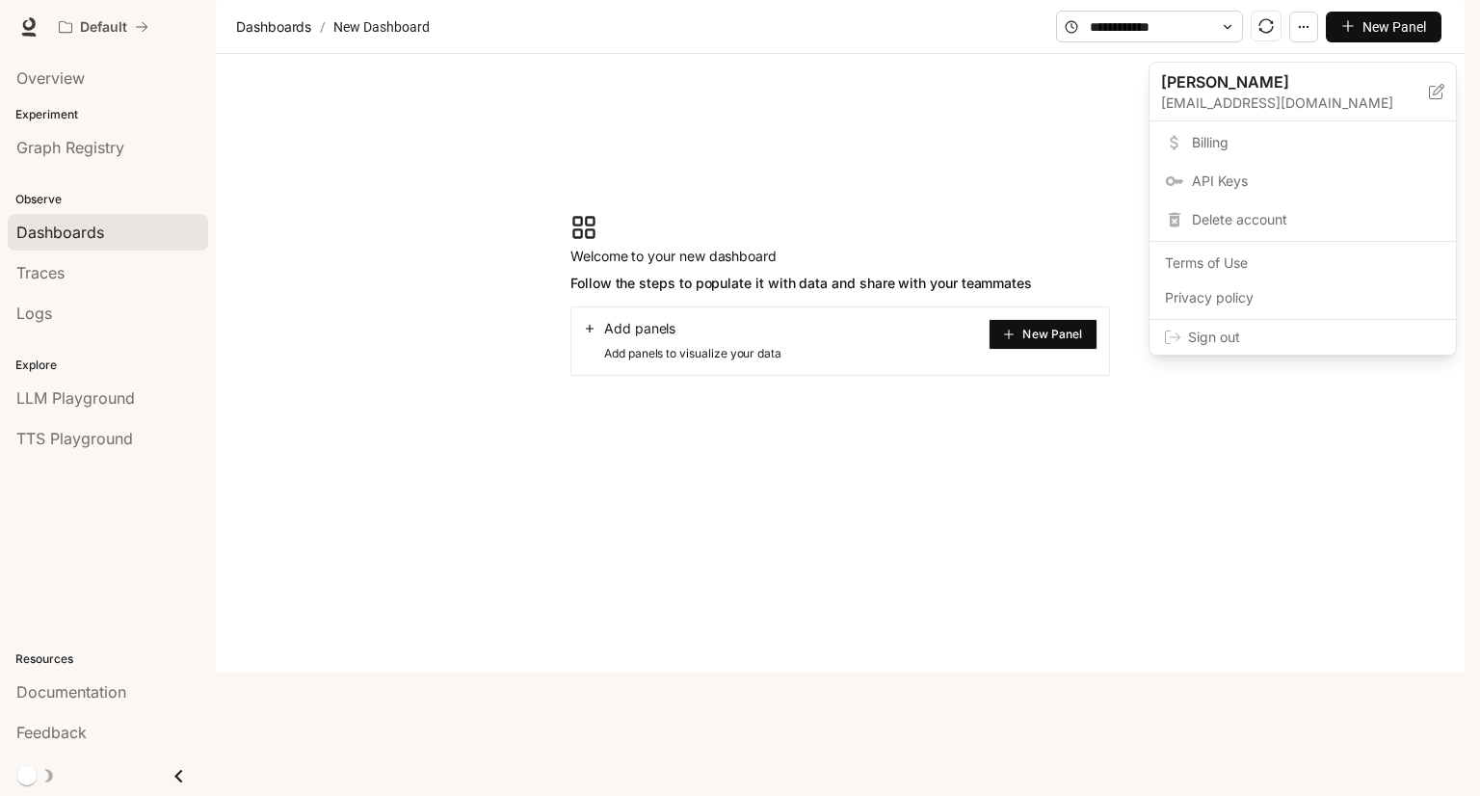
click at [907, 177] on div at bounding box center [740, 398] width 1480 height 796
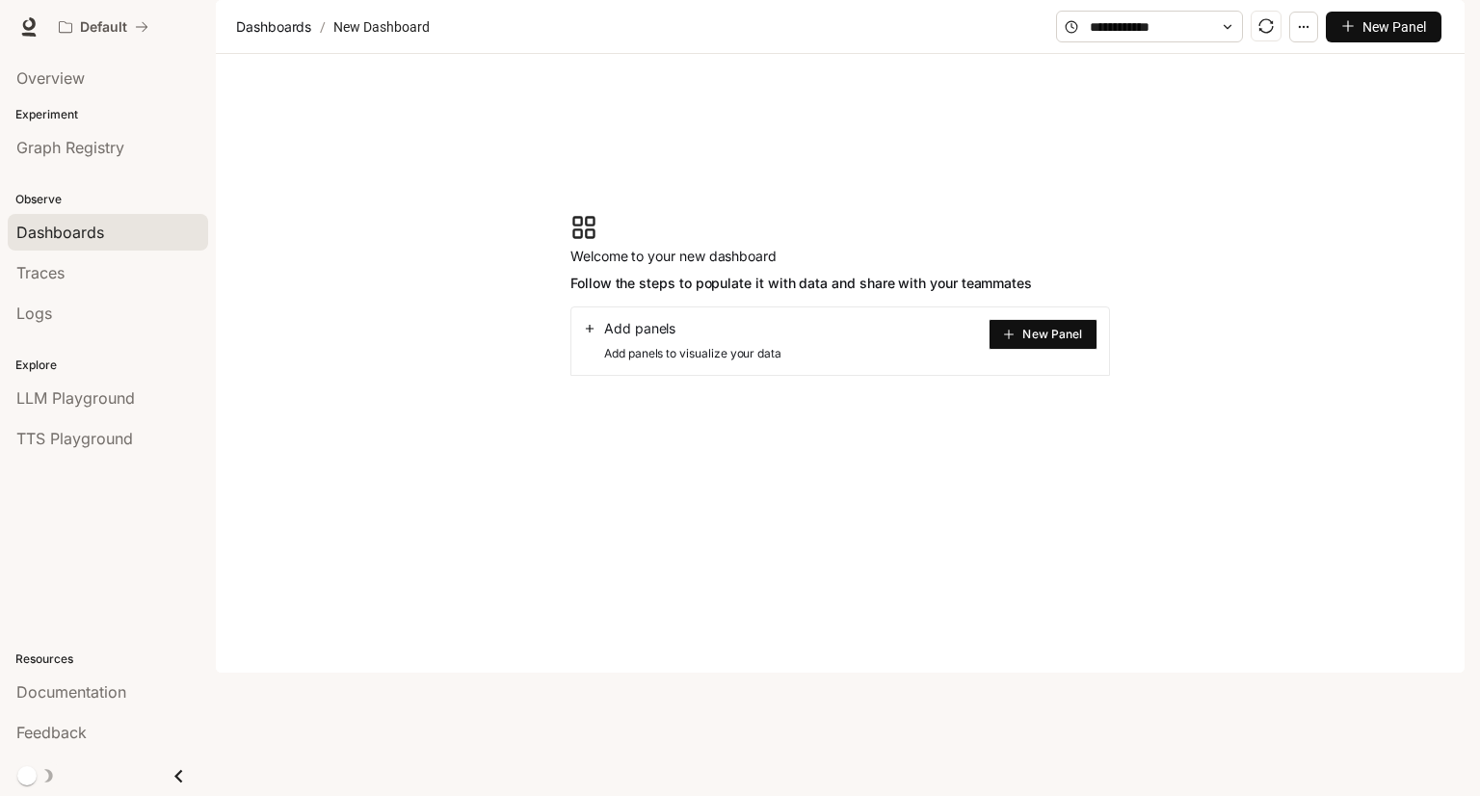
click at [1021, 350] on button "New Panel" at bounding box center [1042, 334] width 109 height 31
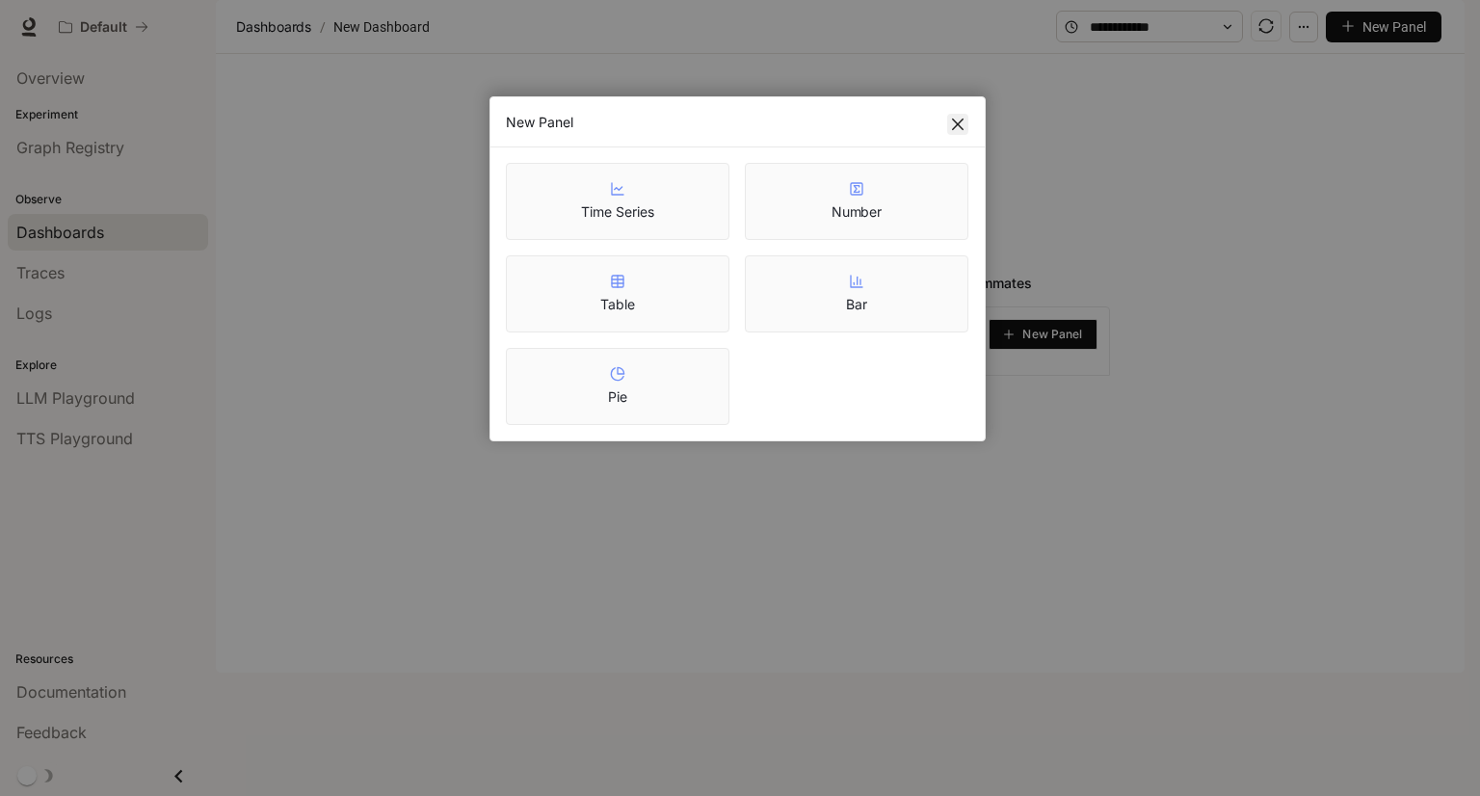
click at [956, 123] on icon "close" at bounding box center [958, 124] width 12 height 12
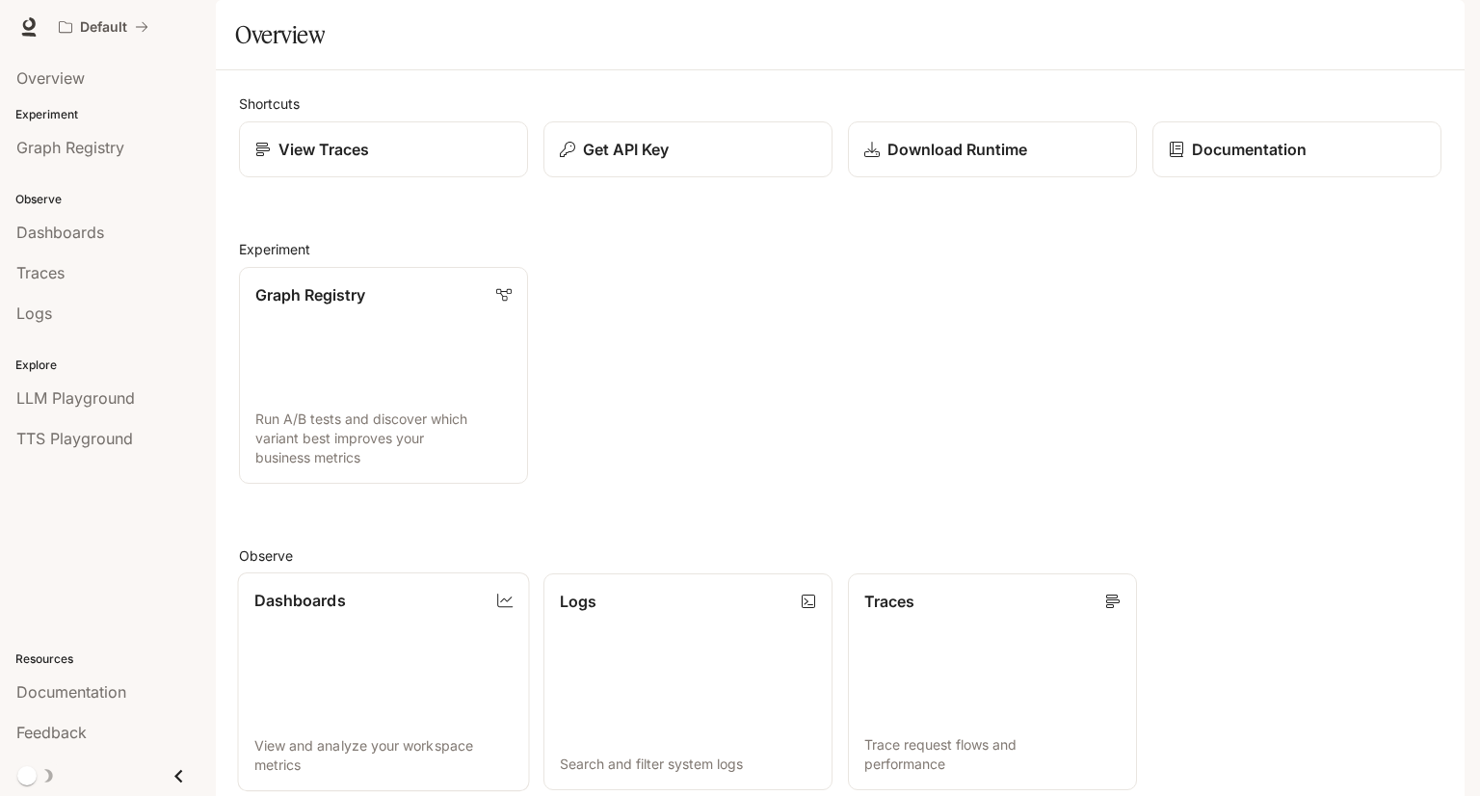
scroll to position [385, 0]
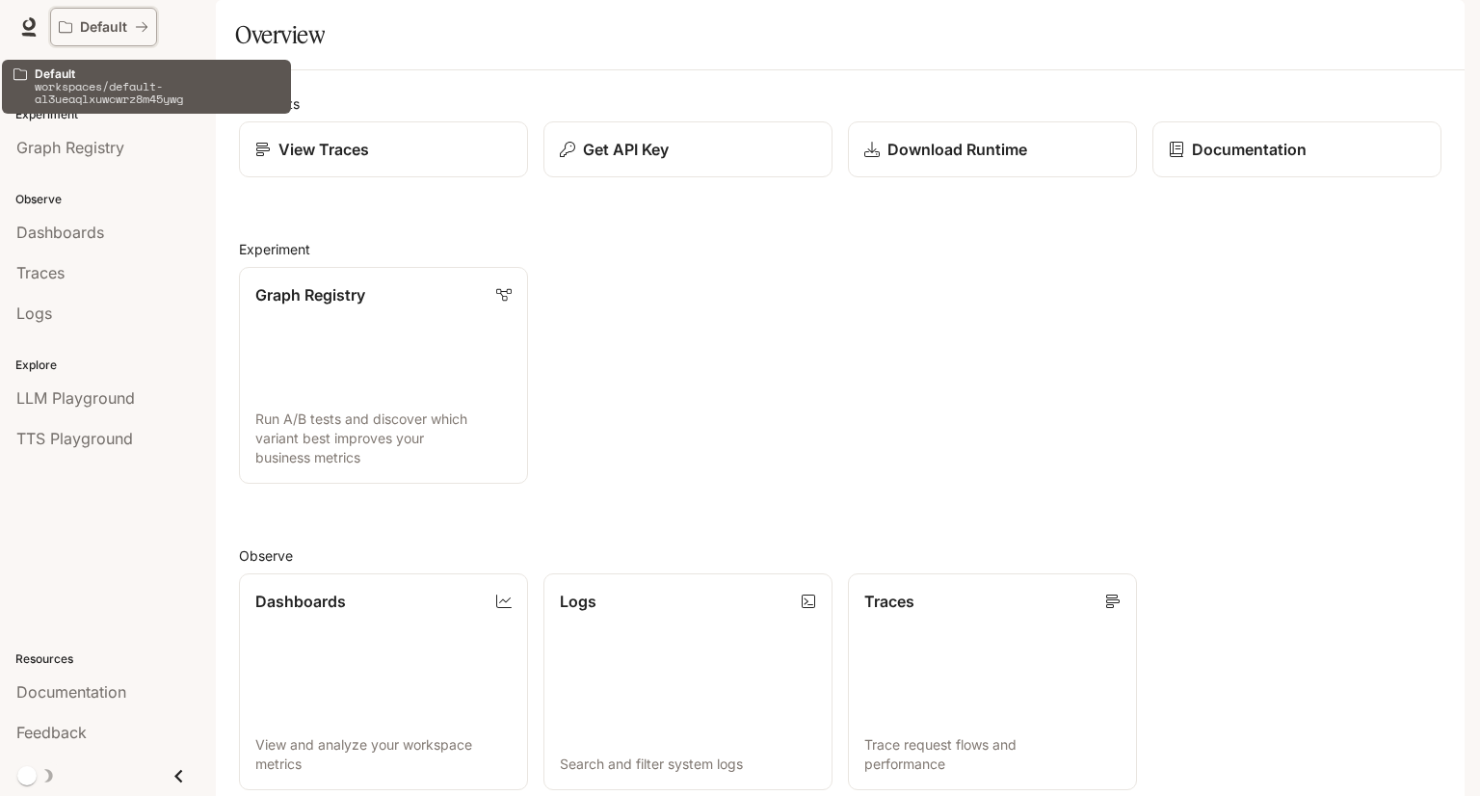
click at [146, 29] on icon "All workspaces" at bounding box center [141, 26] width 13 height 13
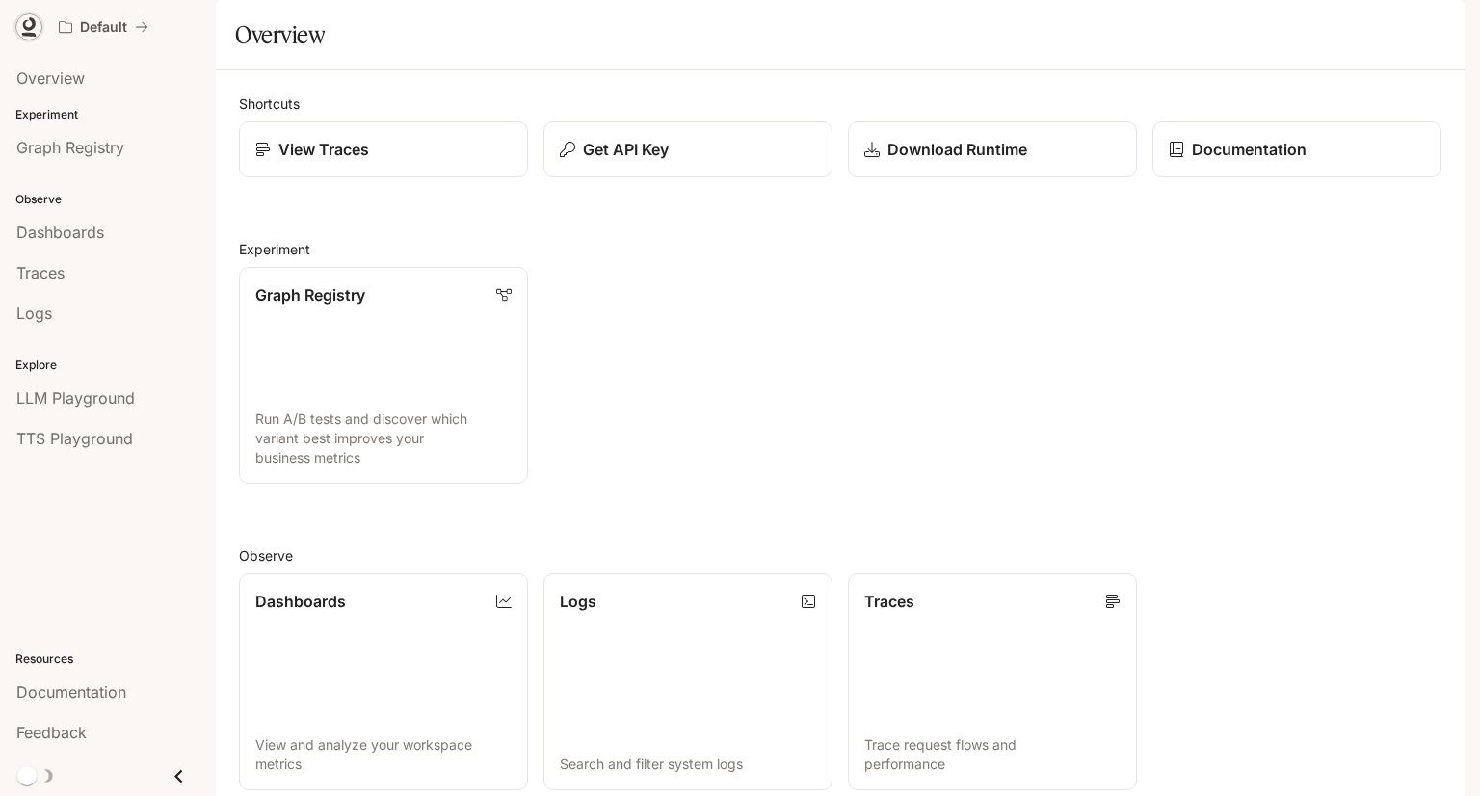
click at [29, 30] on icon at bounding box center [29, 23] width 13 height 13
click at [179, 768] on icon "Close drawer" at bounding box center [179, 776] width 26 height 26
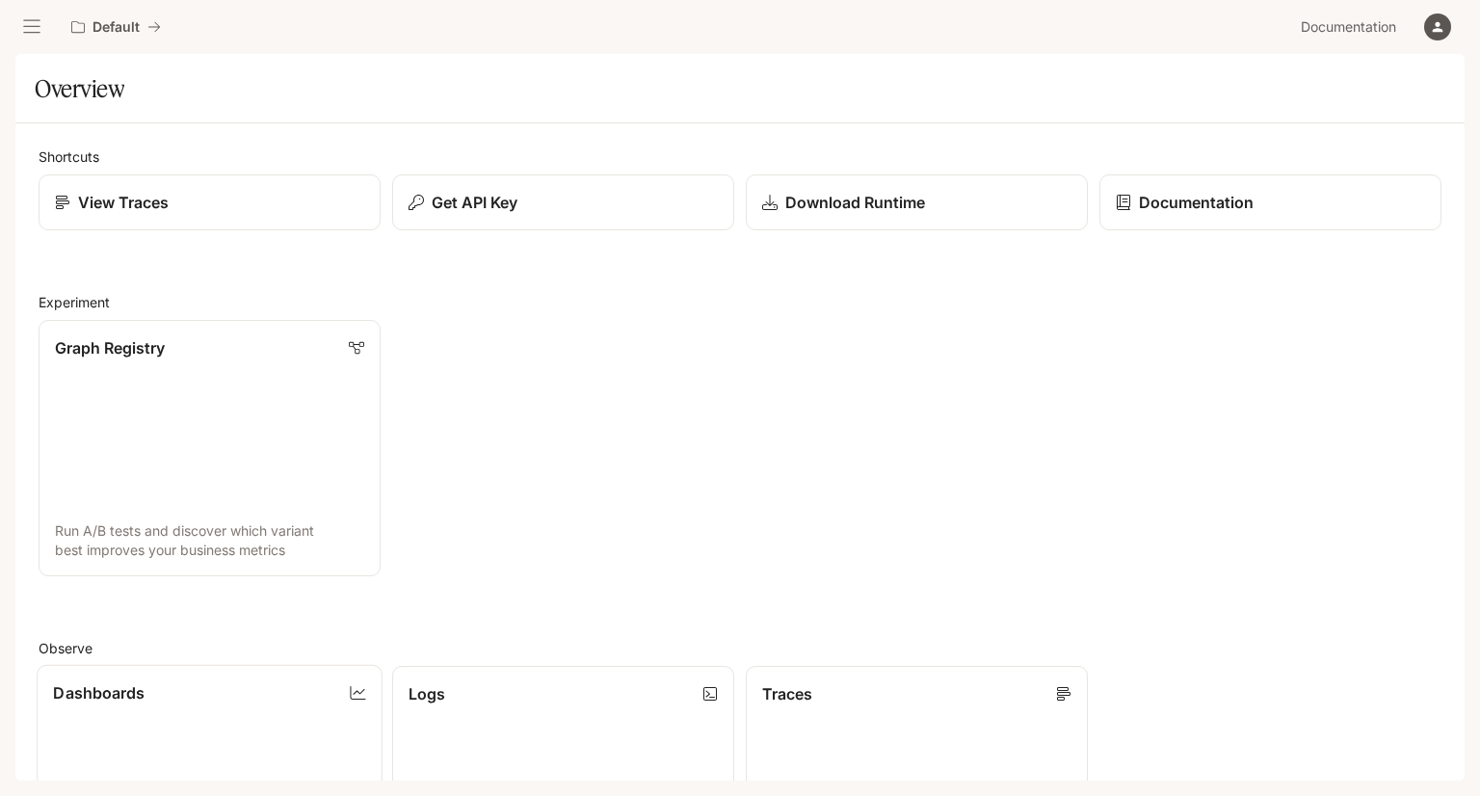
click at [176, 763] on link "Dashboards View and analyze your workspace metrics" at bounding box center [210, 794] width 346 height 259
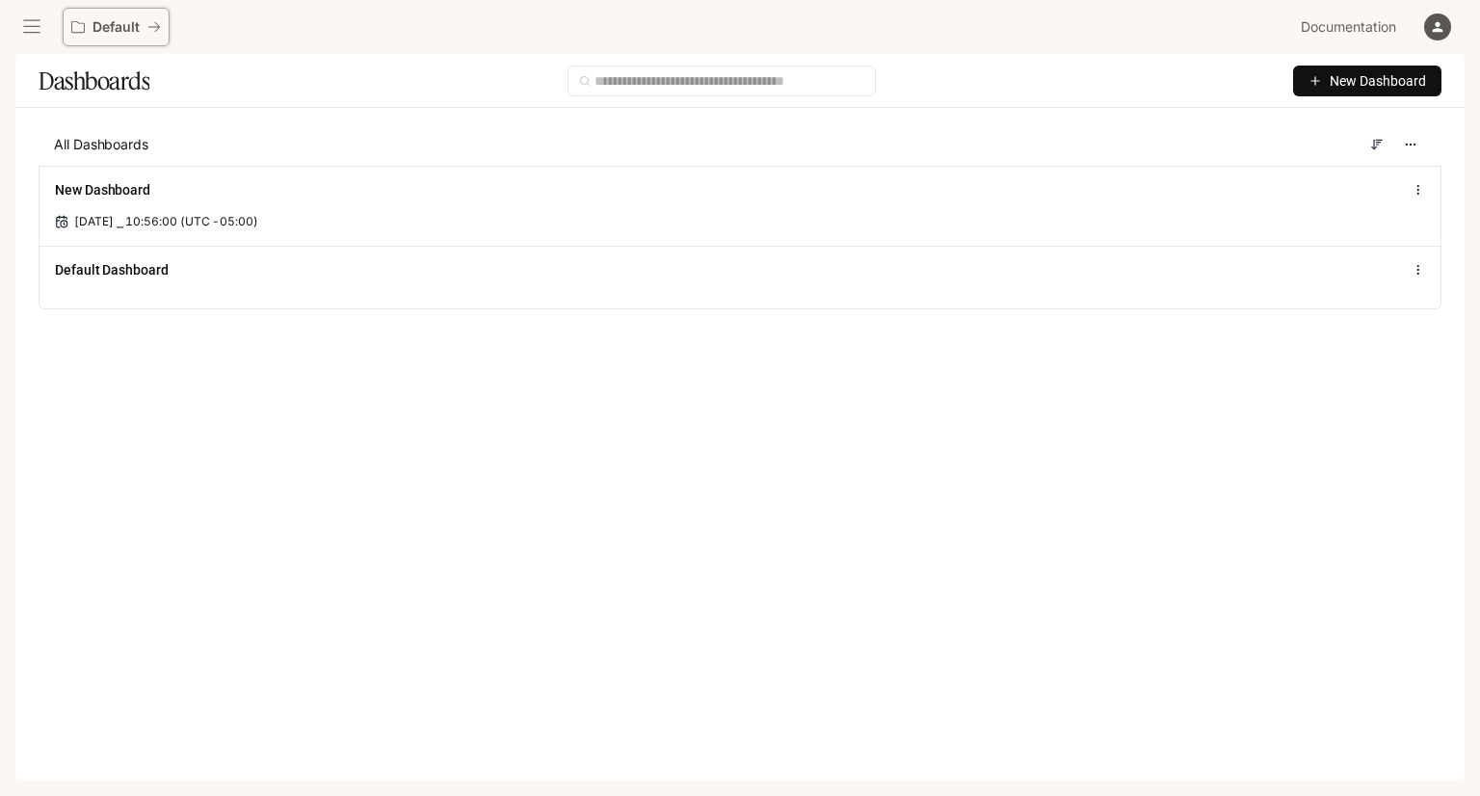
click at [71, 19] on div "Default" at bounding box center [109, 27] width 76 height 16
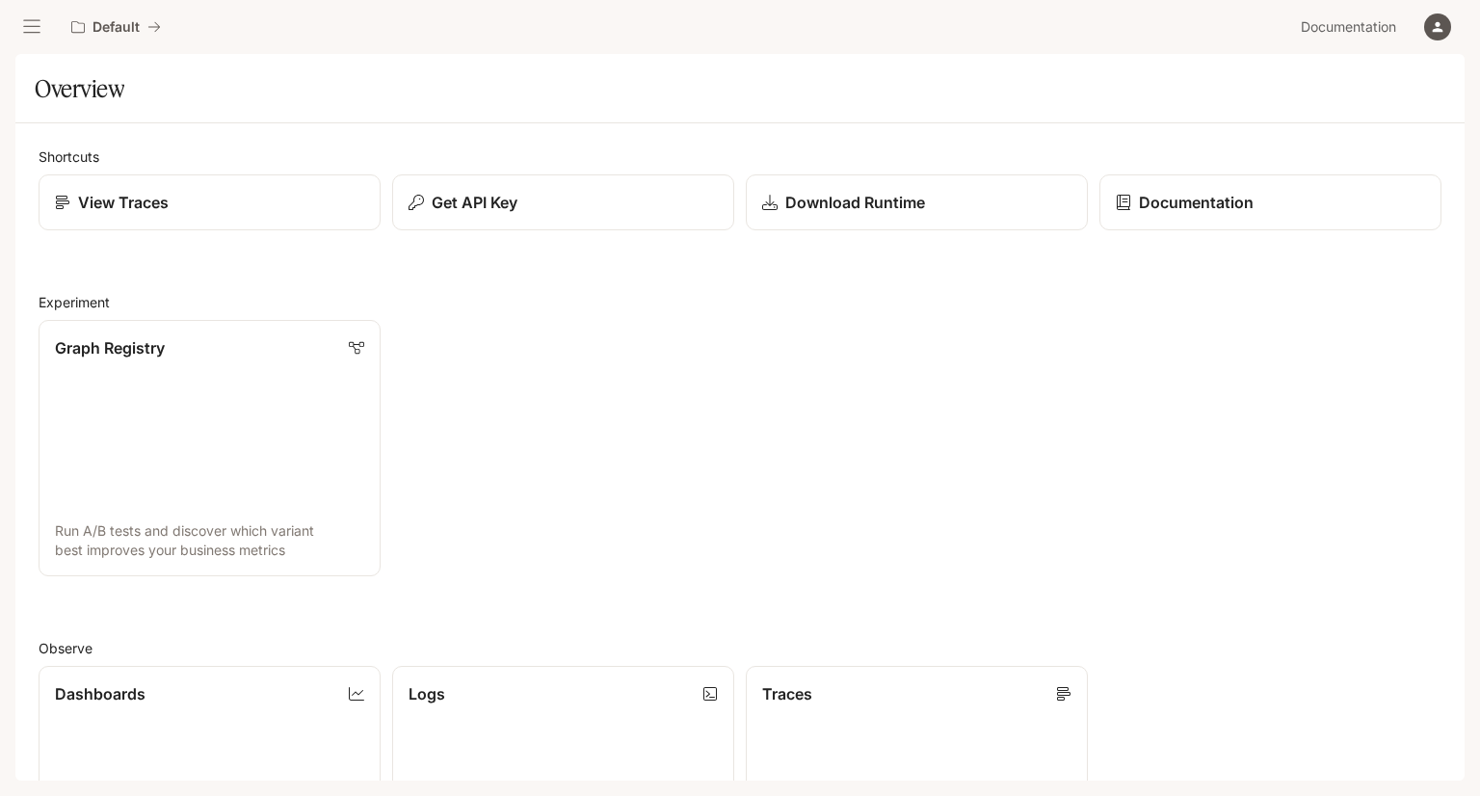
click at [42, 28] on button "open drawer" at bounding box center [31, 27] width 35 height 35
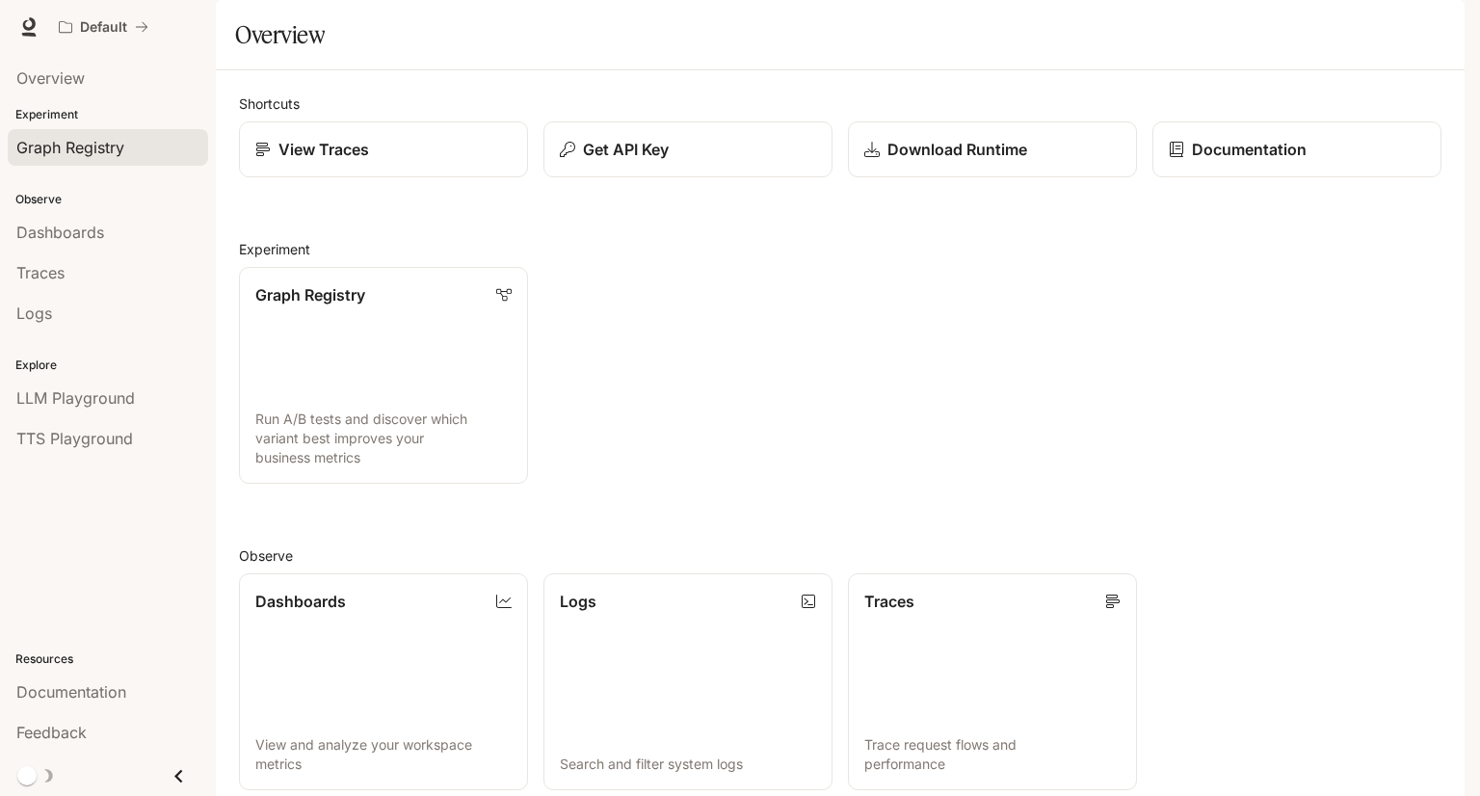
click at [86, 147] on span "Graph Registry" at bounding box center [70, 147] width 108 height 23
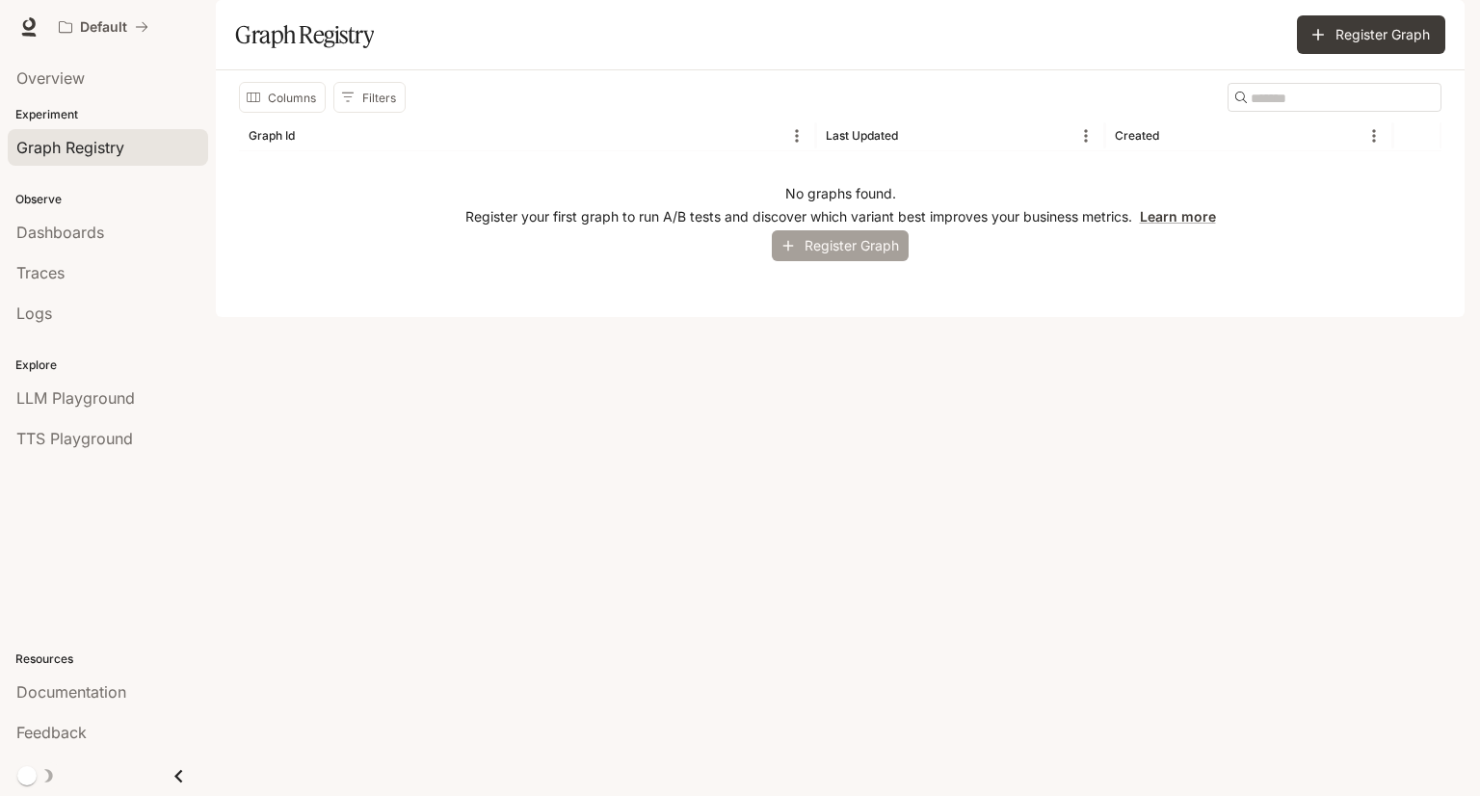
click at [829, 262] on button "Register Graph" at bounding box center [840, 246] width 137 height 32
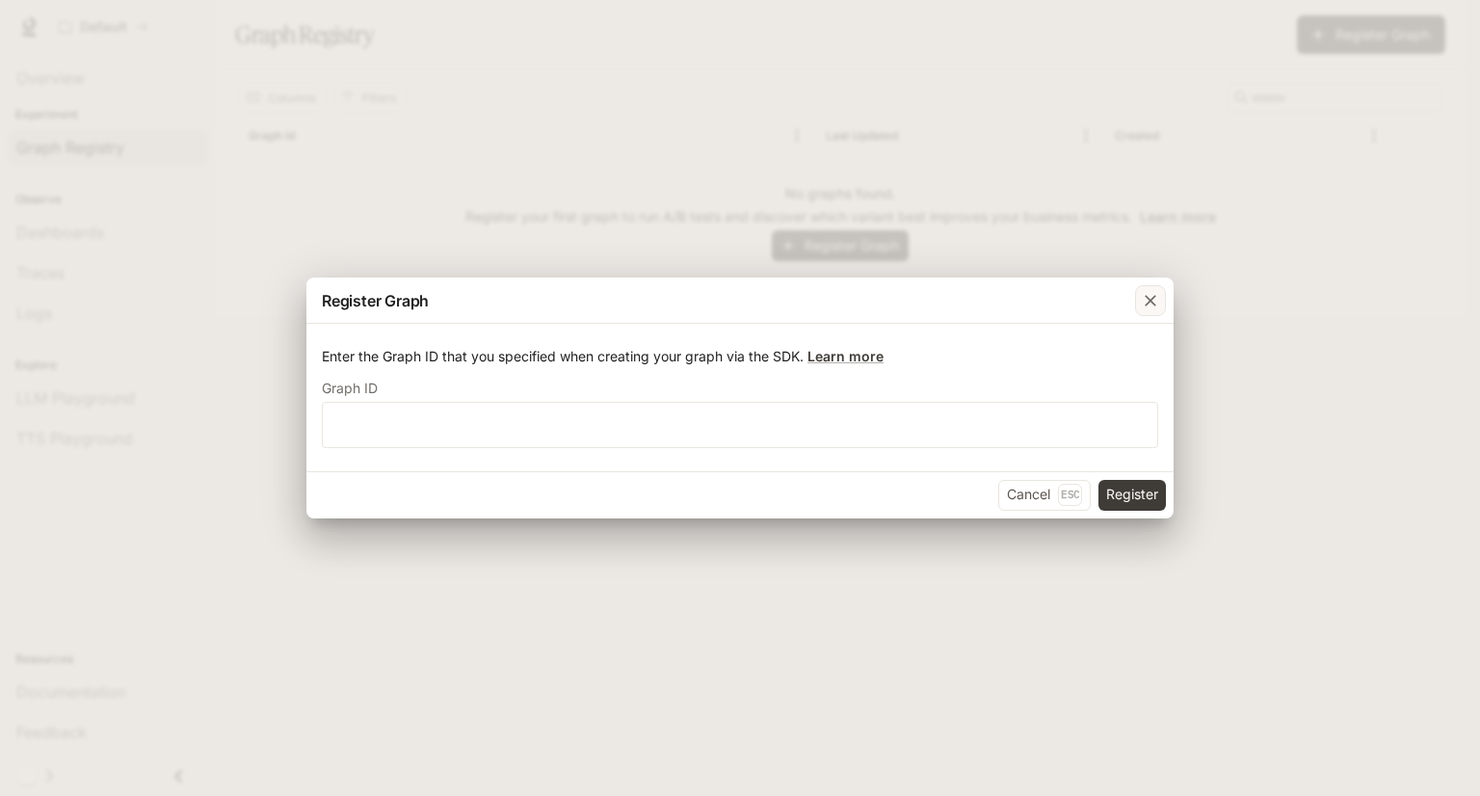
drag, startPoint x: 1145, startPoint y: 299, endPoint x: 692, endPoint y: 288, distance: 452.9
click at [1142, 299] on icon "button" at bounding box center [1150, 300] width 19 height 19
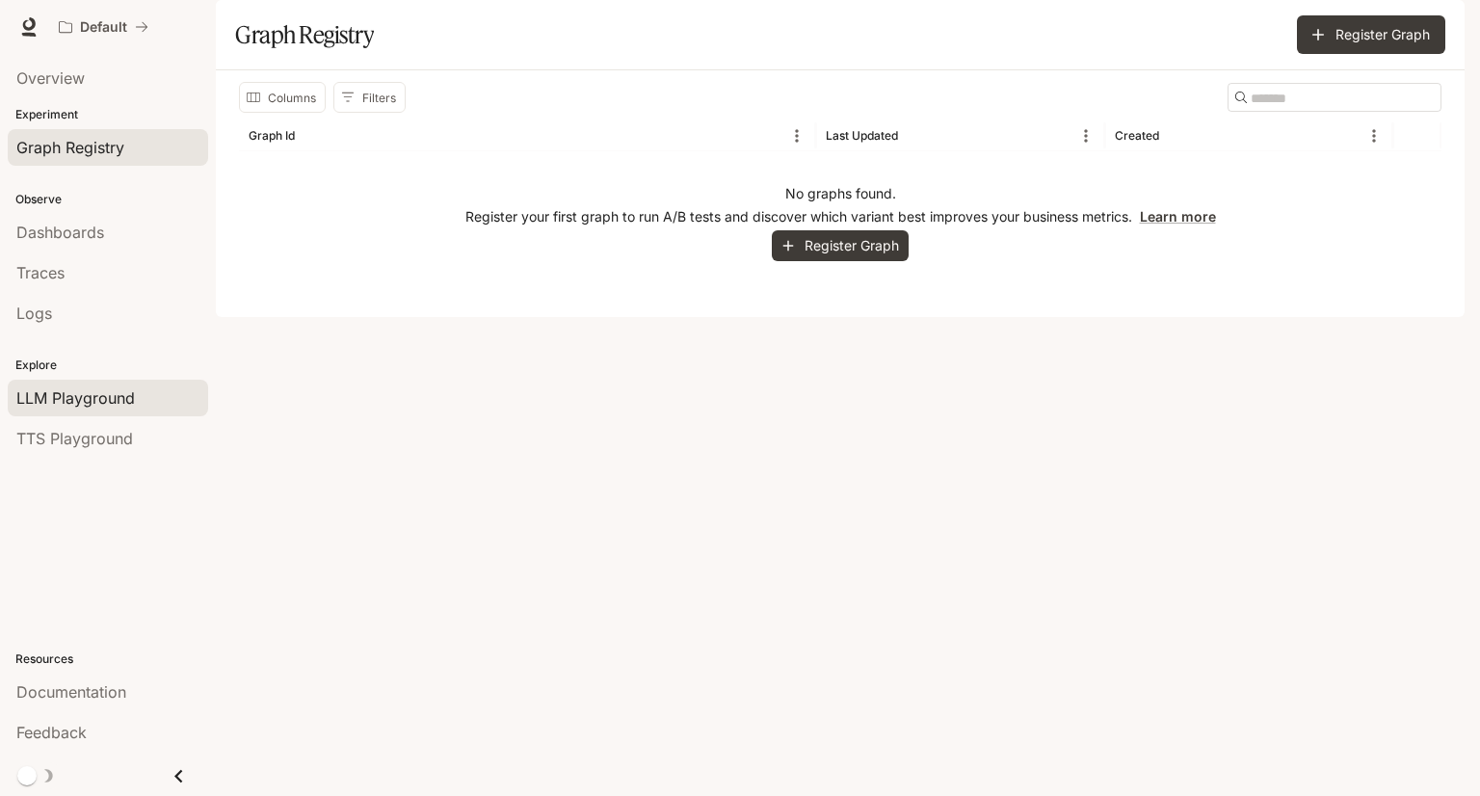
click at [68, 392] on span "LLM Playground" at bounding box center [75, 397] width 118 height 23
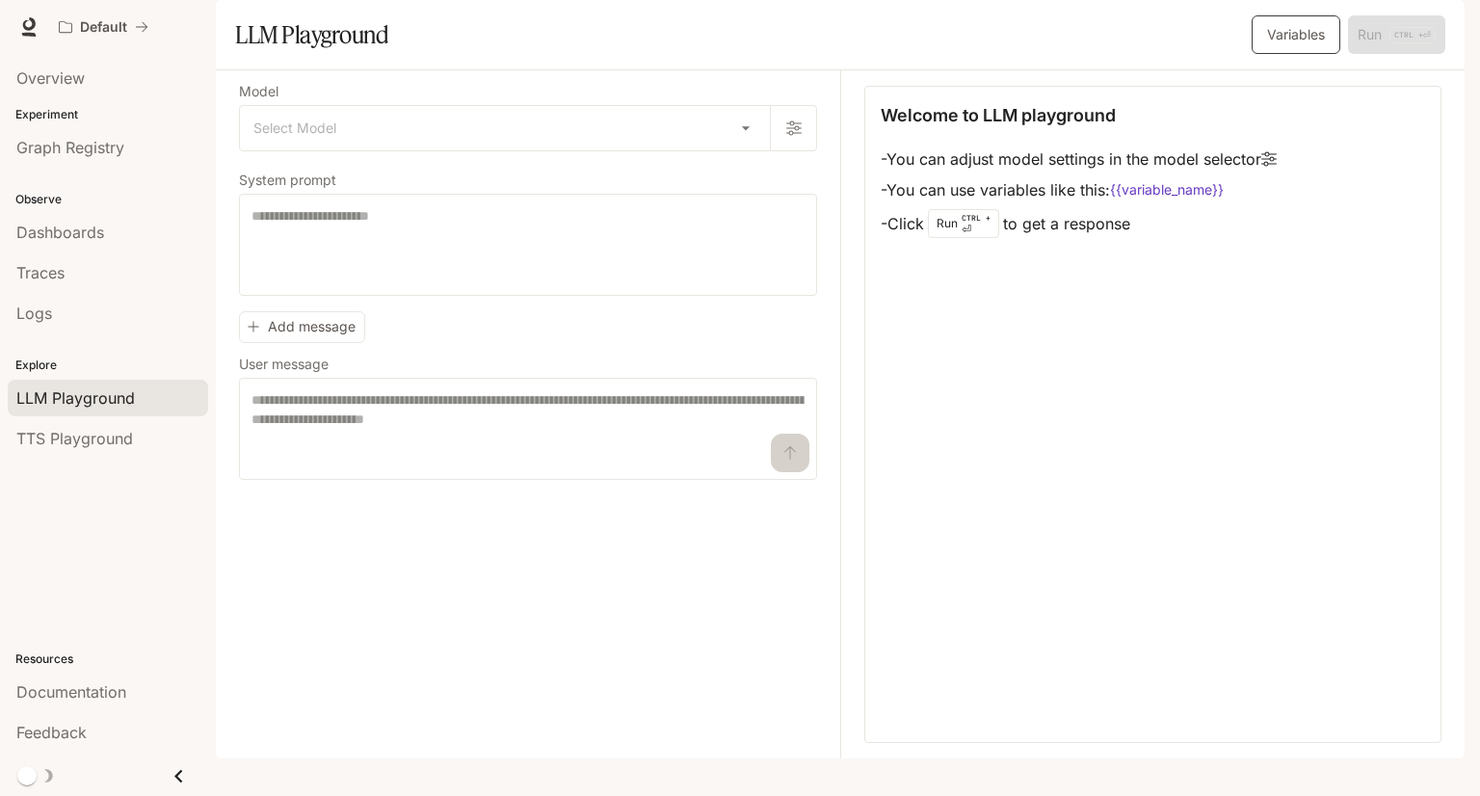
click at [1276, 54] on button "Variables" at bounding box center [1295, 34] width 89 height 39
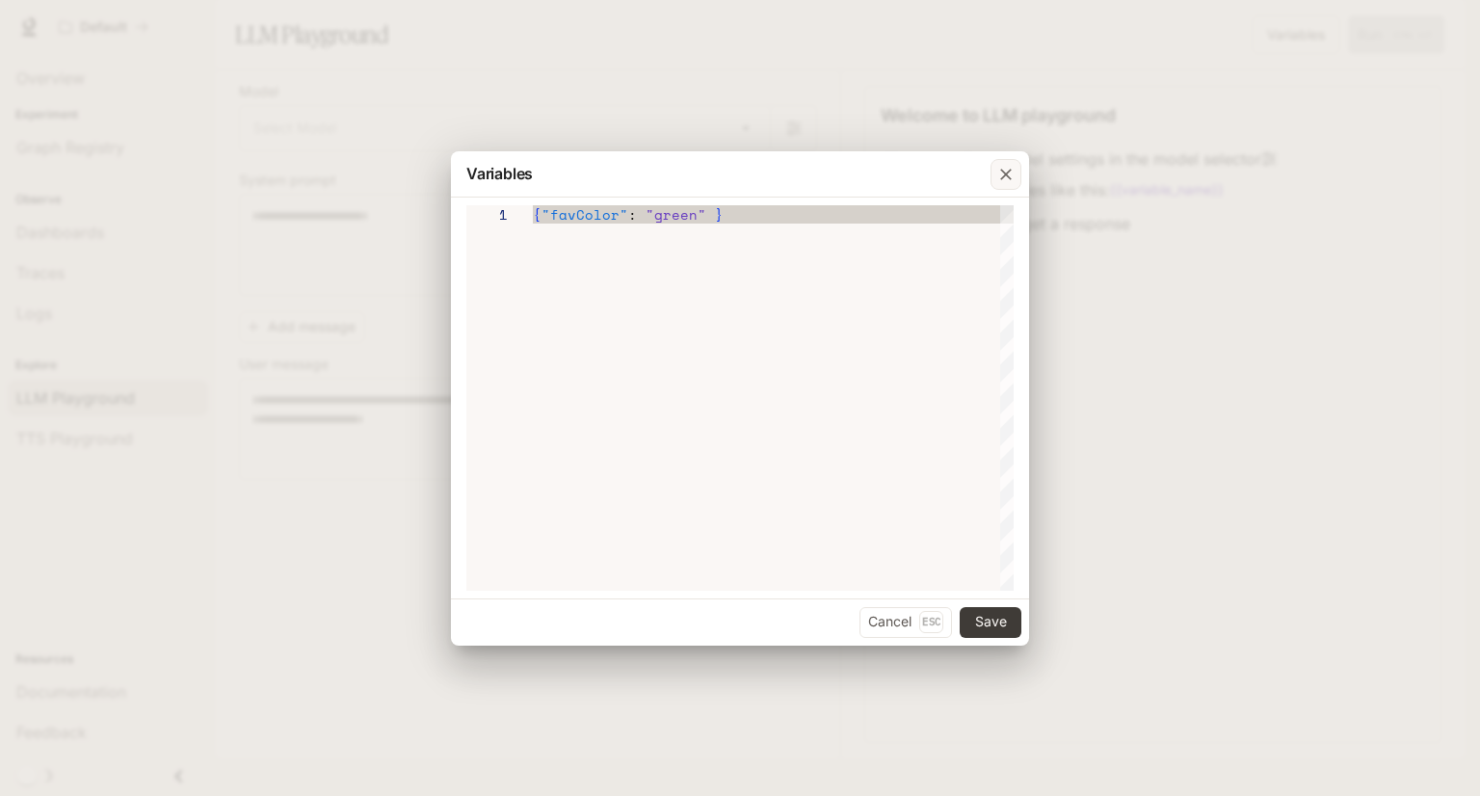
click at [1002, 171] on icon "button" at bounding box center [1005, 174] width 19 height 19
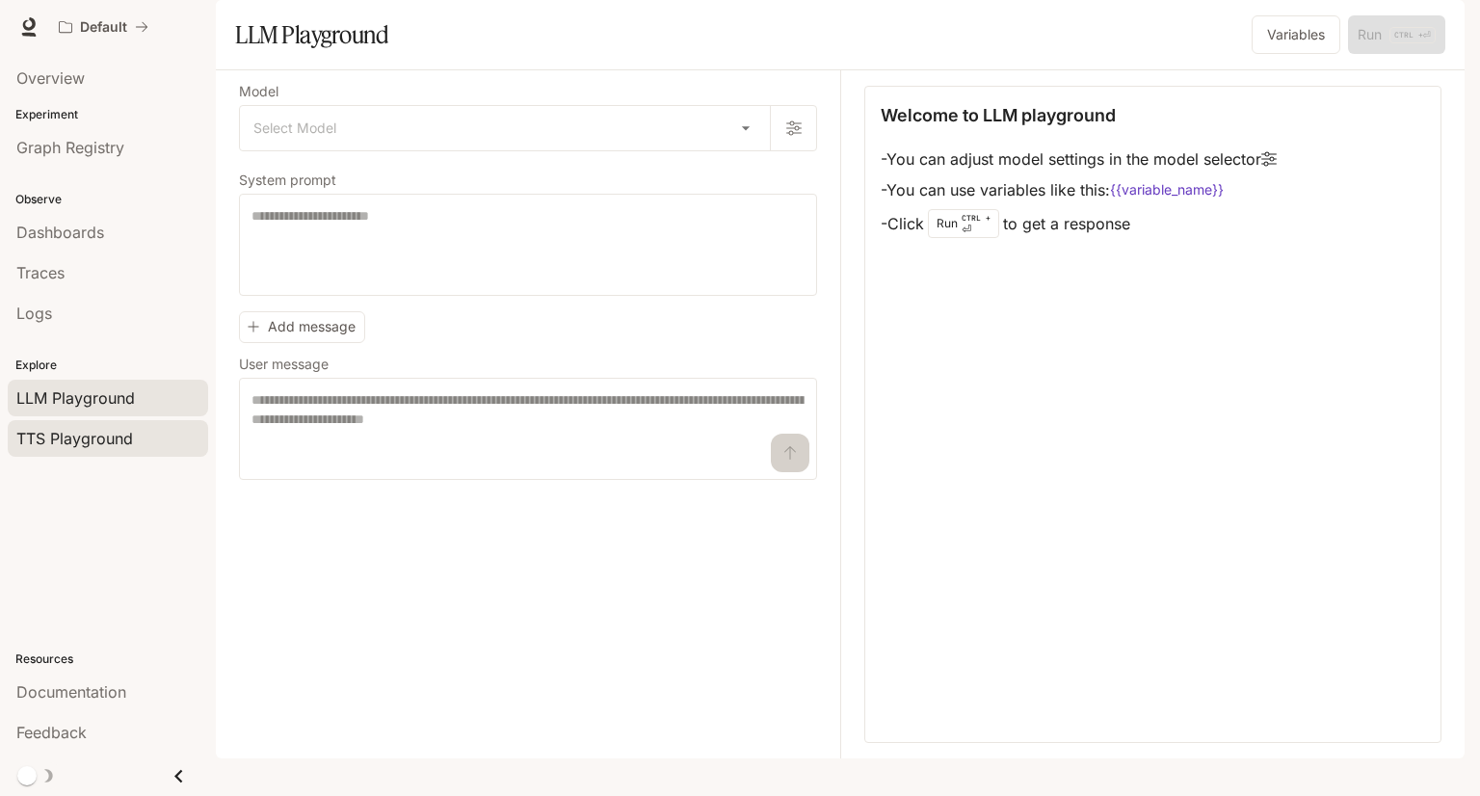
click at [80, 441] on span "TTS Playground" at bounding box center [74, 438] width 117 height 23
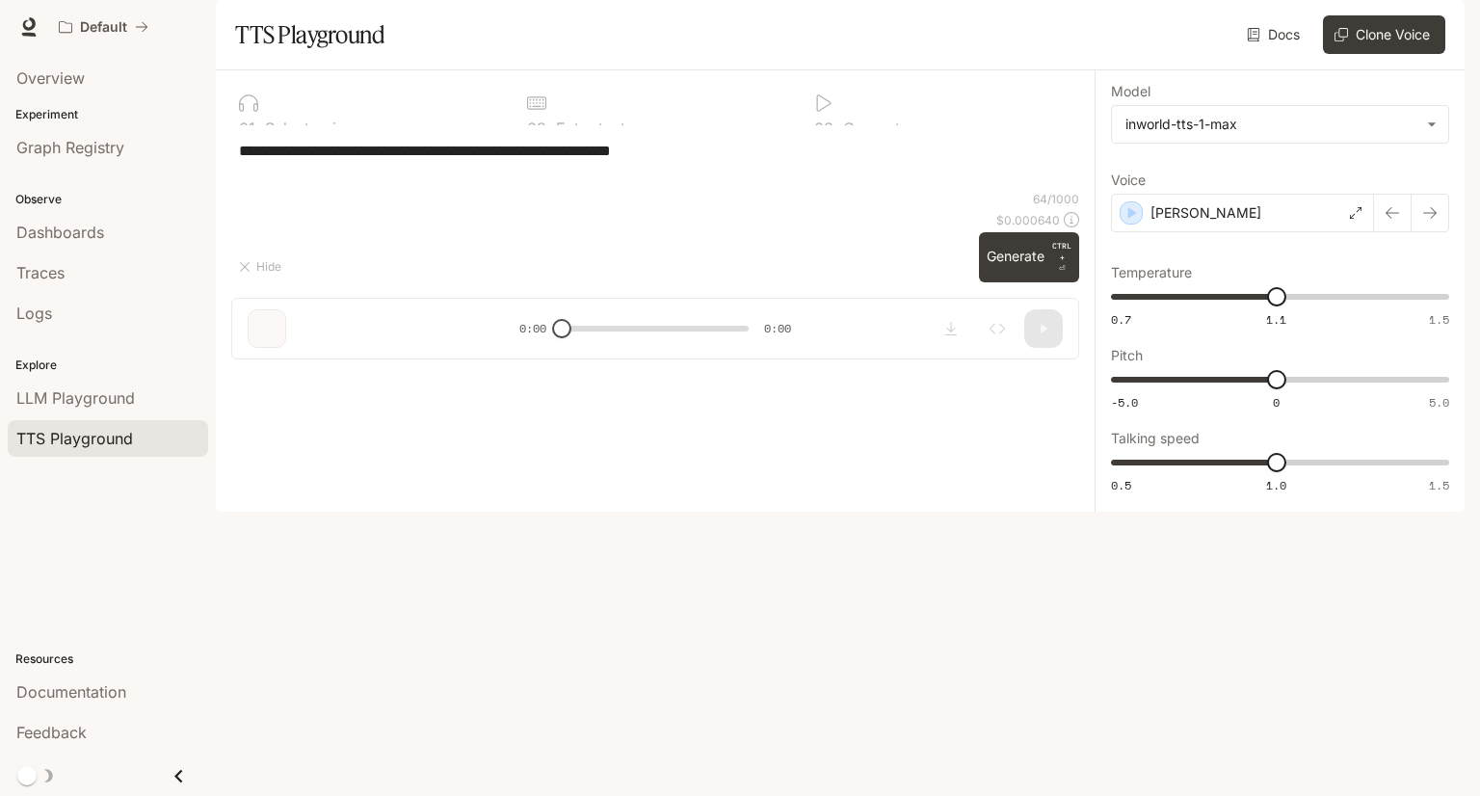
type textarea "**********"
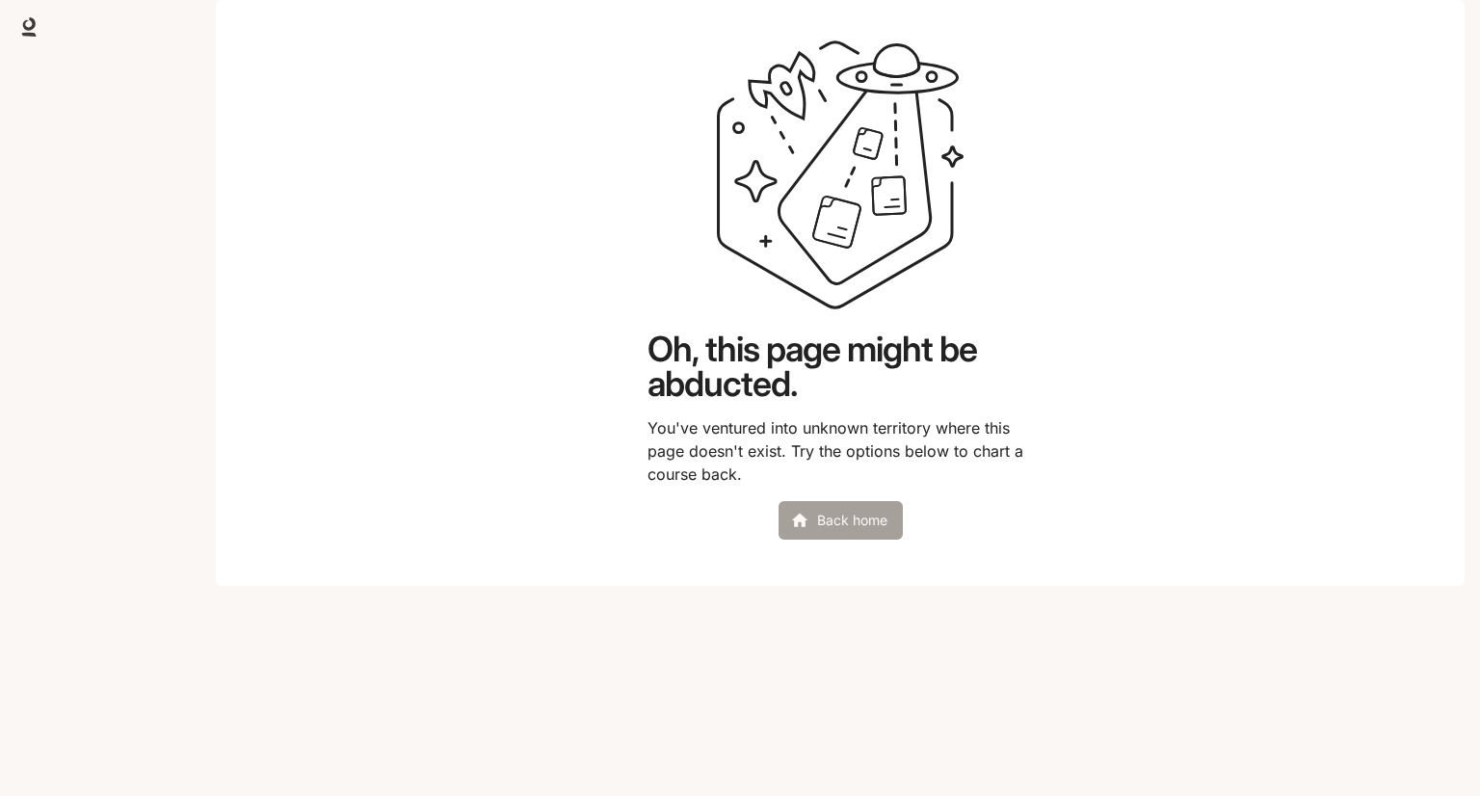
click at [825, 540] on link "Back home" at bounding box center [840, 520] width 124 height 39
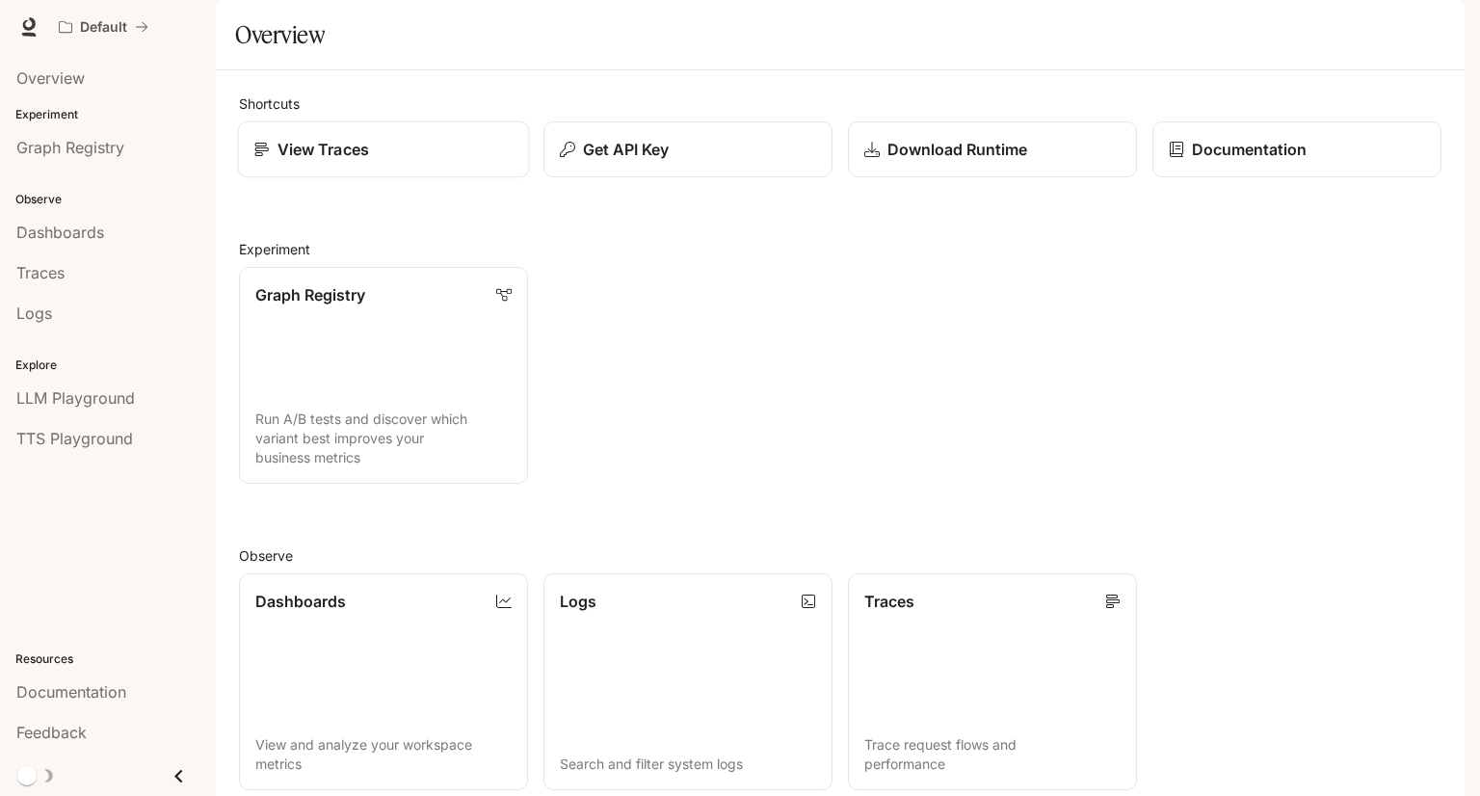
click at [482, 161] on div "View Traces" at bounding box center [383, 149] width 259 height 23
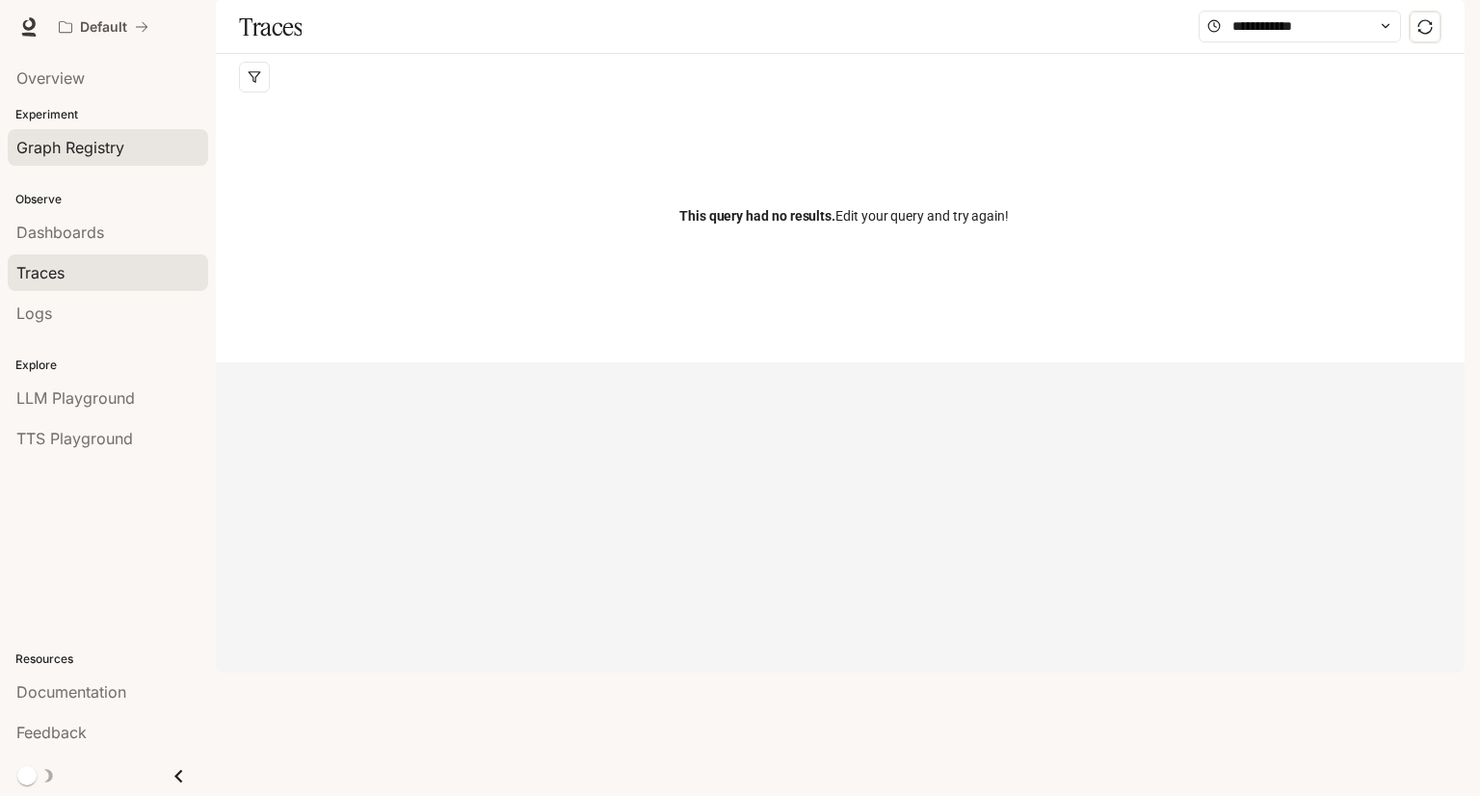
click at [67, 152] on span "Graph Registry" at bounding box center [70, 147] width 108 height 23
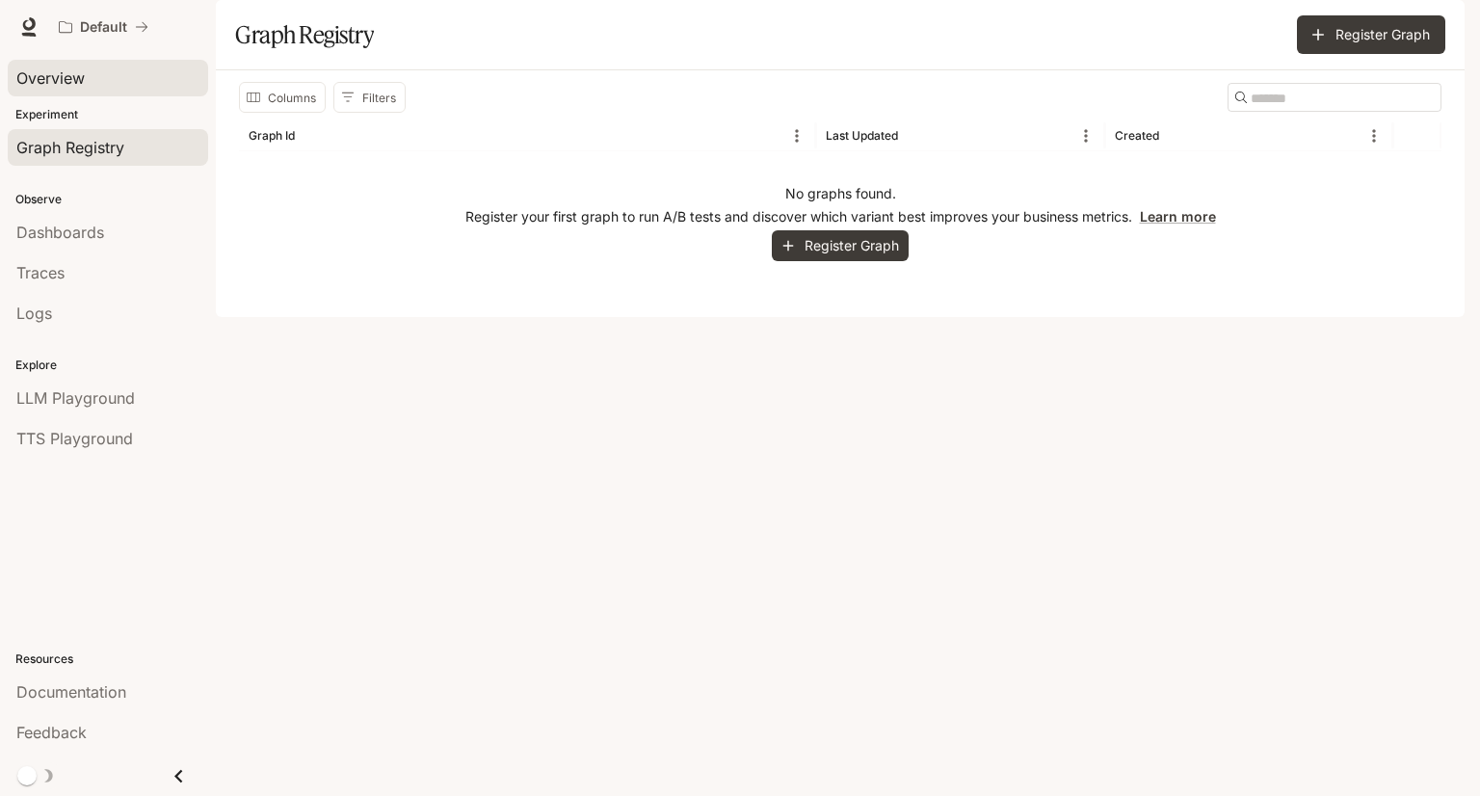
click at [65, 74] on span "Overview" at bounding box center [50, 77] width 68 height 23
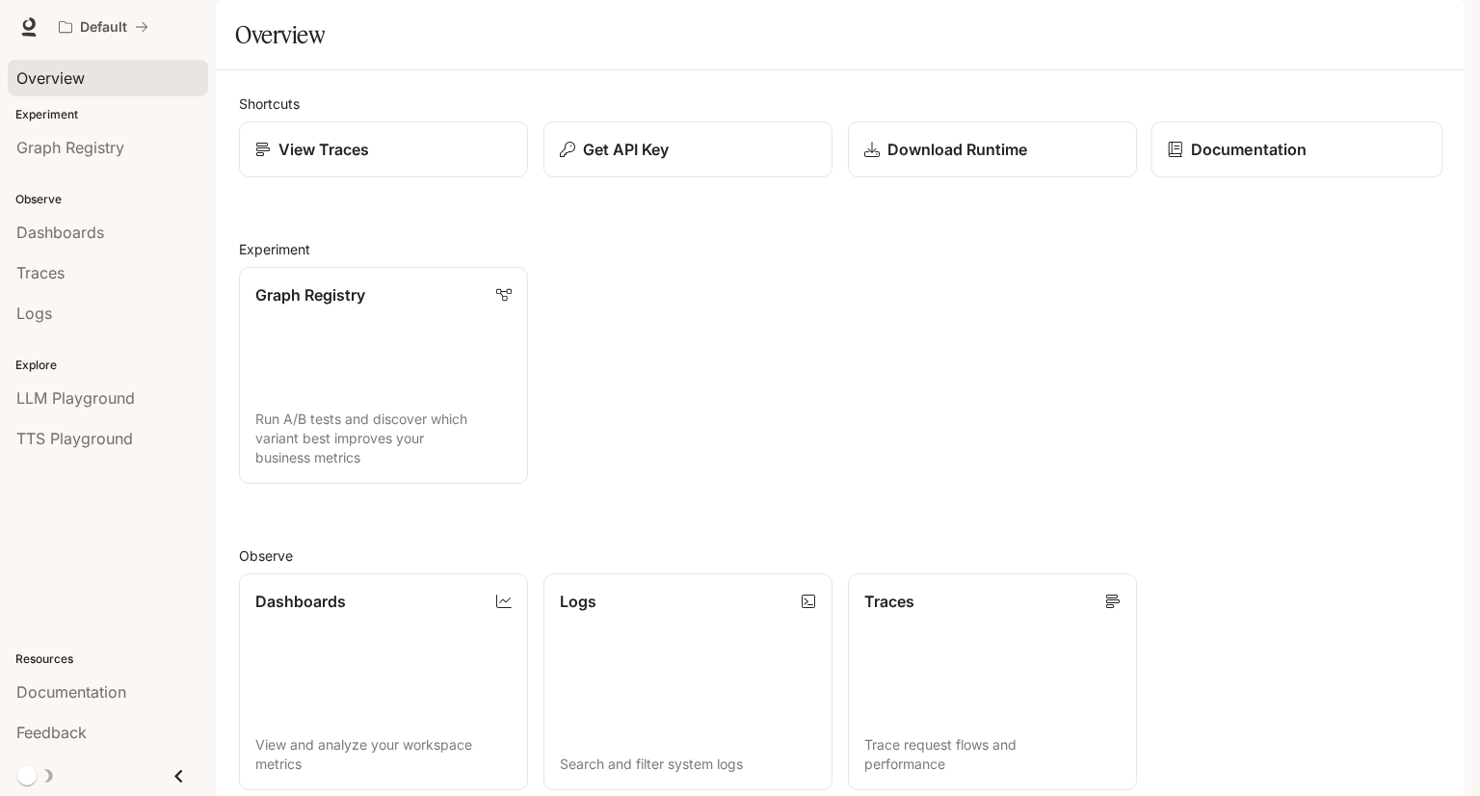
click at [1275, 178] on link "Documentation" at bounding box center [1297, 149] width 292 height 57
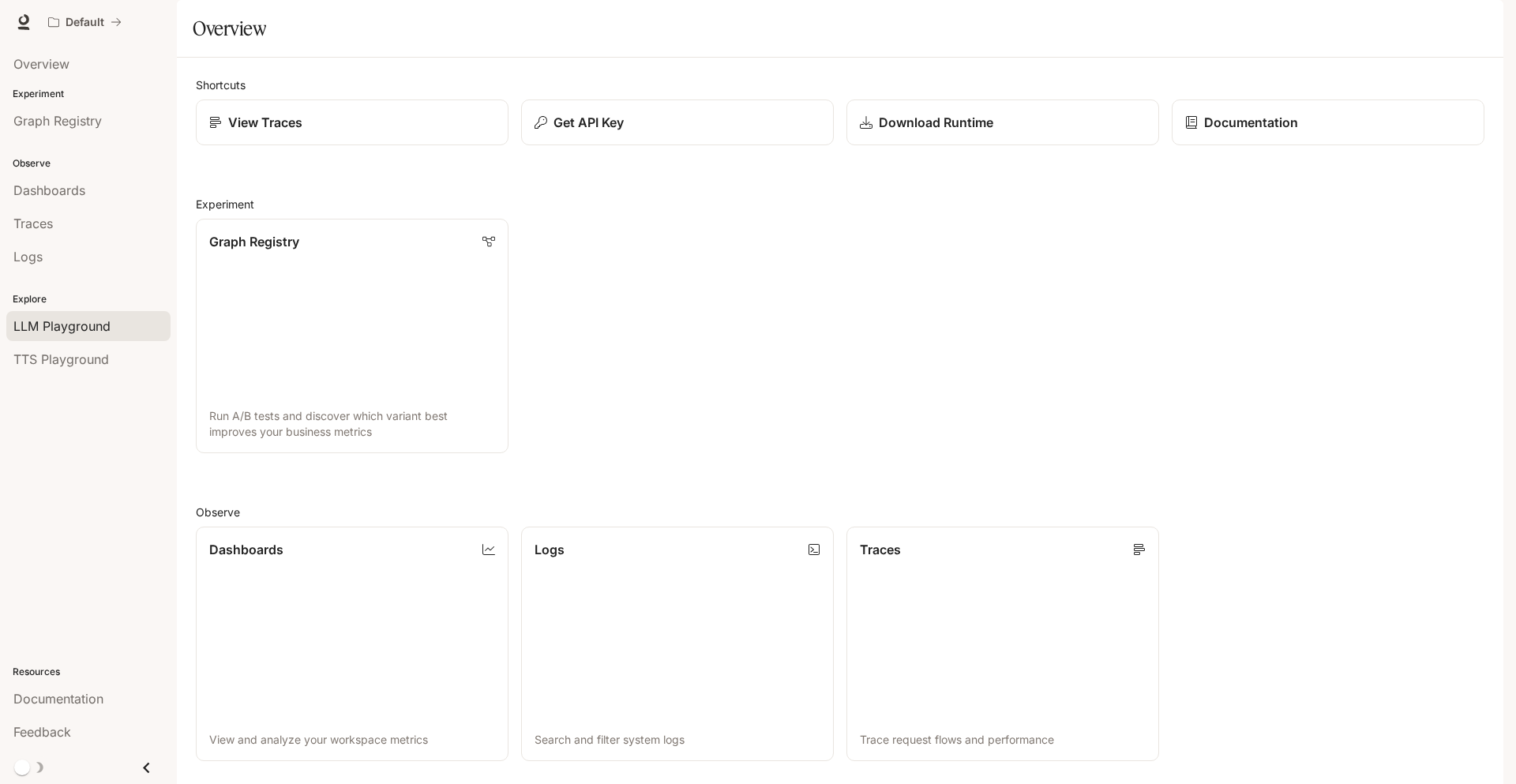
click at [78, 319] on span "LLM Playground" at bounding box center [61, 325] width 97 height 19
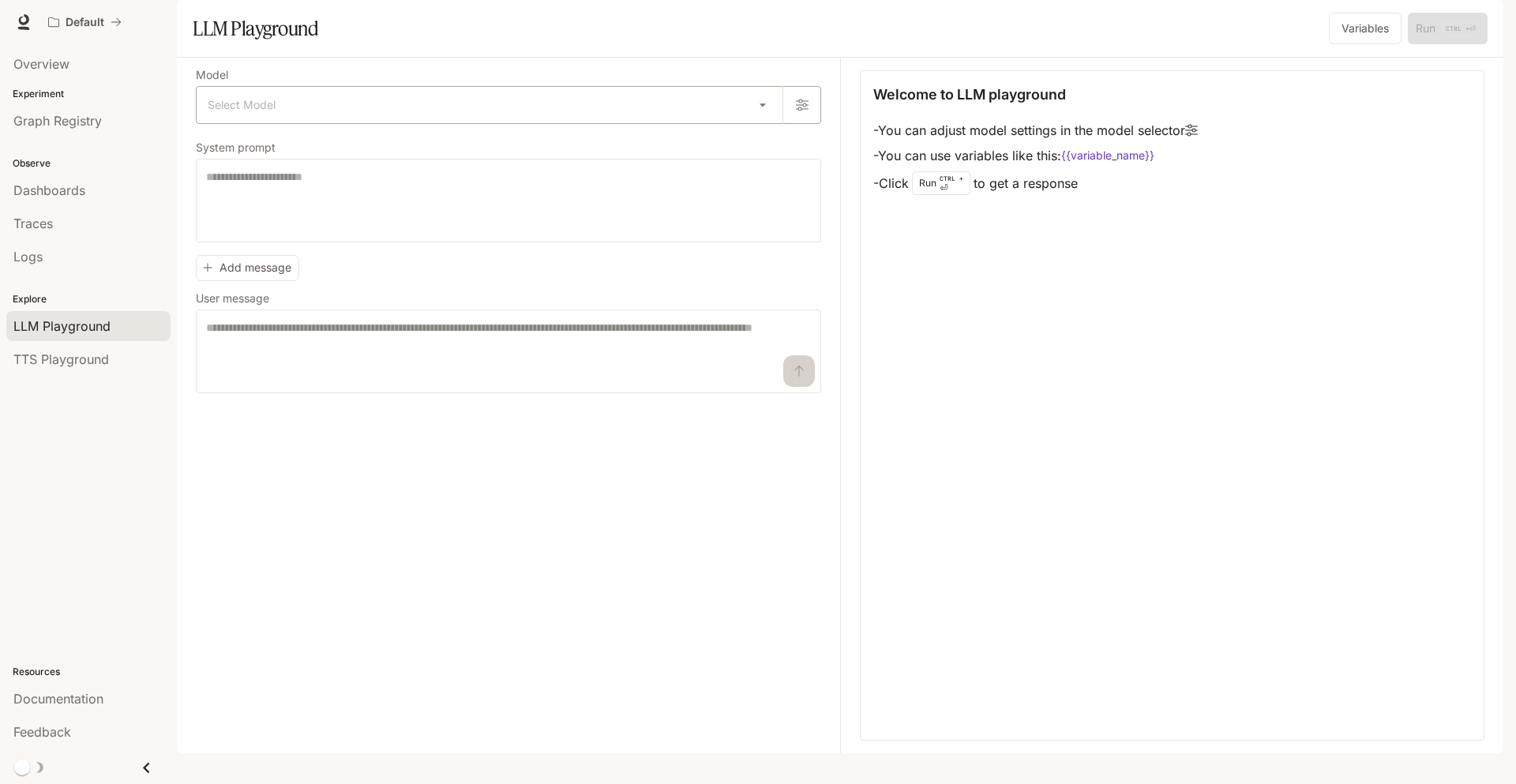
click at [475, 146] on body "Skip to main content Default Documentation Documentation Portal Overview Experi…" at bounding box center [758, 392] width 1516 height 784
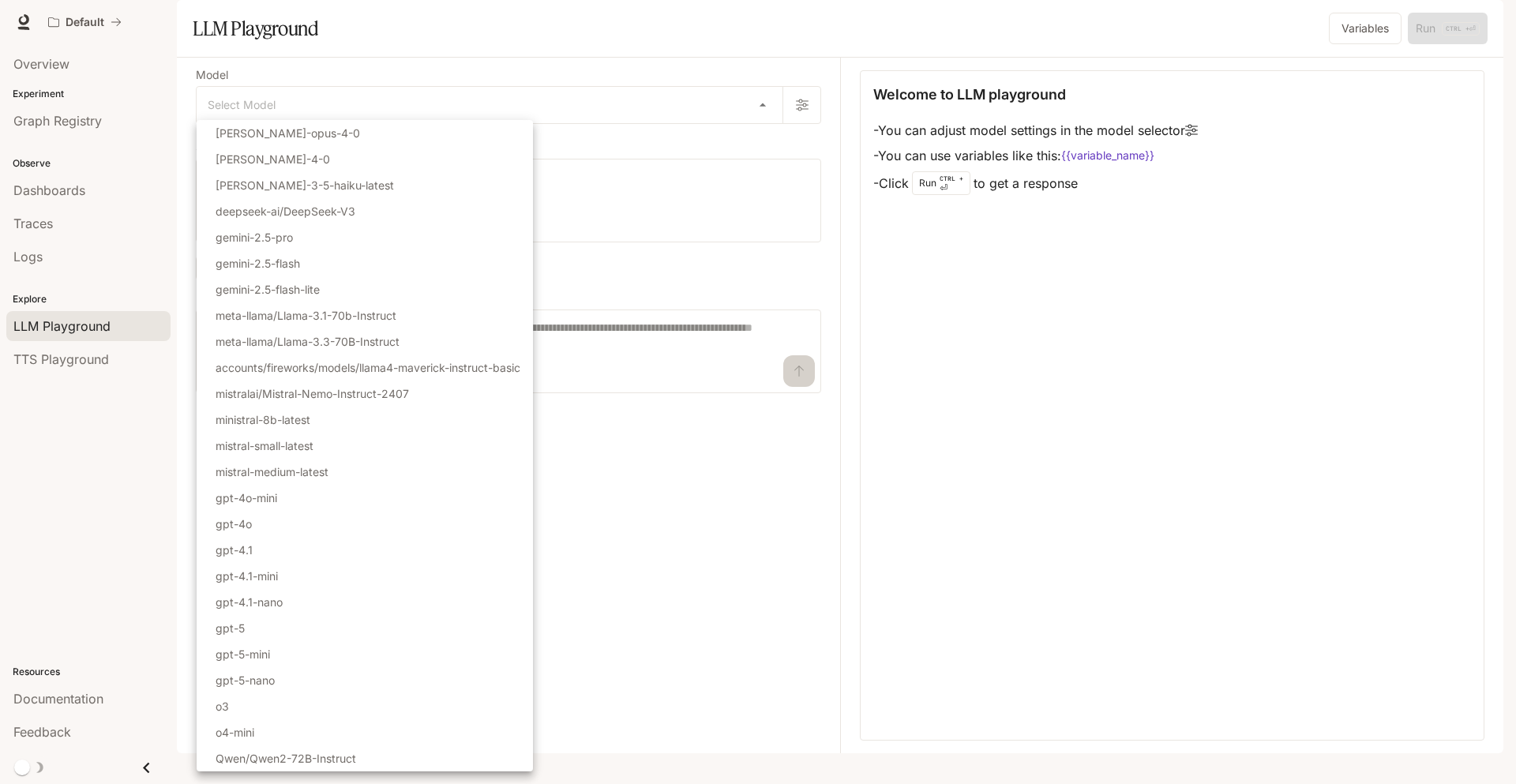
click at [319, 370] on p "accounts/fireworks/models/llama4-maverick-instruct-basic" at bounding box center [368, 367] width 305 height 16
type input "**********"
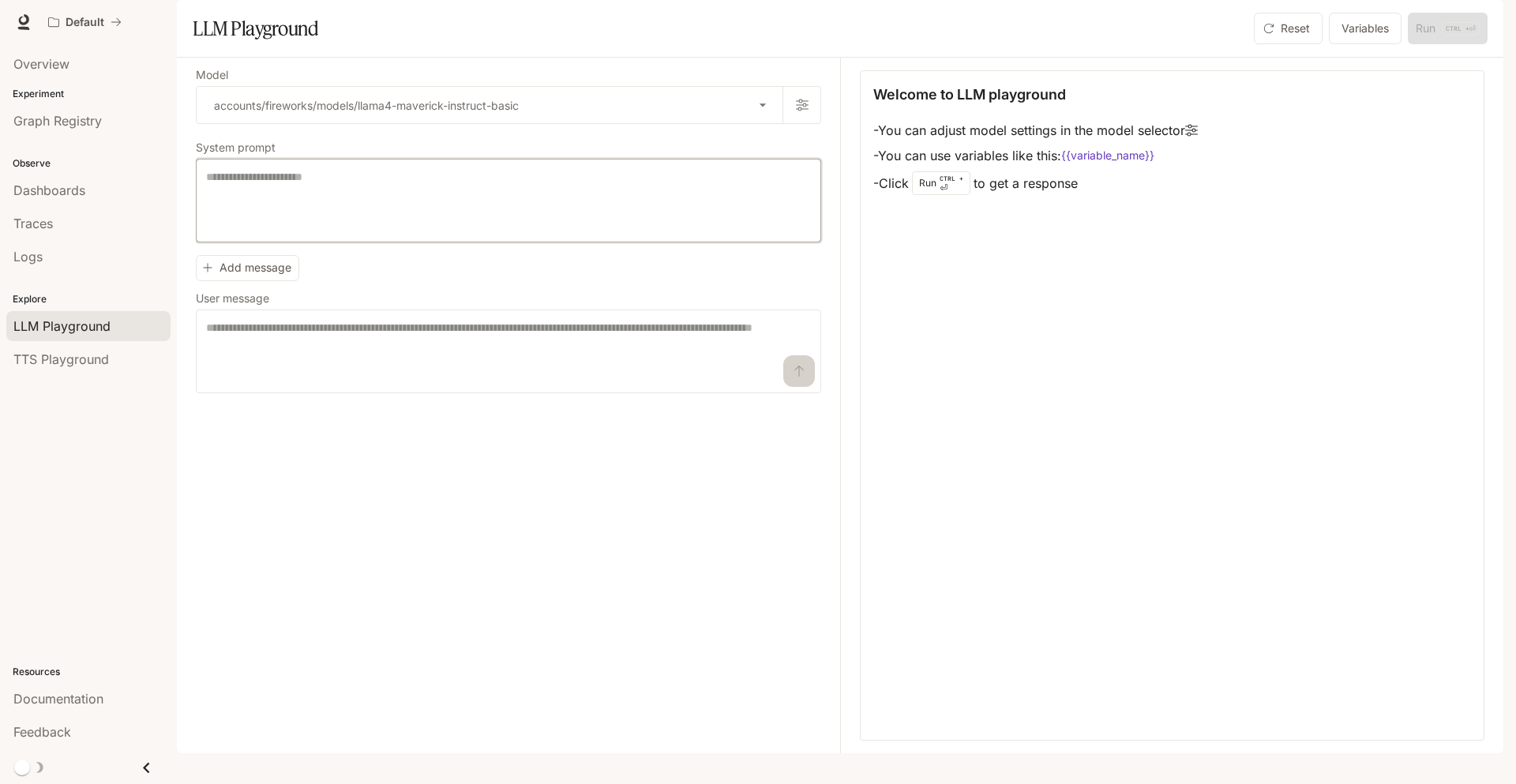
click at [304, 232] on textarea at bounding box center [508, 200] width 605 height 63
paste textarea "**********"
type textarea "**********"
drag, startPoint x: 318, startPoint y: 226, endPoint x: 188, endPoint y: 211, distance: 130.9
click at [188, 211] on div "**********" at bounding box center [840, 405] width 1327 height 696
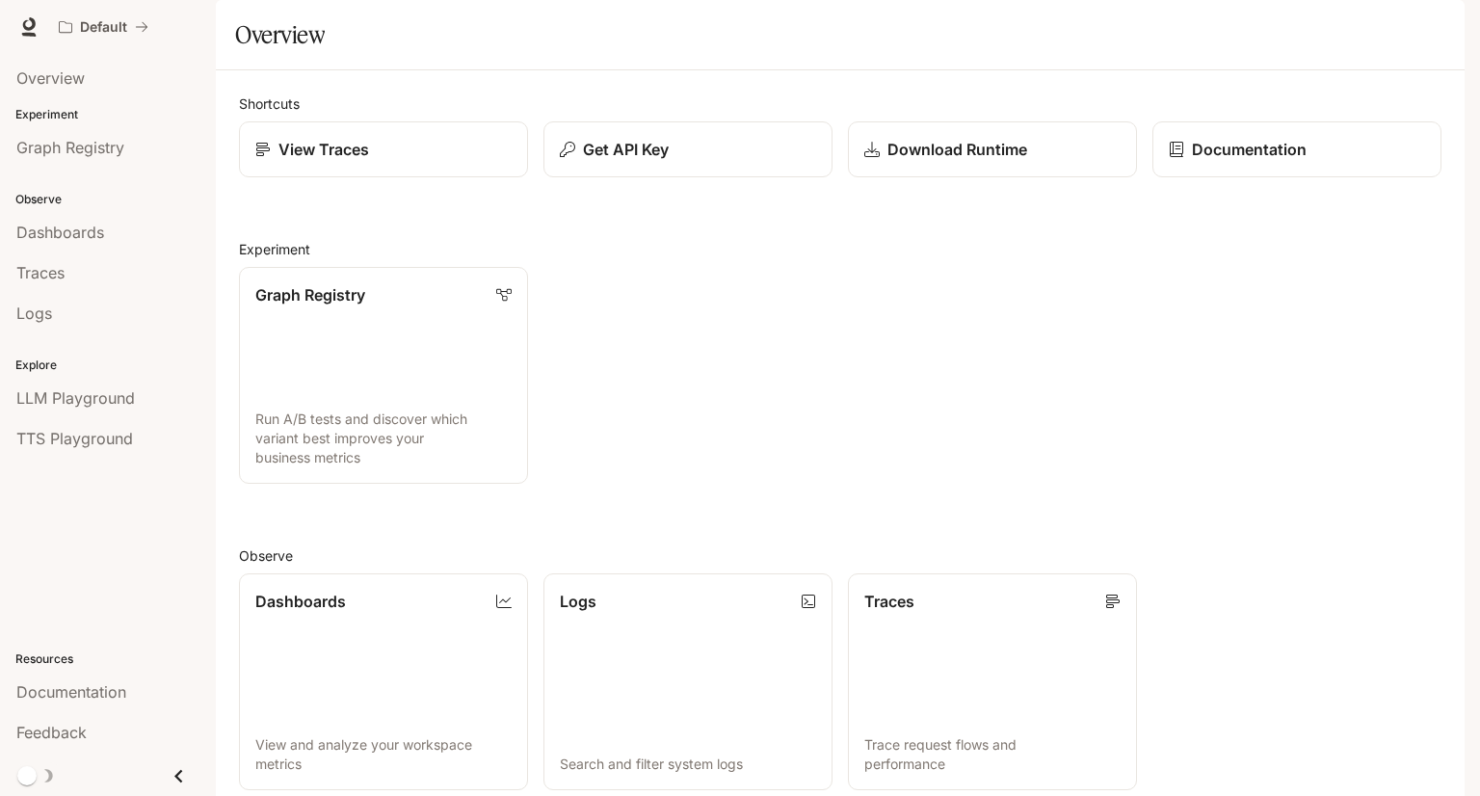
click at [1392, 34] on span "Documentation" at bounding box center [1348, 27] width 95 height 24
